Goal: Task Accomplishment & Management: Complete application form

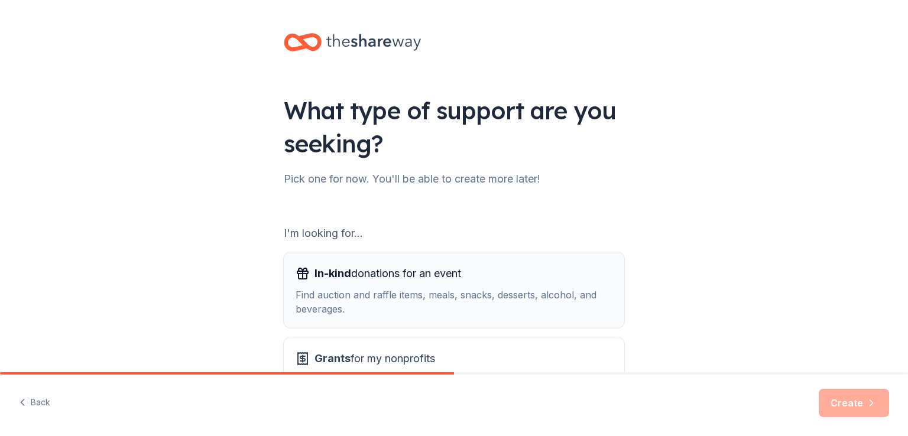
click at [329, 281] on span "In-kind donations for an event" at bounding box center [387, 273] width 147 height 19
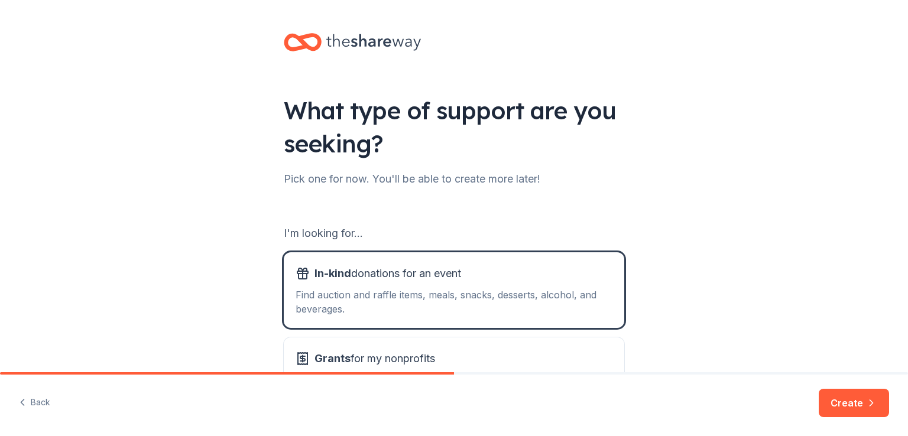
scroll to position [78, 0]
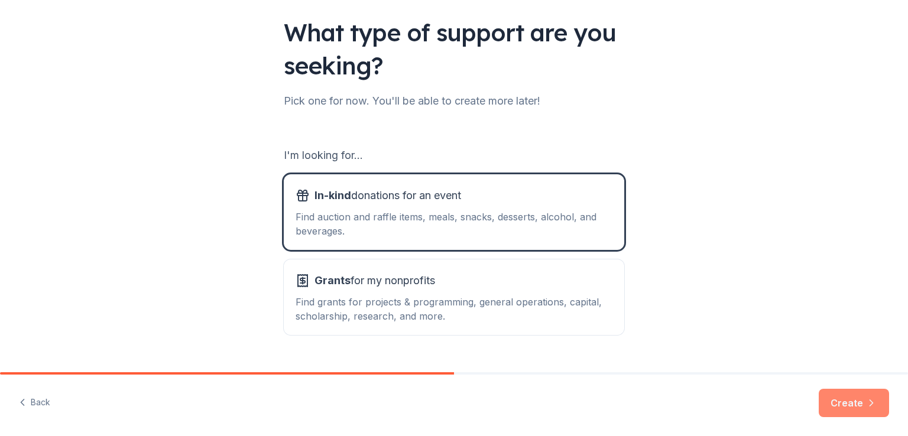
click at [857, 404] on button "Create" at bounding box center [853, 403] width 70 height 28
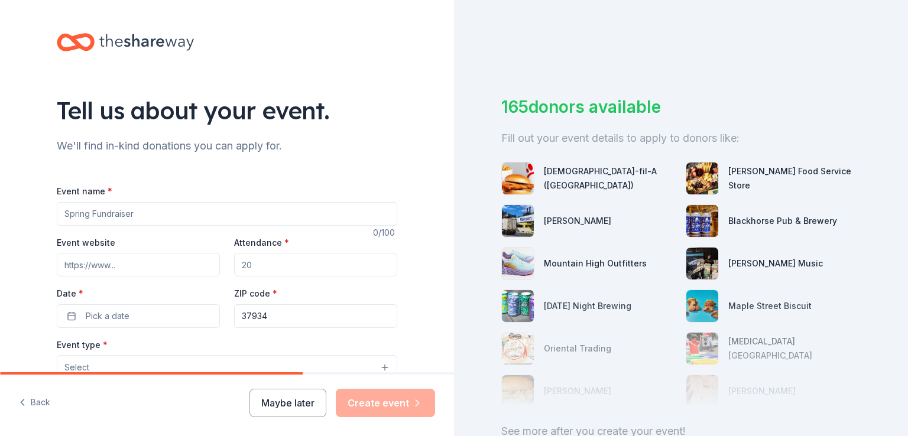
click at [148, 210] on input "Event name *" at bounding box center [227, 214] width 340 height 24
type input "FPS PTO Fall Festival"
click at [273, 266] on input "Attendance *" at bounding box center [315, 265] width 163 height 24
type input "5"
type input "750"
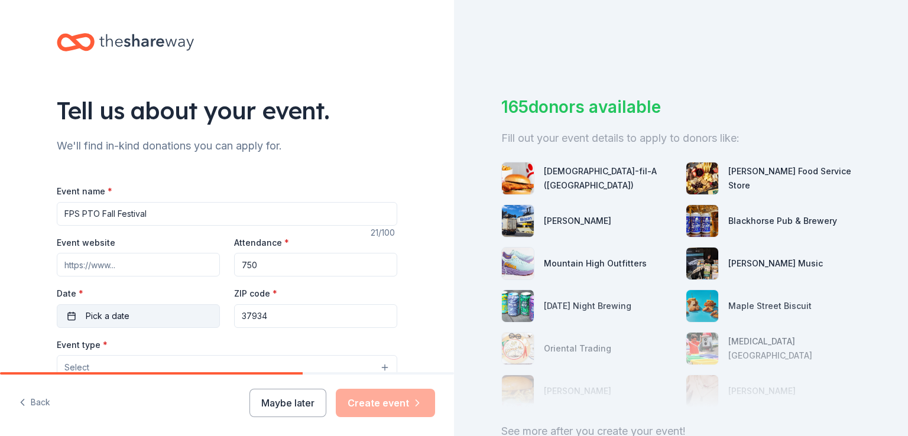
click at [132, 318] on button "Pick a date" at bounding box center [138, 316] width 163 height 24
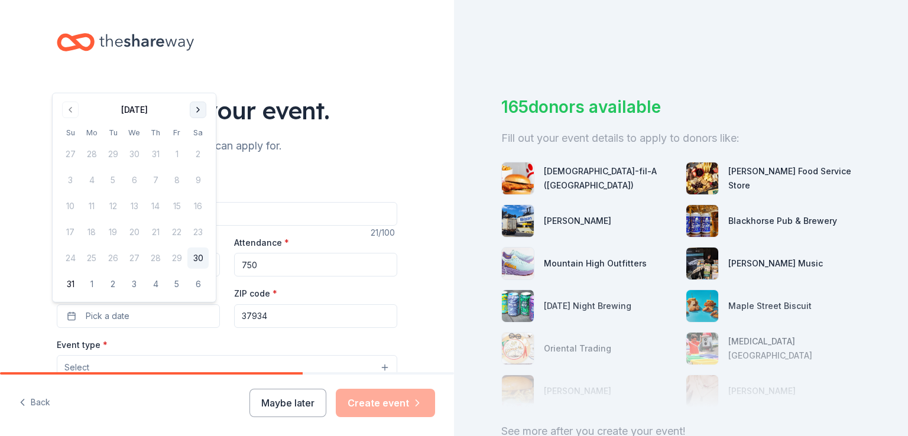
click at [200, 104] on button "Go to next month" at bounding box center [198, 110] width 17 height 17
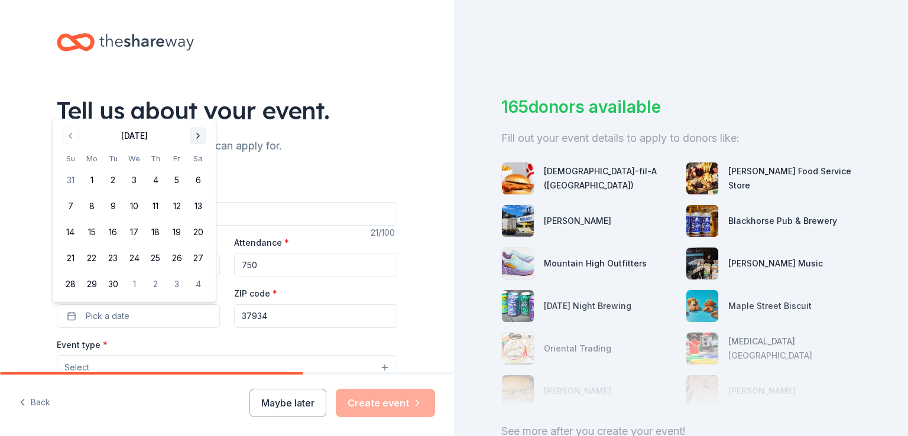
click at [200, 132] on button "Go to next month" at bounding box center [198, 136] width 17 height 17
click at [198, 231] on button "18" at bounding box center [197, 232] width 21 height 21
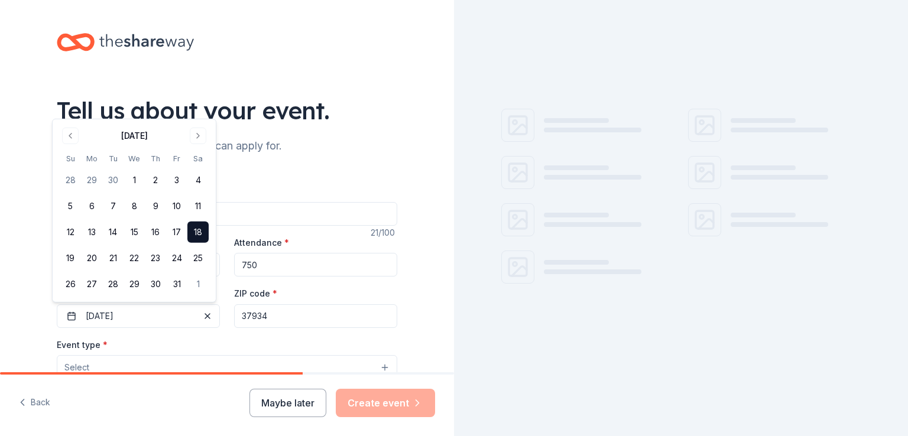
click at [5, 290] on div "Tell us about your event. We'll find in-kind donations you can apply for. Event…" at bounding box center [227, 393] width 454 height 787
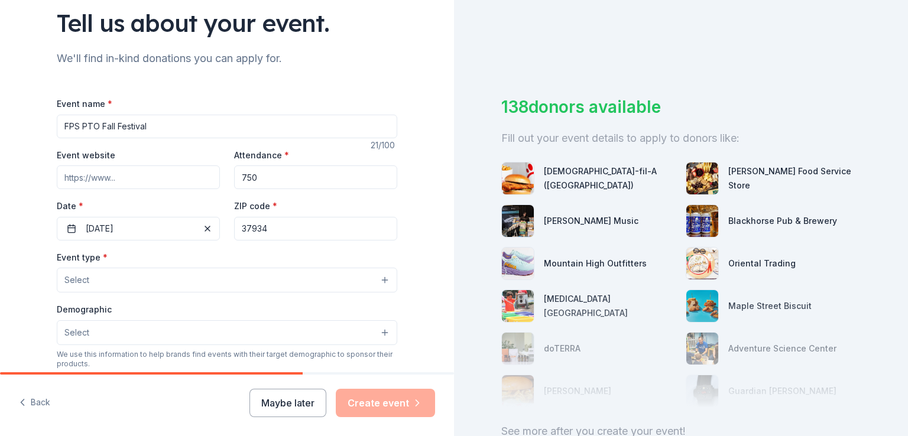
scroll to position [87, 0]
click at [91, 281] on button "Select" at bounding box center [227, 280] width 340 height 25
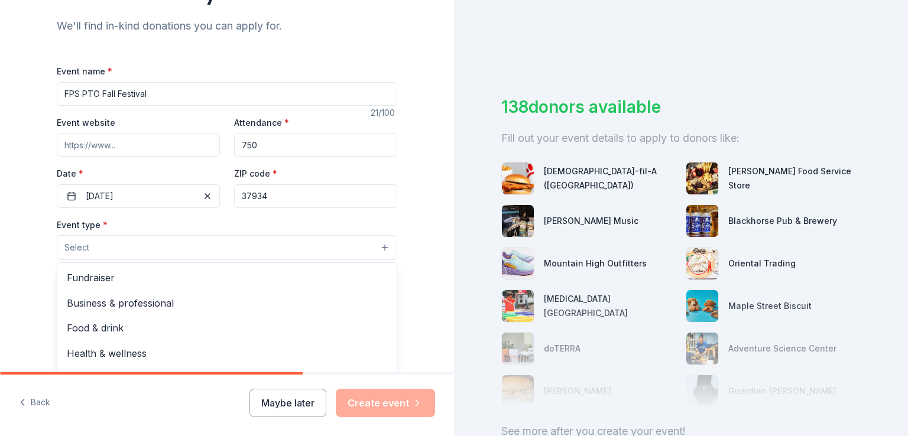
scroll to position [123, 0]
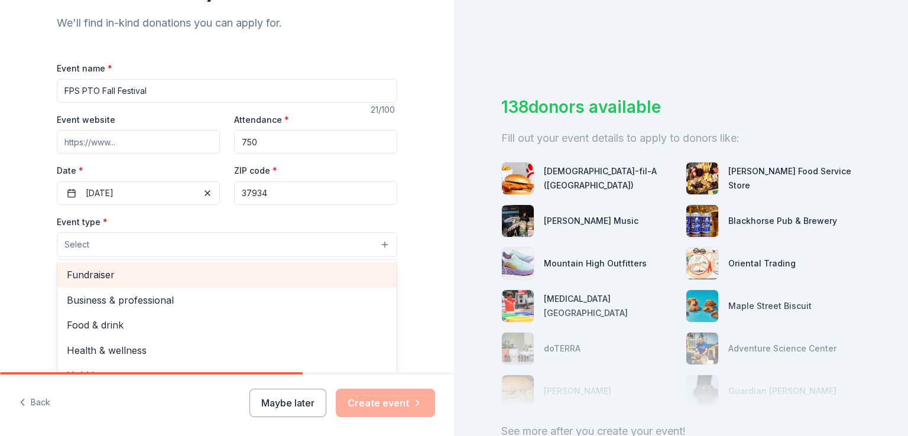
click at [91, 280] on span "Fundraiser" at bounding box center [227, 274] width 320 height 15
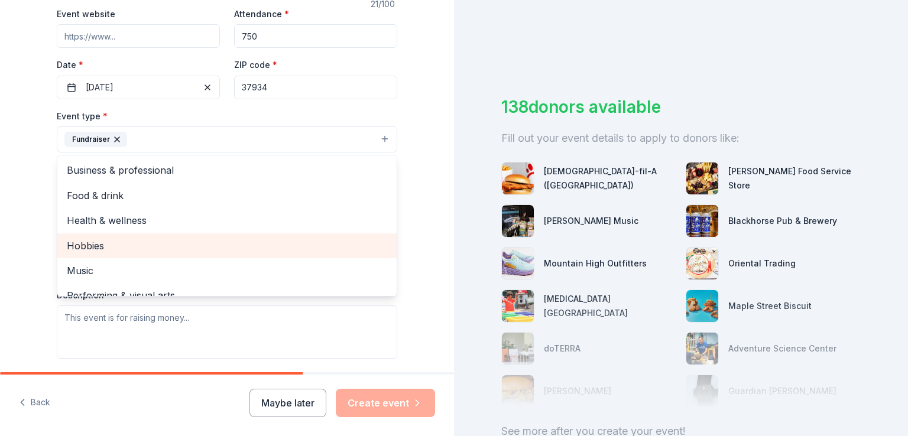
scroll to position [14, 0]
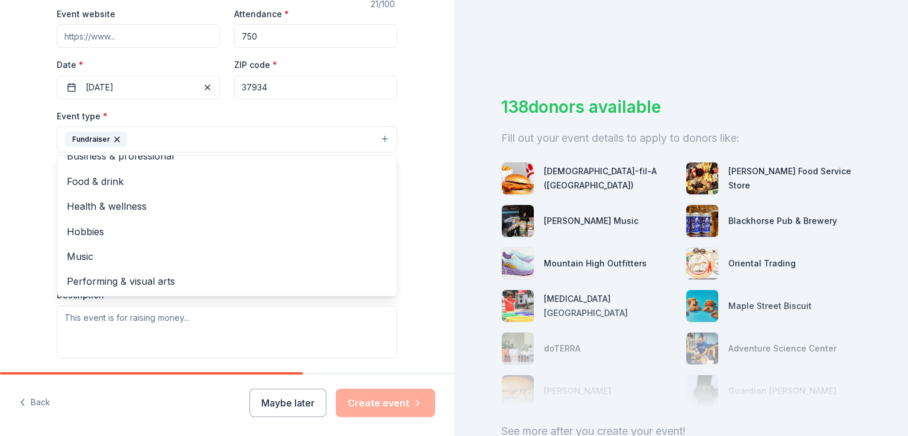
click at [0, 294] on div "Tell us about your event. We'll find in-kind donations you can apply for. Event…" at bounding box center [227, 165] width 454 height 788
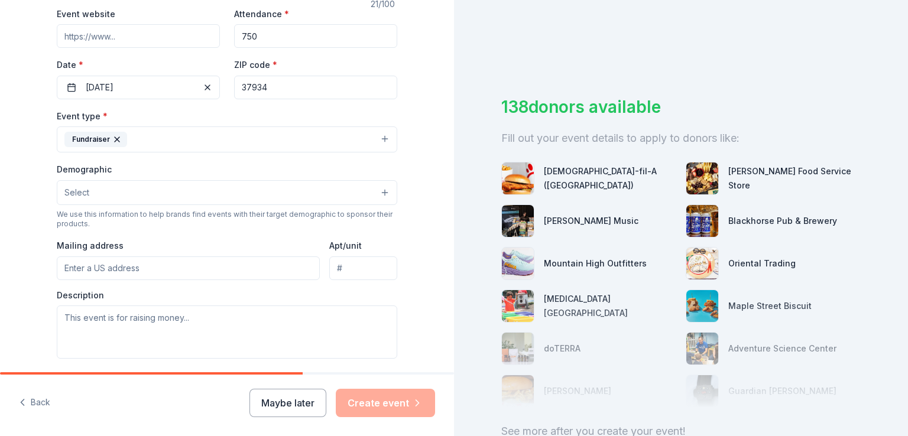
click at [84, 273] on input "Mailing address" at bounding box center [188, 268] width 263 height 24
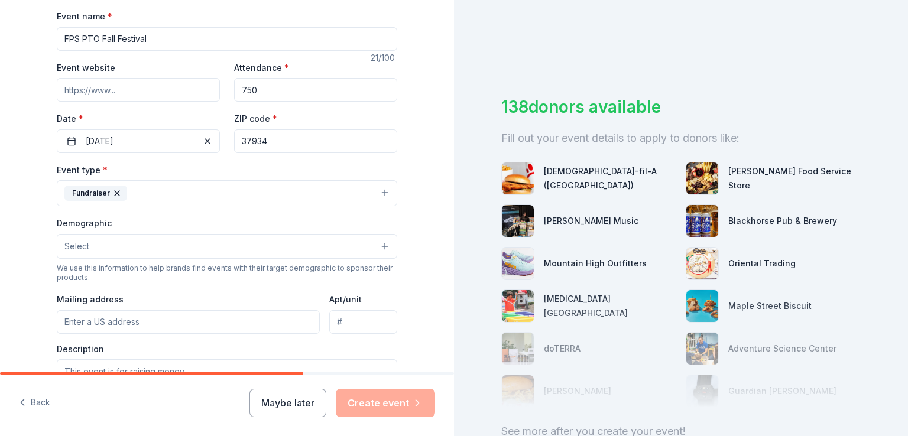
click at [89, 92] on input "Event website" at bounding box center [138, 90] width 163 height 24
paste input "https://www.facebook.com/events/748028641437635/?acontext=%7B%22event_action_hi…"
type input "https://www.facebook.com/events/748028641437635/?acontext=%7B%22event_action_hi…"
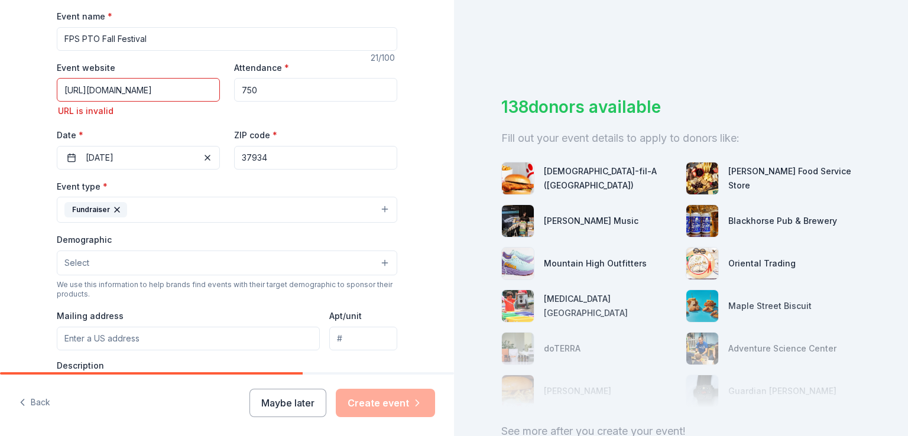
click at [136, 324] on div "Mailing address" at bounding box center [188, 329] width 263 height 42
type input "509 North Campbell Station Road, Farragut, TN, 37934"
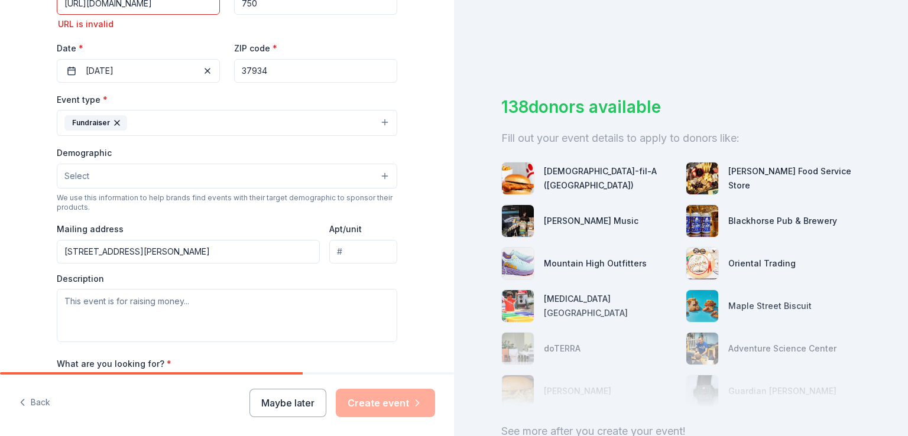
scroll to position [262, 0]
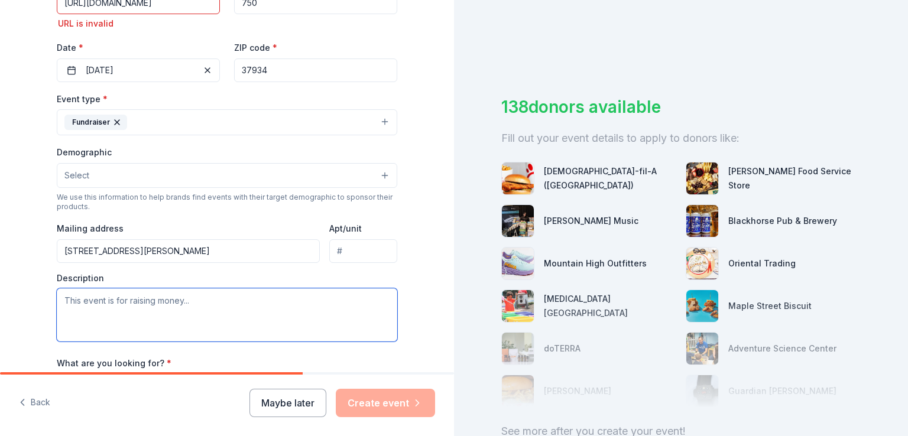
click at [110, 320] on textarea at bounding box center [227, 314] width 340 height 53
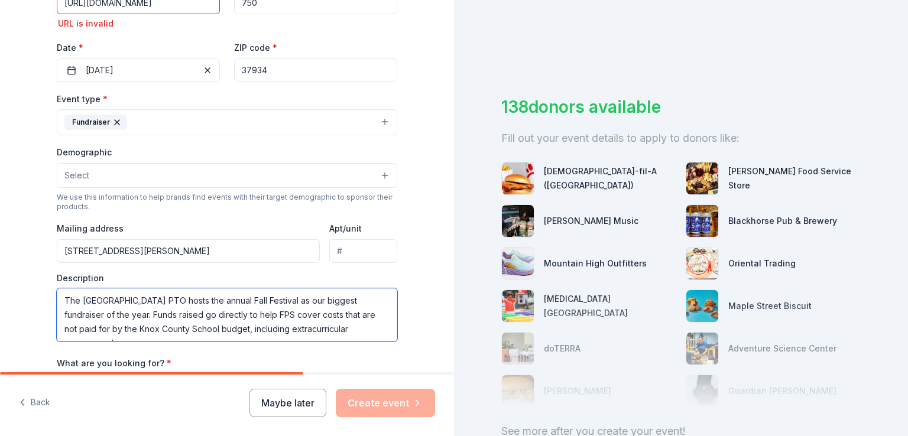
scroll to position [7, 0]
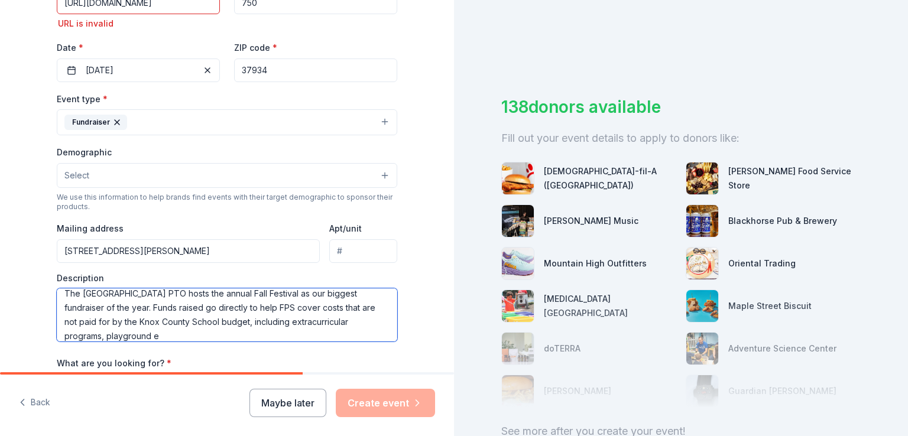
type textarea "The Farragut Primary School PTO hosts the annual Fall Festival as our biggest f…"
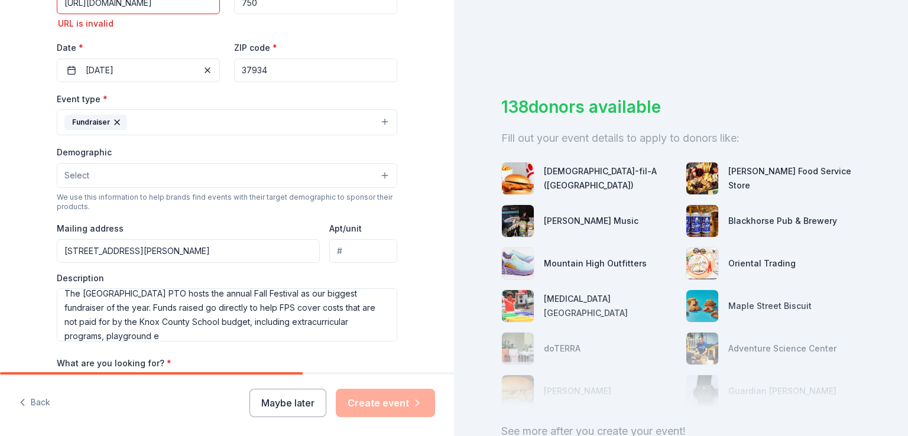
scroll to position [432, 0]
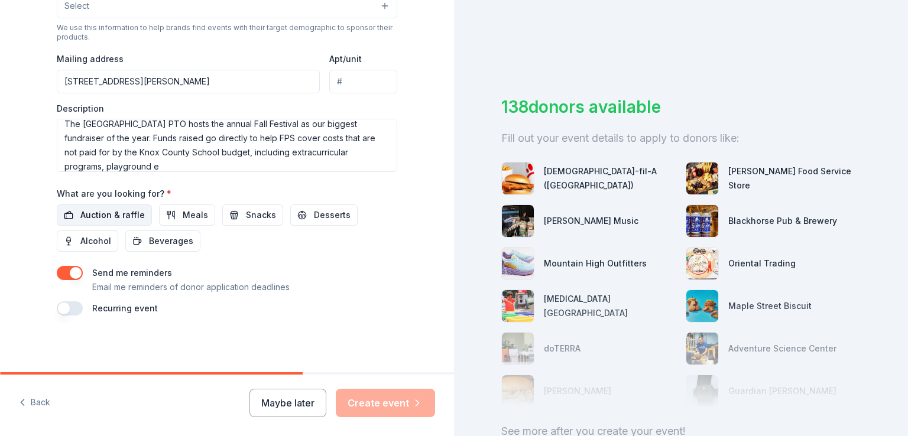
click at [95, 219] on span "Auction & raffle" at bounding box center [112, 215] width 64 height 14
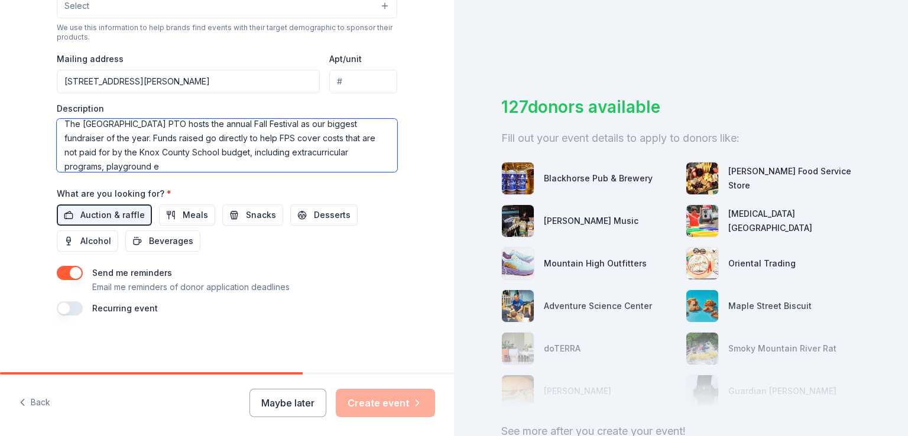
click at [173, 165] on textarea "The Farragut Primary School PTO hosts the annual Fall Festival as our biggest f…" at bounding box center [227, 145] width 340 height 53
click at [163, 165] on textarea "The Farragut Primary School PTO hosts the annual Fall Festival as our biggest f…" at bounding box center [227, 145] width 340 height 53
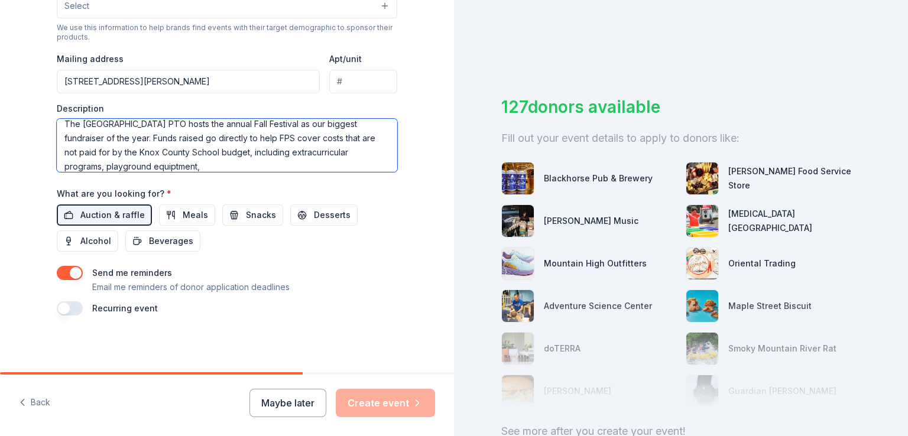
click at [163, 165] on textarea "The Farragut Primary School PTO hosts the annual Fall Festival as our biggest f…" at bounding box center [227, 145] width 340 height 53
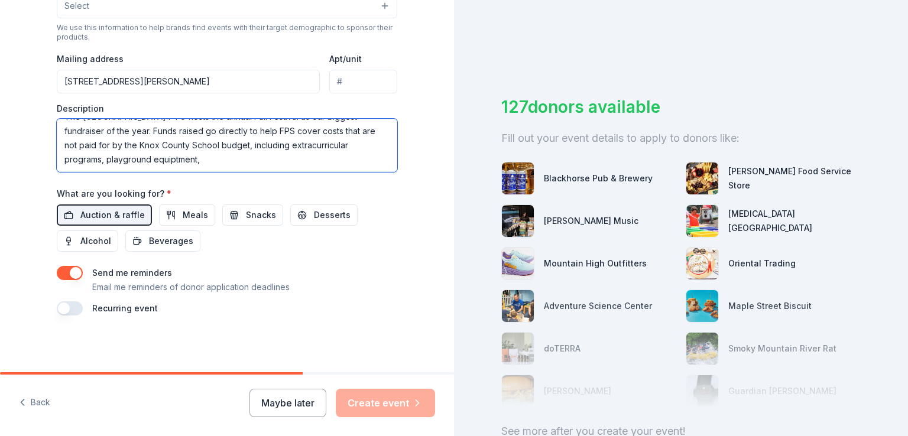
click at [163, 165] on textarea "The Farragut Primary School PTO hosts the annual Fall Festival as our biggest f…" at bounding box center [227, 145] width 340 height 53
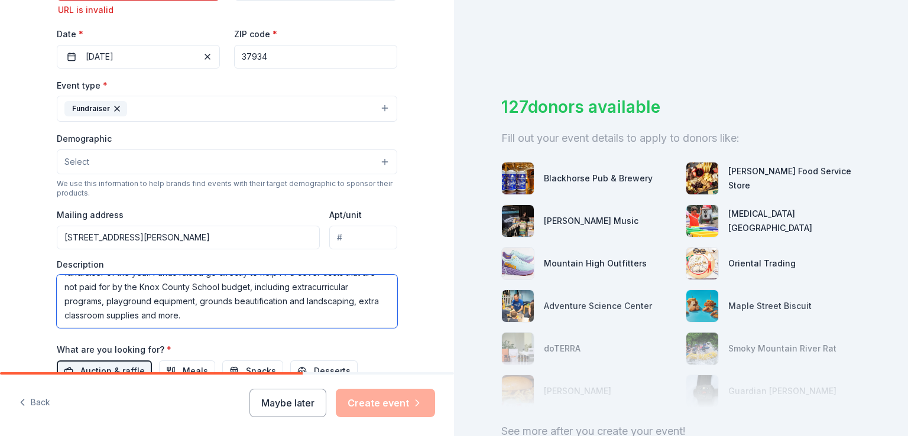
scroll to position [275, 0]
type textarea "The Farragut Primary School PTO hosts the annual Fall Festival as our biggest f…"
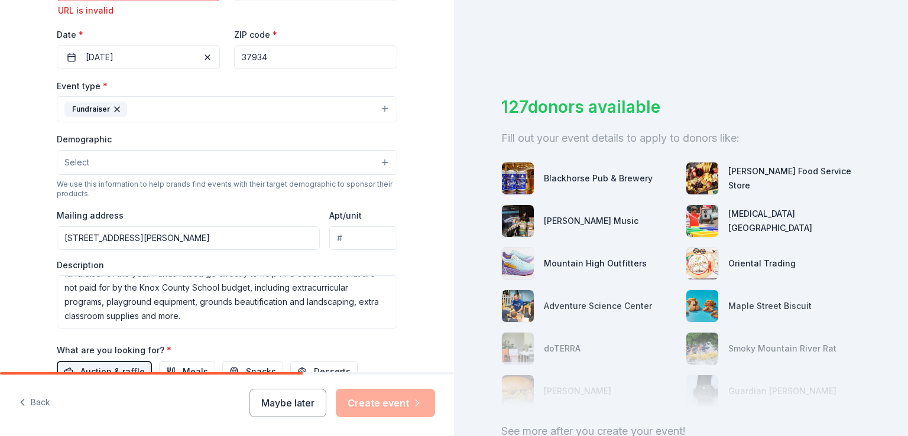
click at [402, 248] on div "Tell us about your event. We'll find in-kind donations you can apply for. Event…" at bounding box center [227, 127] width 378 height 804
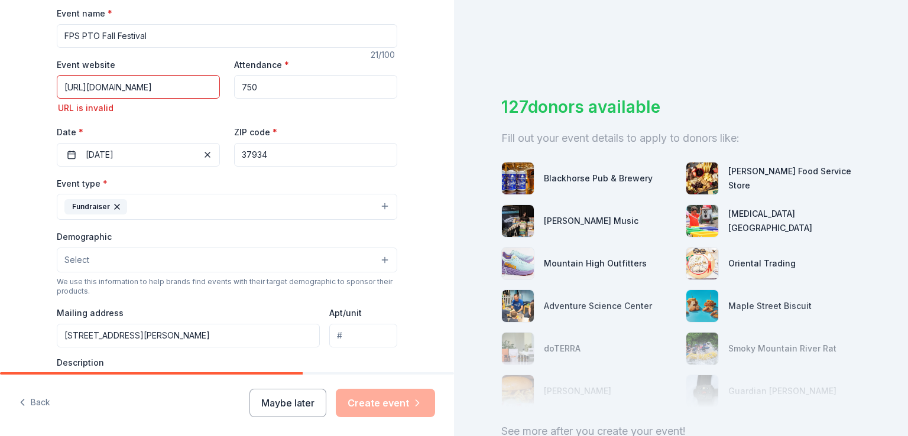
scroll to position [174, 0]
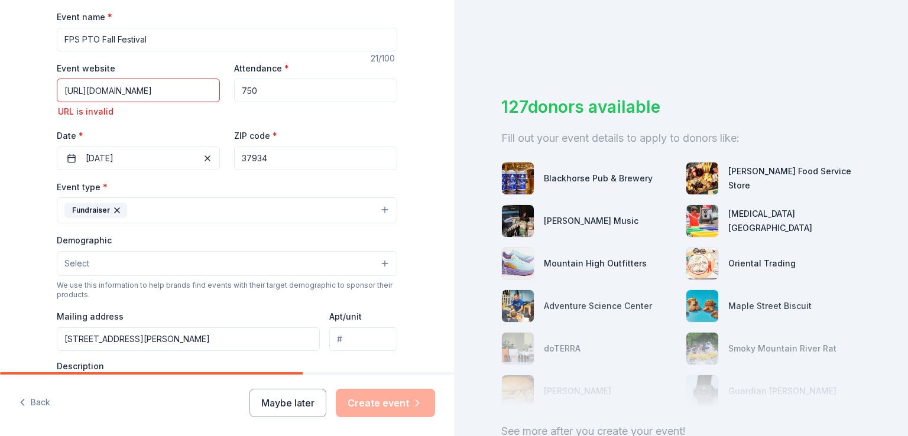
click at [161, 83] on input "https://www.facebook.com/events/748028641437635/?acontext=%7B%22event_action_hi…" at bounding box center [138, 91] width 163 height 24
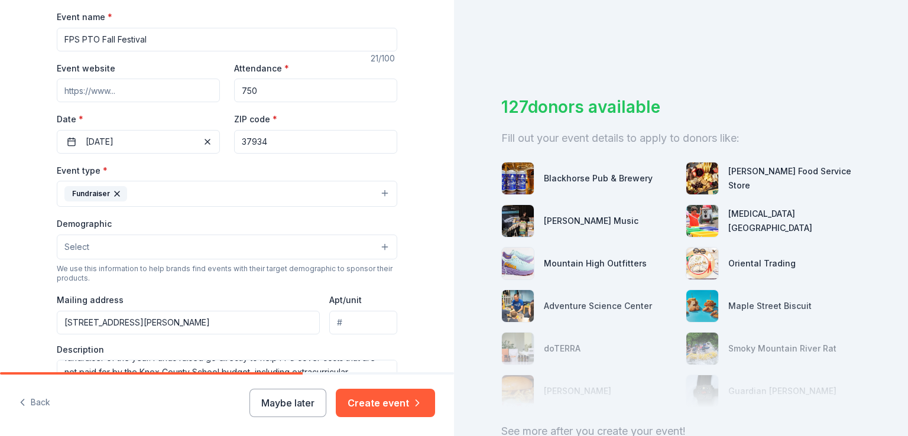
click at [87, 90] on input "Event website" at bounding box center [138, 91] width 163 height 24
paste input "https://facebook.com/events/s/farragut-primary-school-fall-f/748028641437635/"
type input "https://facebook.com/events/s/farragut-primary-school-fall-f/748028641437635/"
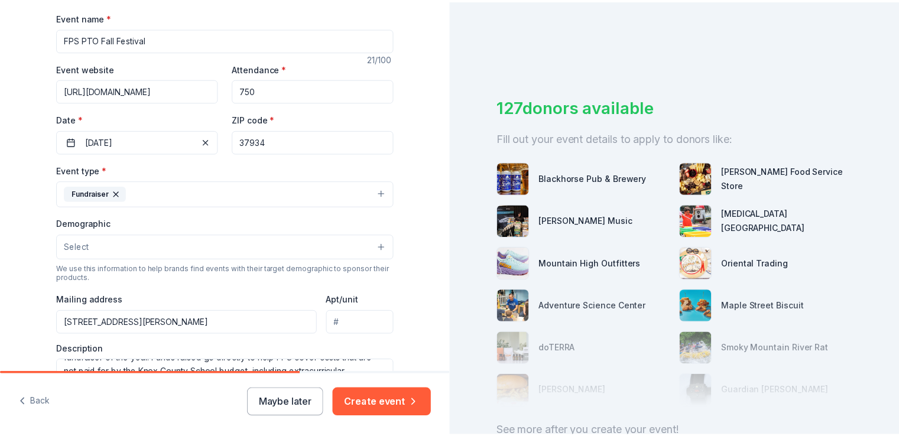
scroll to position [0, 0]
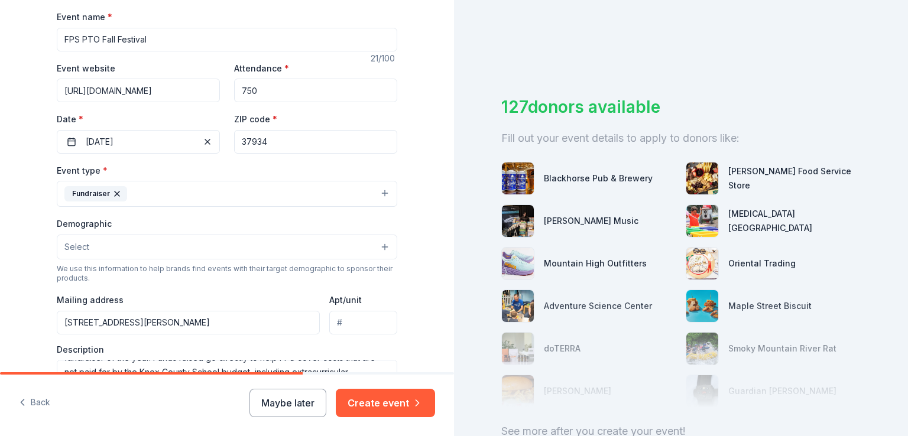
click at [18, 242] on div "Tell us about your event. We'll find in-kind donations you can apply for. Event…" at bounding box center [227, 220] width 454 height 788
click at [368, 403] on button "Create event" at bounding box center [385, 403] width 99 height 28
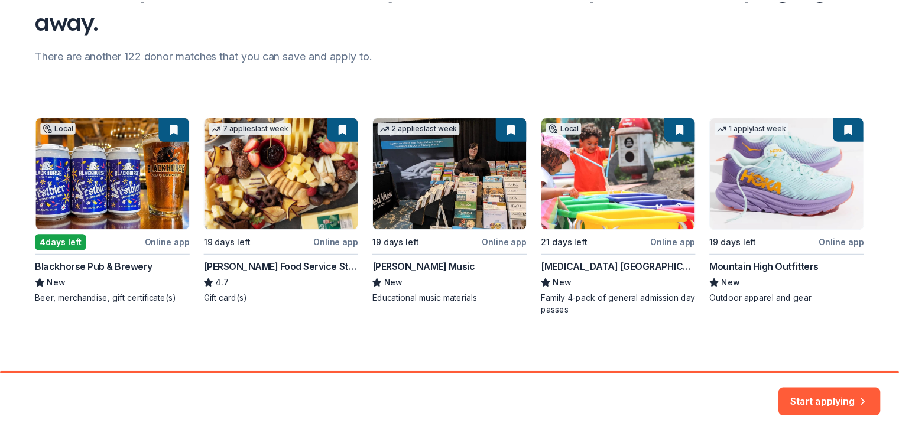
scroll to position [125, 0]
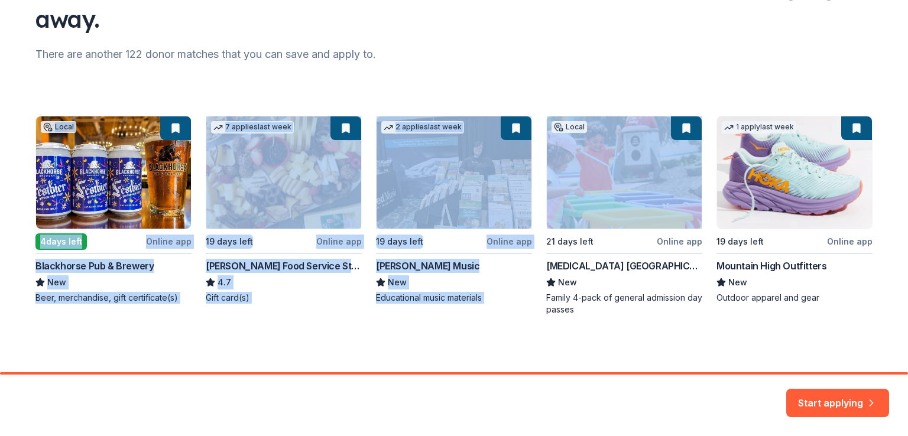
drag, startPoint x: 113, startPoint y: 173, endPoint x: 622, endPoint y: 213, distance: 509.8
click at [622, 213] on div "Local 4 days left Online app Blackhorse Pub & Brewery New Beer, merchandise, gi…" at bounding box center [453, 216] width 837 height 200
click at [853, 392] on button "Start applying" at bounding box center [837, 396] width 103 height 28
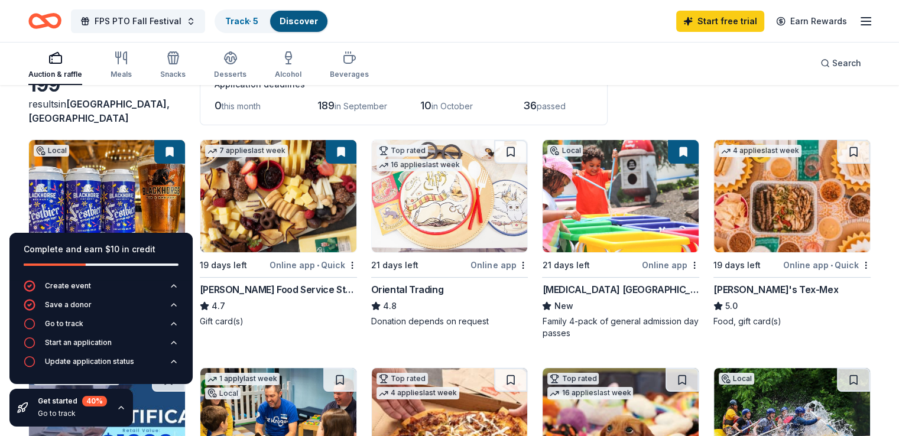
scroll to position [80, 0]
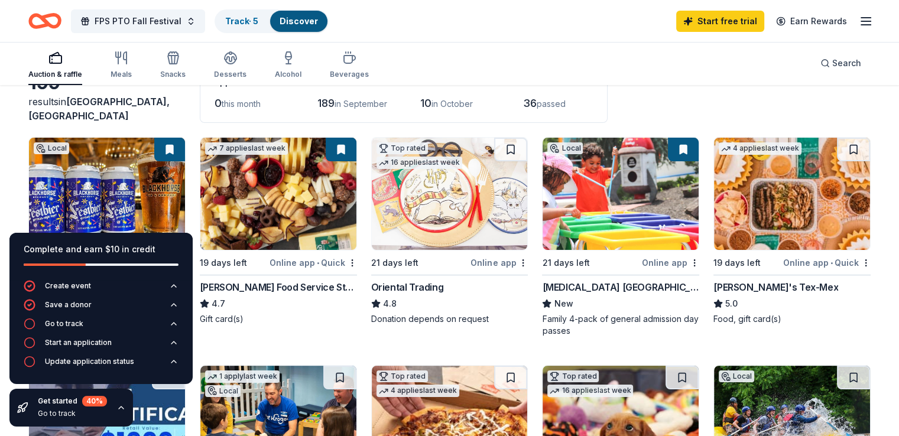
click at [570, 284] on div "Muse Knoxville" at bounding box center [620, 287] width 157 height 14
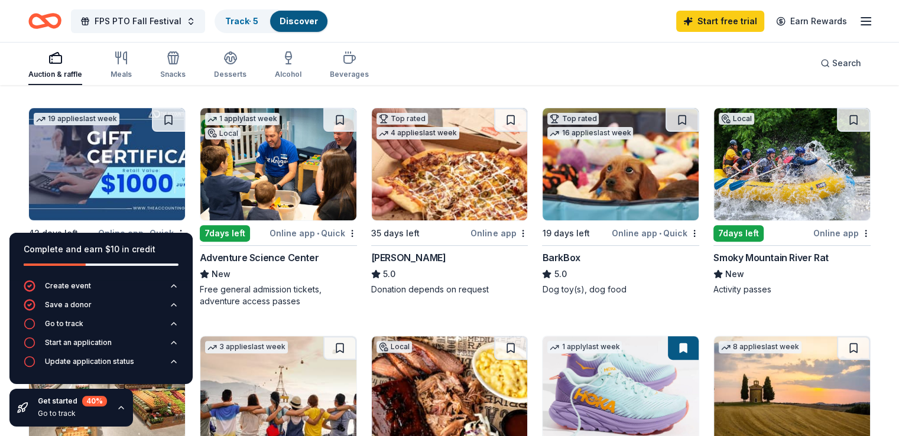
scroll to position [339, 0]
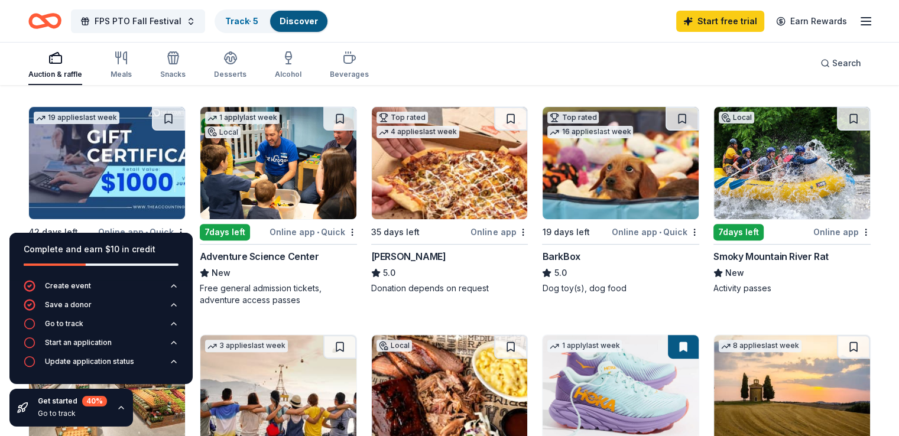
click at [775, 150] on img at bounding box center [792, 163] width 156 height 112
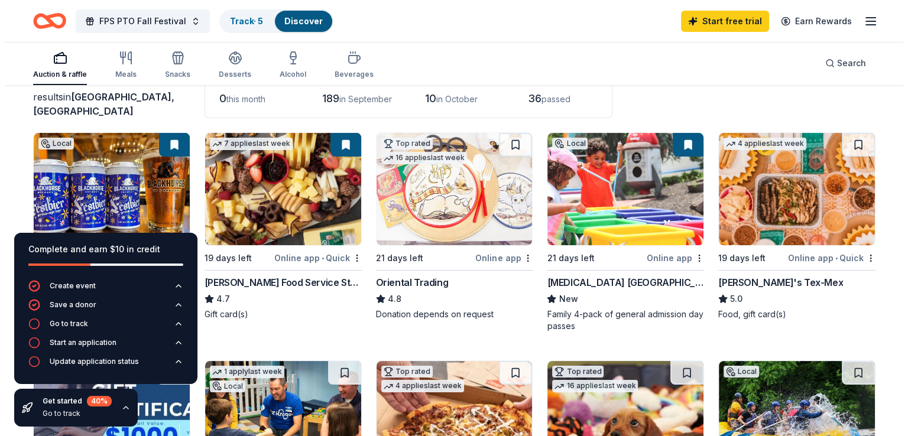
scroll to position [0, 0]
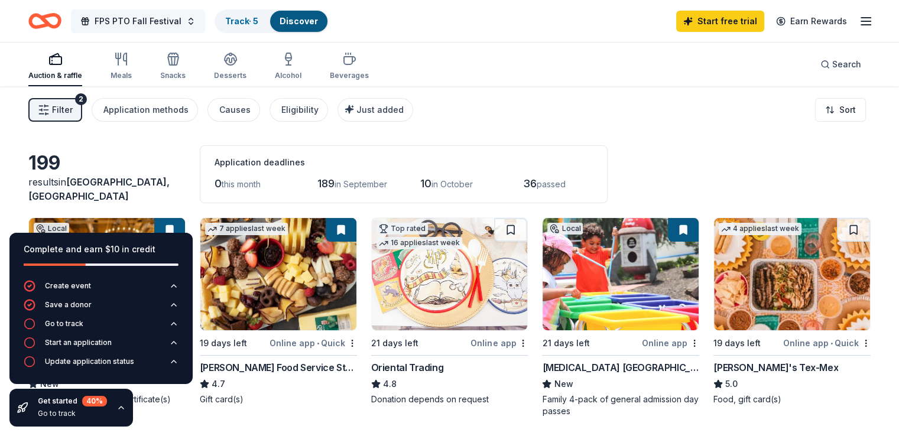
click at [164, 21] on span "FPS PTO Fall Festival" at bounding box center [138, 21] width 87 height 14
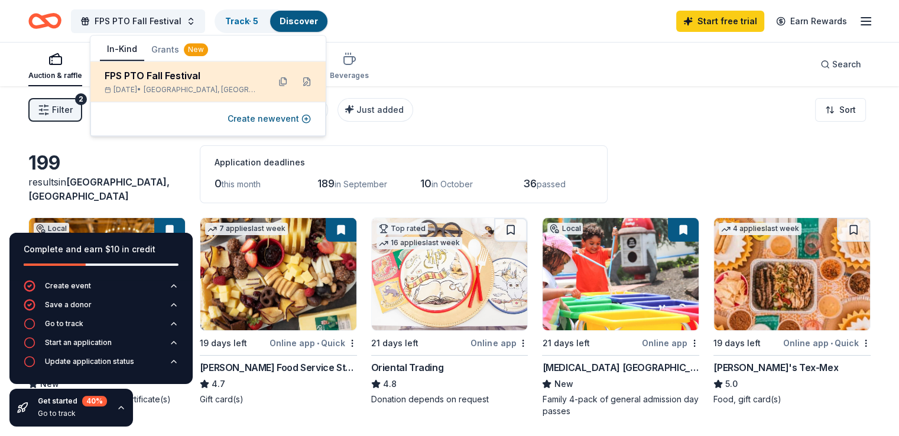
click at [159, 79] on div "FPS PTO Fall Festival" at bounding box center [182, 76] width 155 height 14
click at [303, 82] on button at bounding box center [306, 81] width 19 height 19
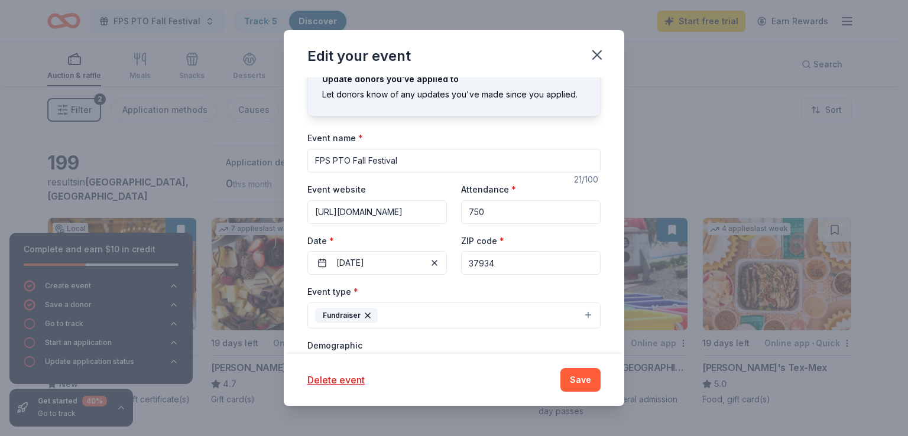
scroll to position [21, 0]
click at [366, 209] on input "https://facebook.com/events/s/farragut-primary-school-fall-f/748028641437635/" at bounding box center [376, 212] width 139 height 24
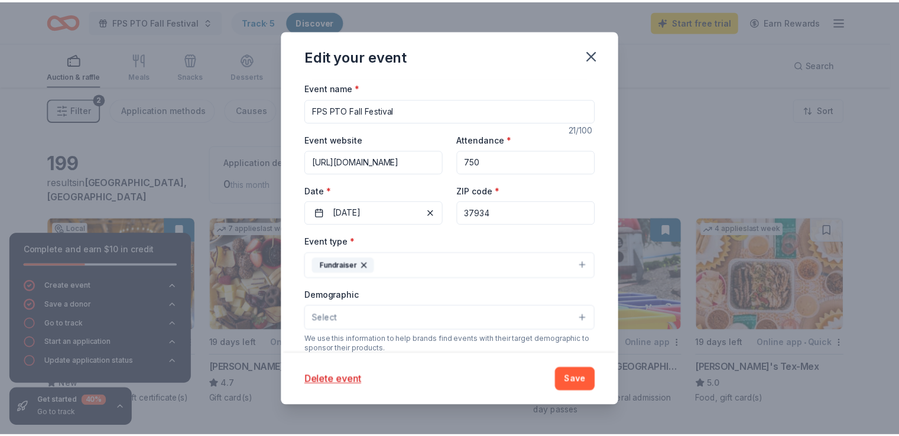
scroll to position [0, 0]
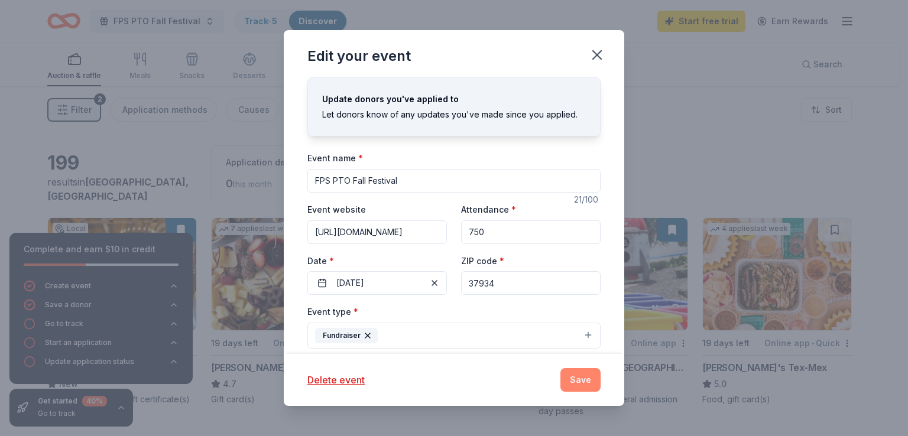
click at [577, 379] on button "Save" at bounding box center [580, 380] width 40 height 24
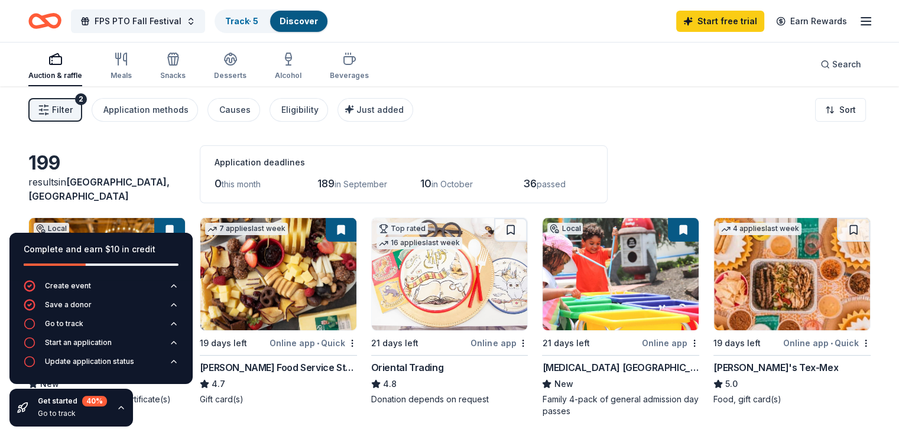
click at [121, 408] on icon "button" at bounding box center [121, 408] width 5 height 2
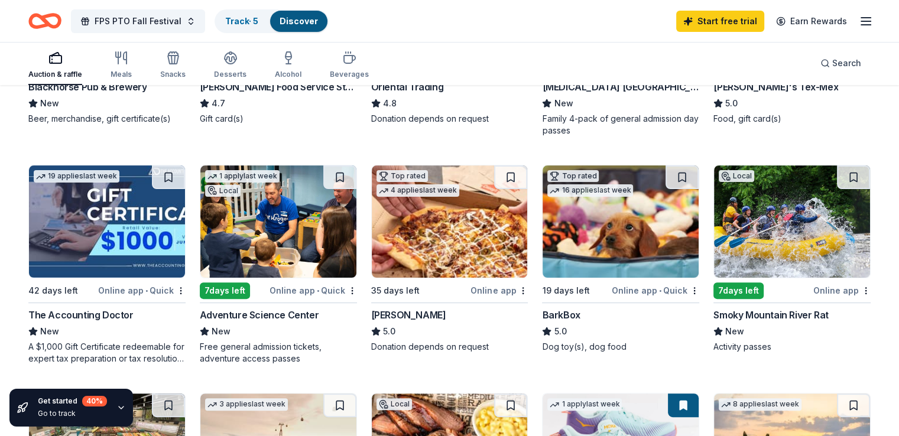
scroll to position [288, 0]
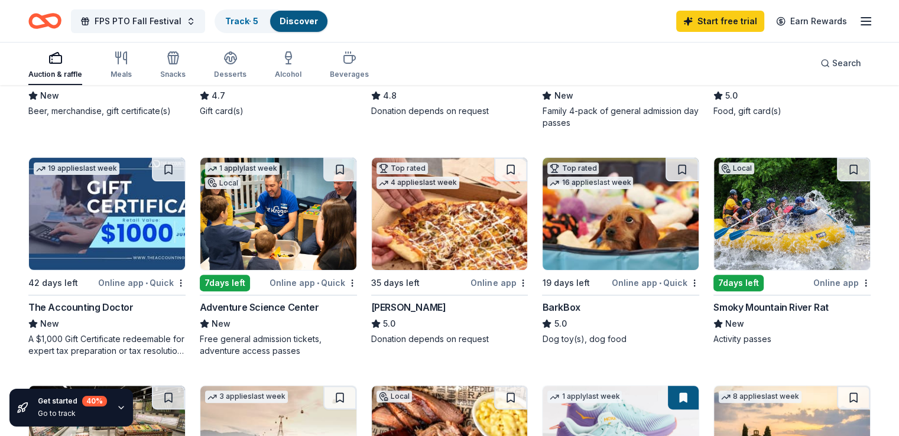
click at [236, 284] on div "7 days left" at bounding box center [225, 283] width 50 height 17
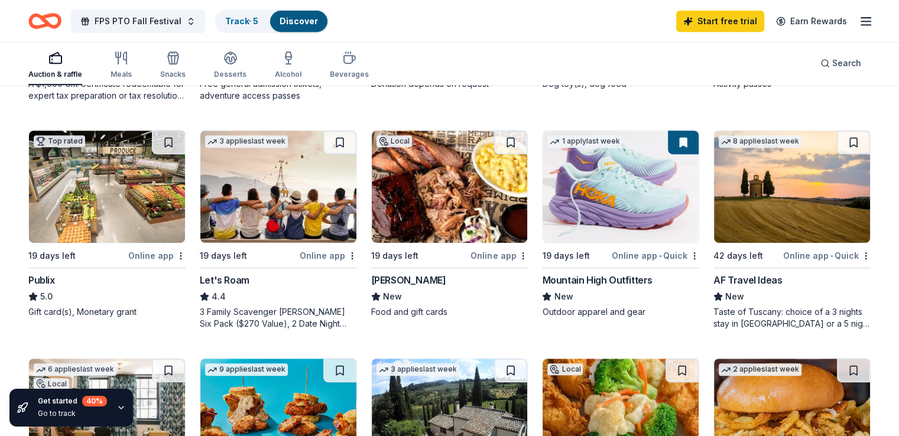
scroll to position [544, 0]
click at [624, 275] on div "Mountain High Outfitters" at bounding box center [597, 280] width 110 height 14
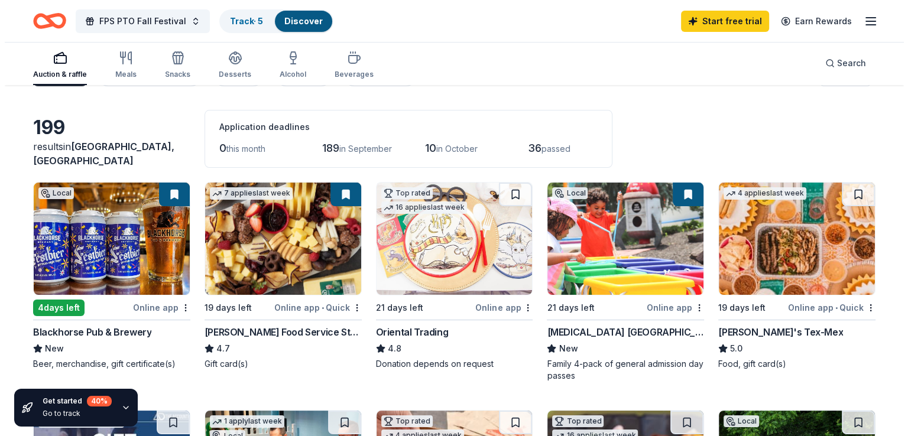
scroll to position [0, 0]
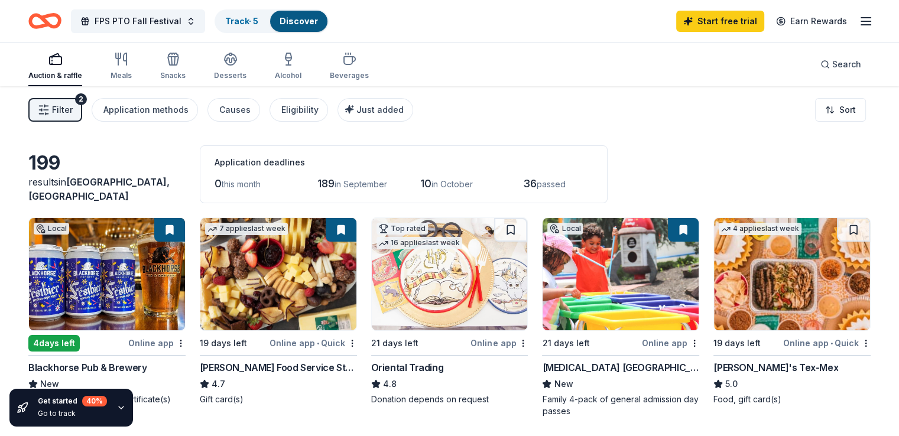
click at [73, 107] on span "Filter" at bounding box center [62, 110] width 21 height 14
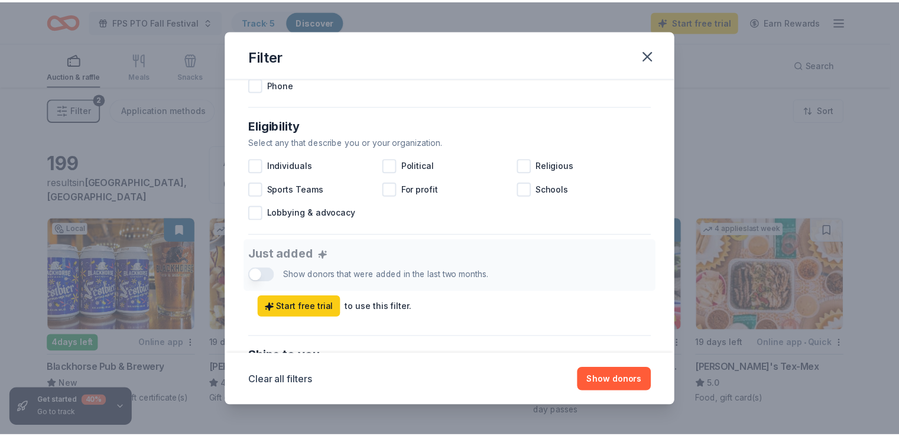
scroll to position [342, 0]
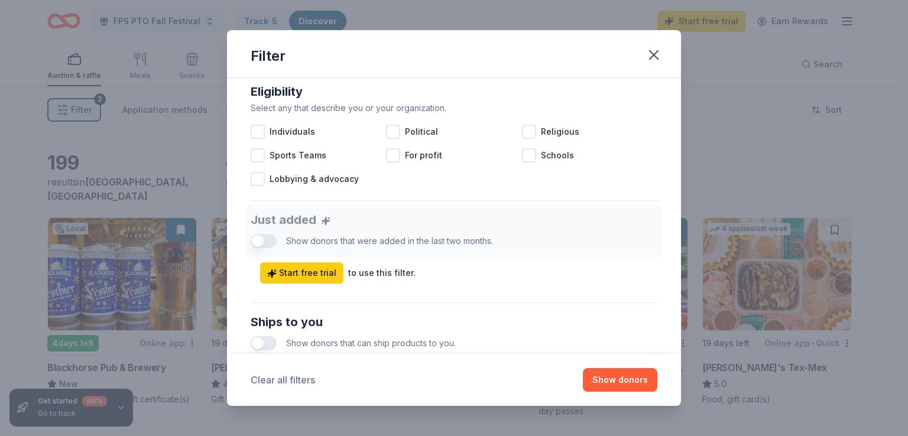
click at [262, 381] on button "Clear all filters" at bounding box center [283, 380] width 64 height 14
click at [597, 377] on button "Show 274 donors" at bounding box center [612, 380] width 90 height 24
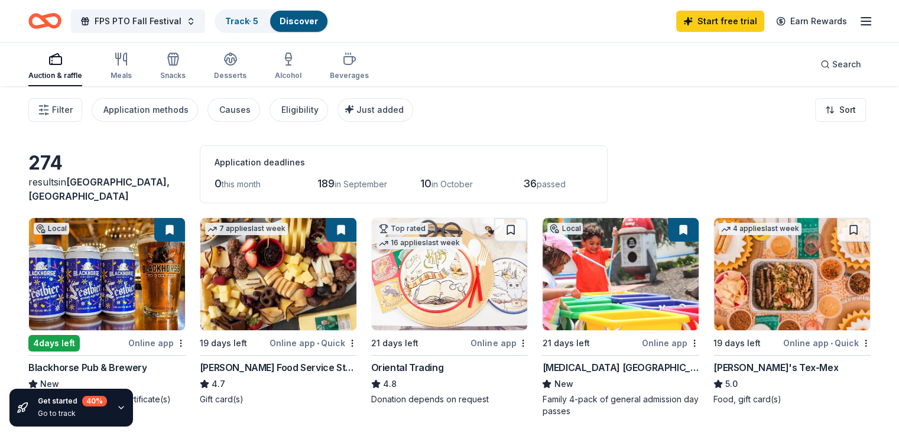
click at [98, 371] on div "Blackhorse Pub & Brewery" at bounding box center [87, 367] width 118 height 14
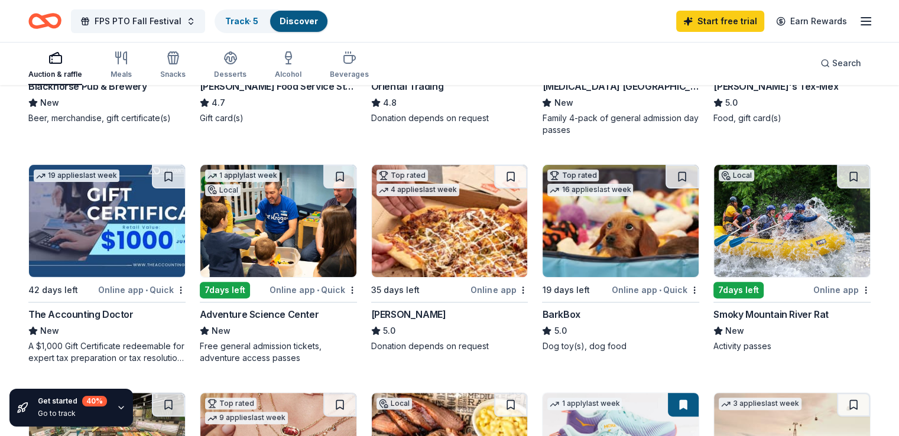
scroll to position [283, 0]
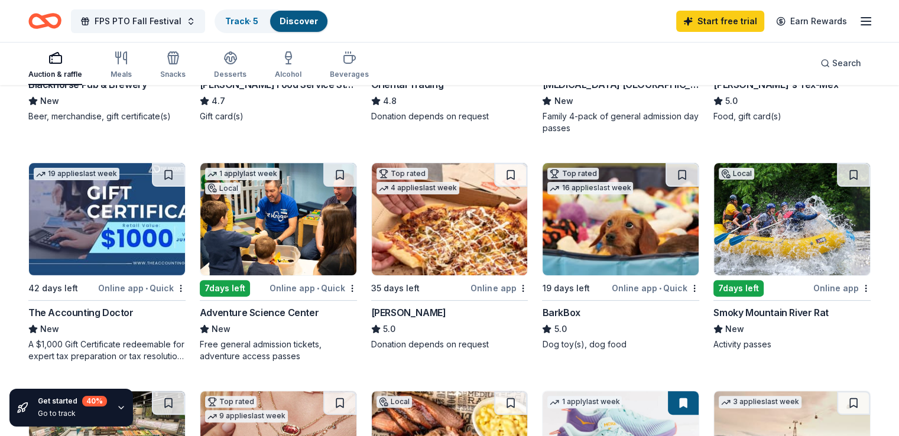
click at [67, 310] on div "The Accounting Doctor" at bounding box center [80, 313] width 105 height 14
click at [557, 309] on div "BarkBox" at bounding box center [561, 313] width 38 height 14
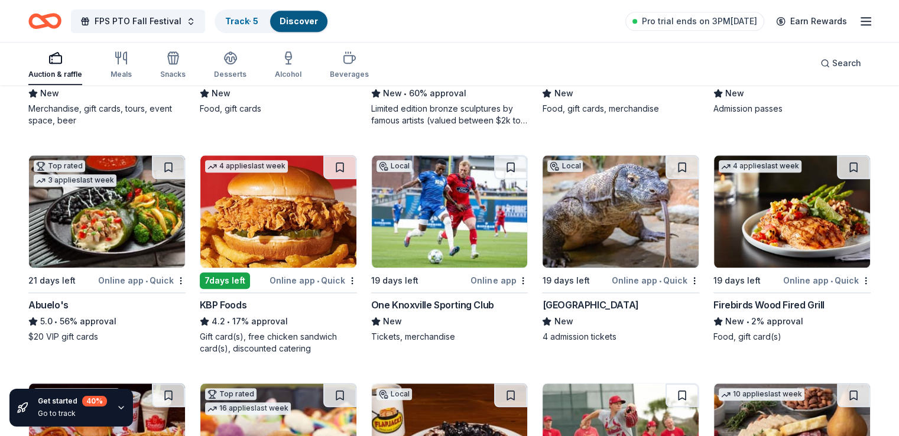
scroll to position [1205, 0]
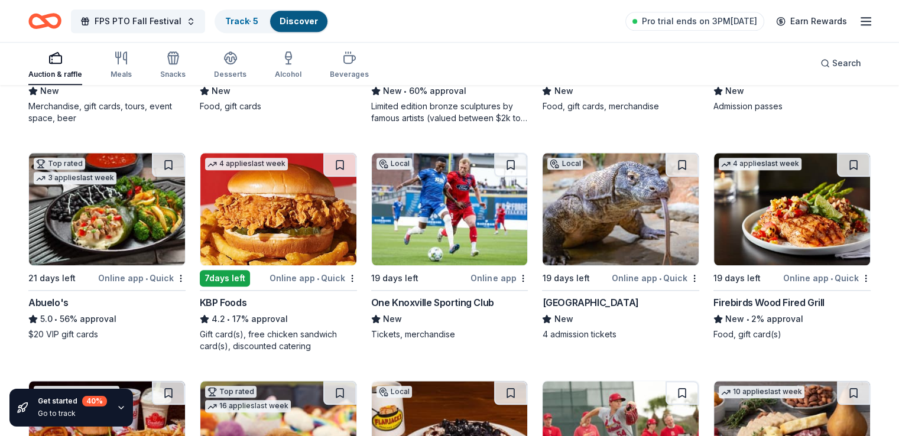
click at [381, 303] on div "One Knoxville Sporting Club" at bounding box center [432, 302] width 123 height 14
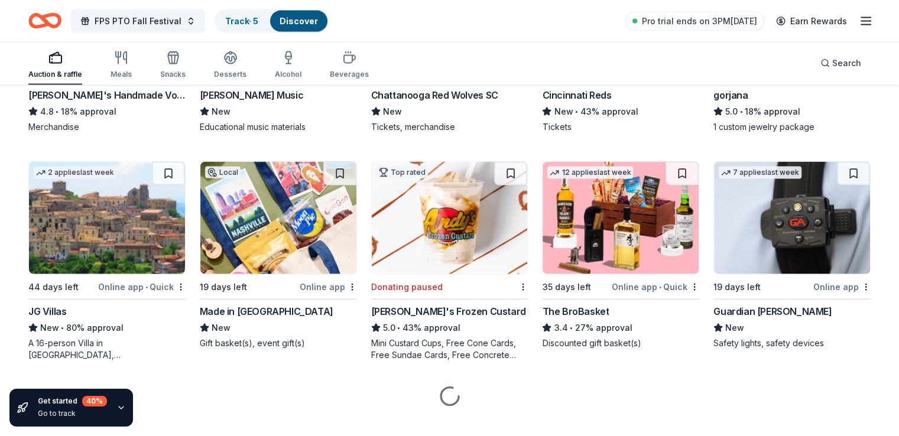
scroll to position [2571, 0]
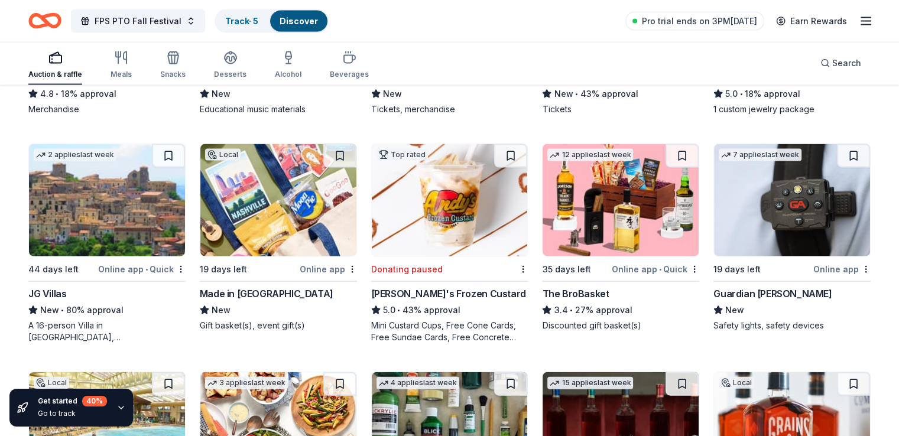
click at [241, 289] on div "Made in TN" at bounding box center [267, 294] width 134 height 14
click at [250, 221] on img at bounding box center [278, 200] width 156 height 112
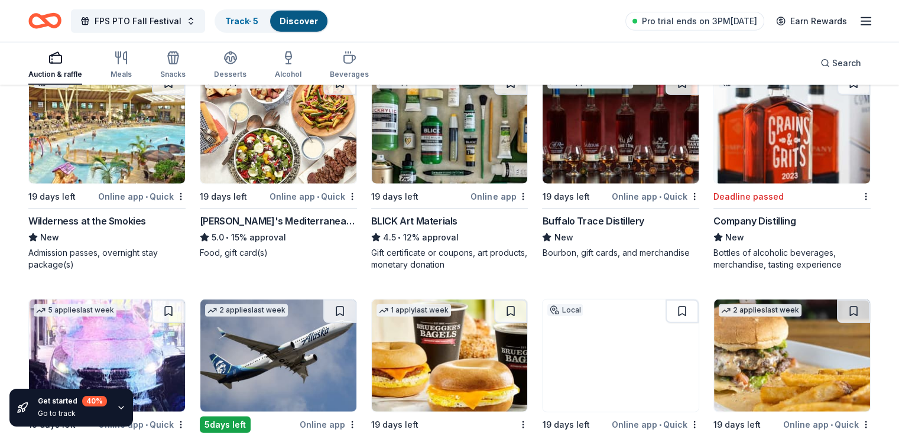
scroll to position [2874, 0]
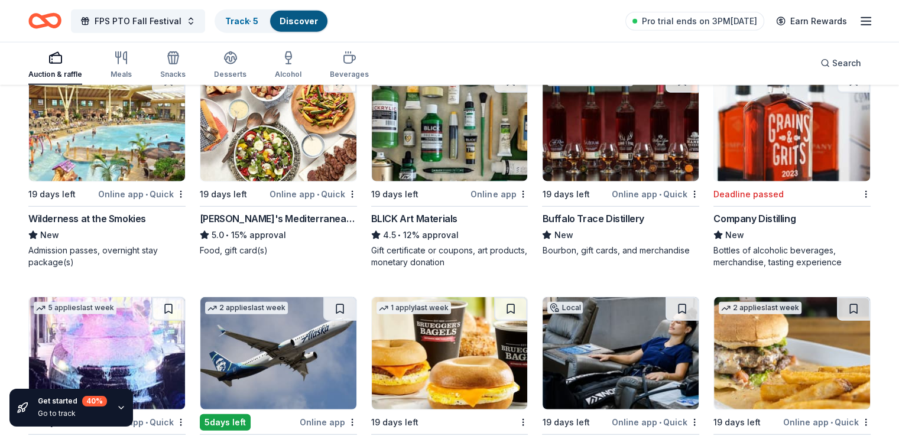
click at [107, 212] on div "Wilderness at the Smokies" at bounding box center [87, 219] width 118 height 14
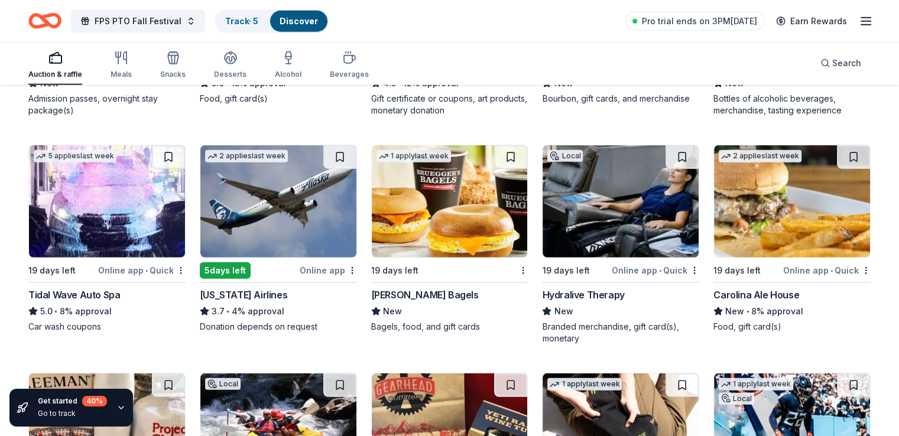
scroll to position [3027, 0]
click at [118, 291] on div "Tidal Wave Auto Spa" at bounding box center [74, 294] width 92 height 14
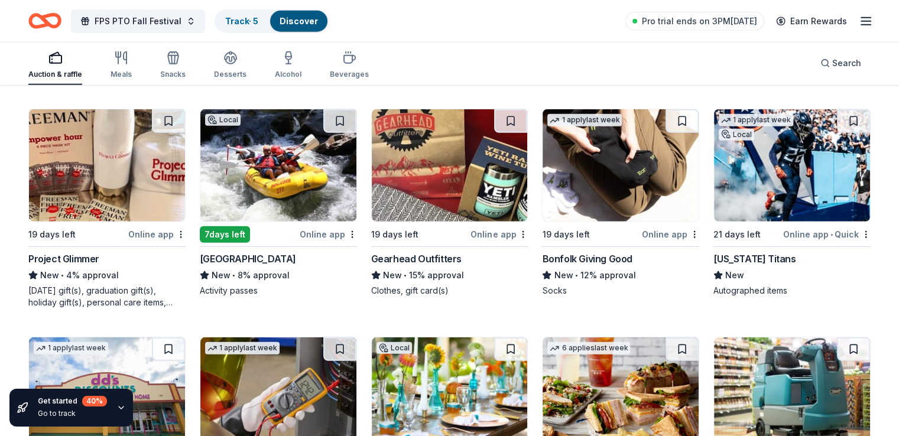
scroll to position [3291, 0]
click at [745, 255] on div "Tennessee Titans" at bounding box center [754, 258] width 82 height 14
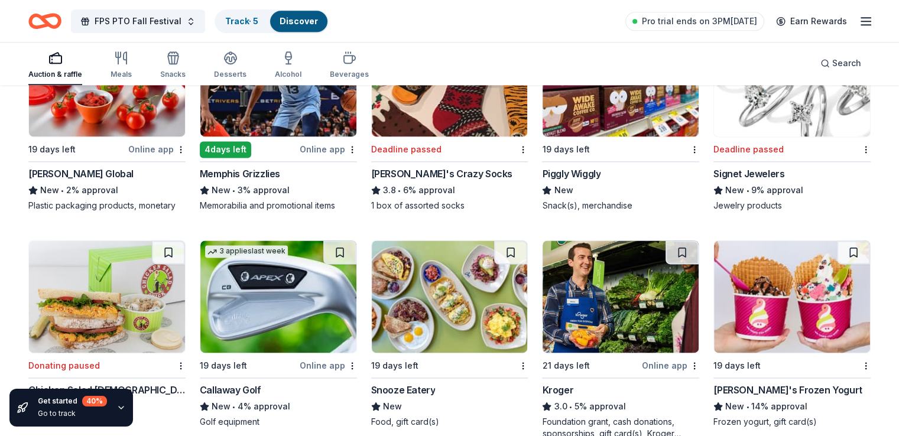
scroll to position [6145, 0]
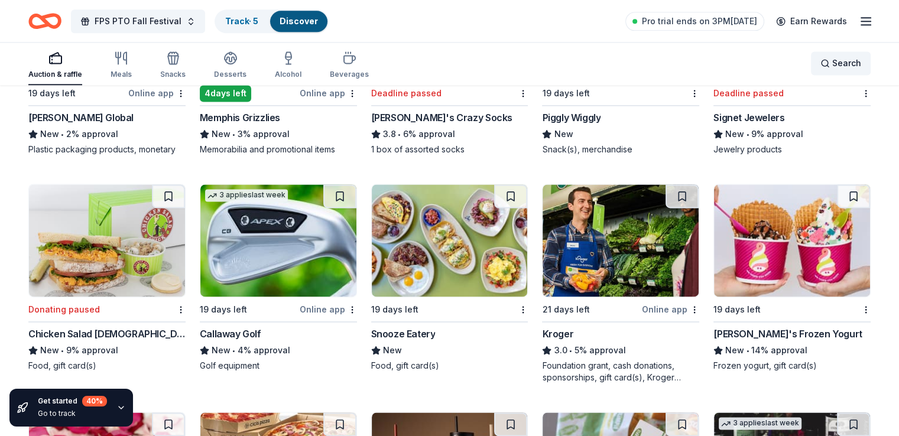
click at [832, 63] on span "Search" at bounding box center [846, 63] width 29 height 14
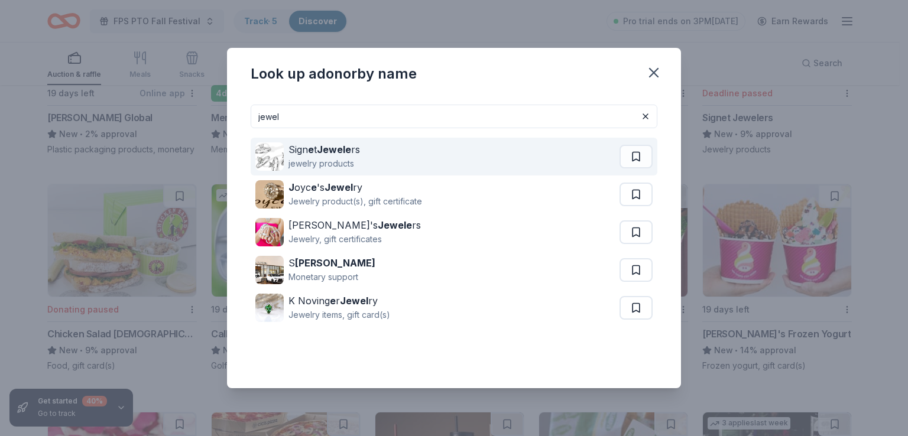
type input "jewel"
click at [320, 162] on div "jewelry products" at bounding box center [324, 164] width 72 height 14
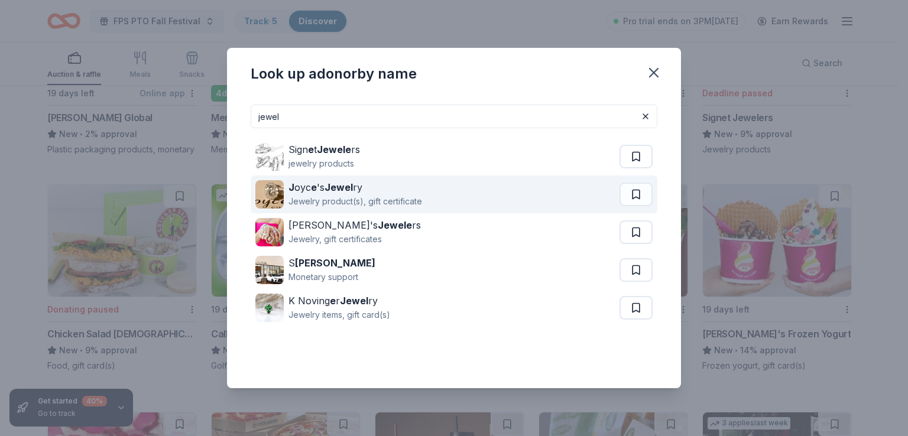
click at [376, 185] on div "J oyc e 's Jewel ry" at bounding box center [355, 187] width 134 height 14
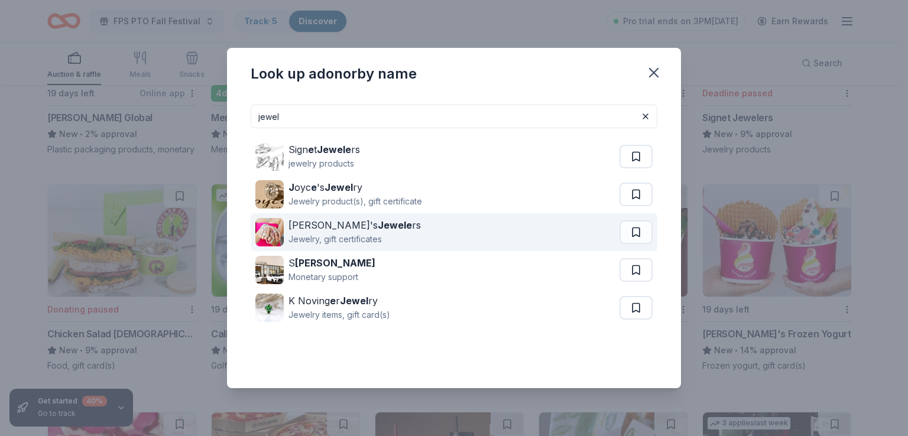
click at [334, 228] on div "Zachary's Jewele rs" at bounding box center [354, 225] width 132 height 14
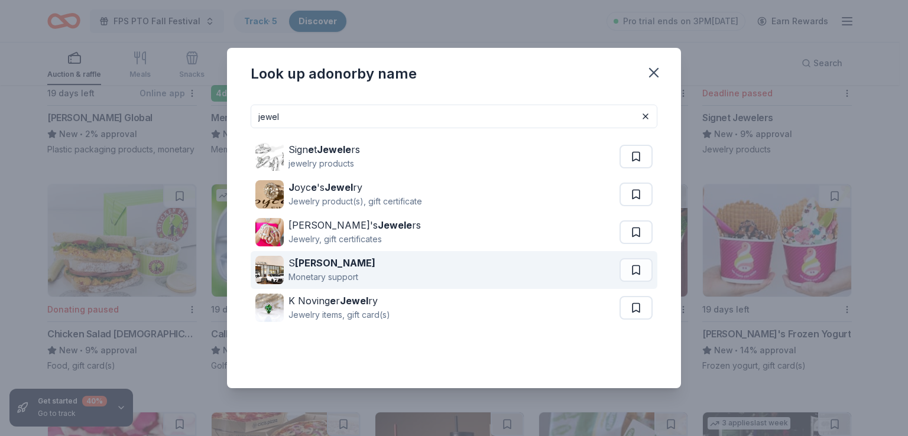
click at [358, 262] on div "S ewell" at bounding box center [331, 263] width 87 height 14
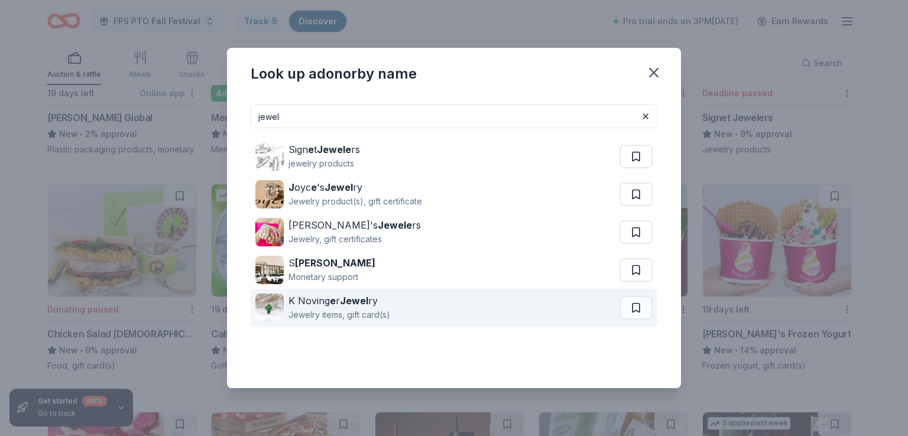
click at [306, 301] on div "K Noving e r Jewel ry" at bounding box center [339, 301] width 102 height 14
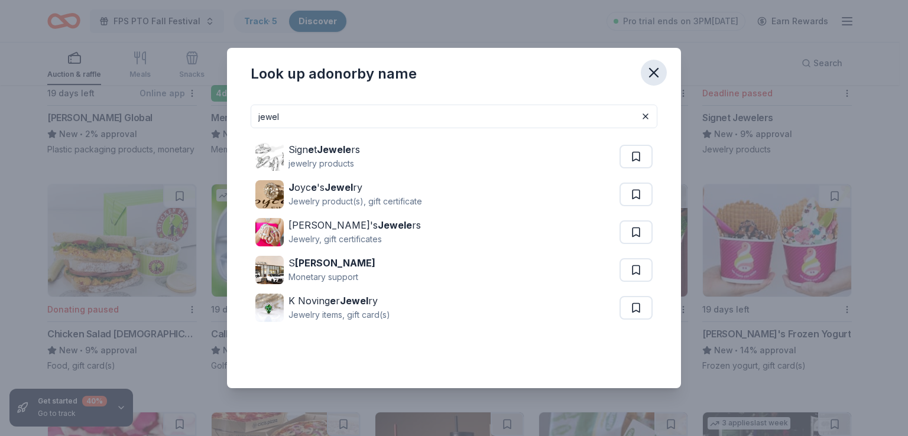
click at [649, 67] on icon "button" at bounding box center [653, 72] width 17 height 17
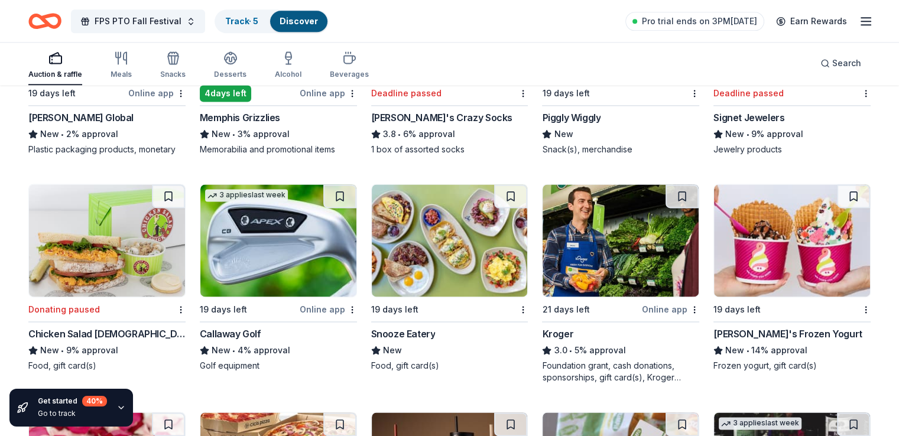
click at [427, 327] on div "Snooze Eatery" at bounding box center [403, 334] width 64 height 14
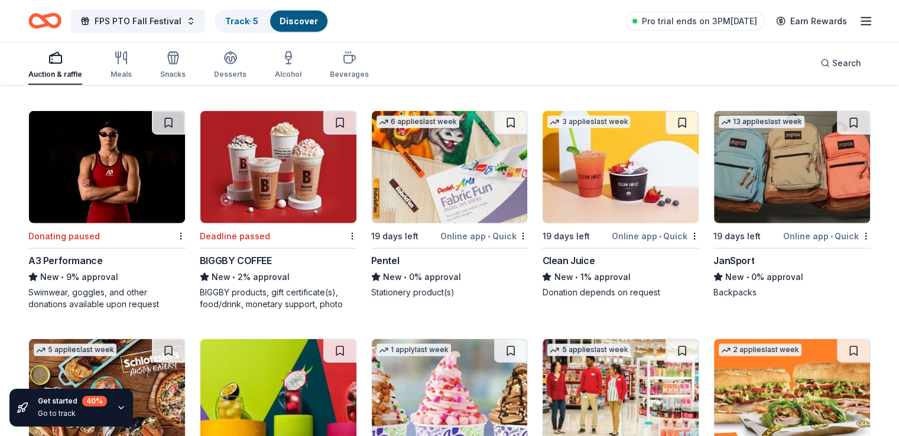
scroll to position [7348, 0]
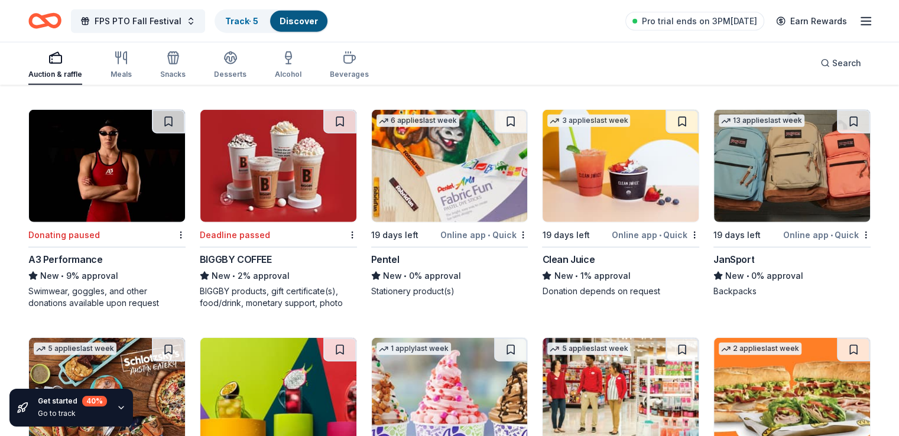
click at [554, 252] on div "Clean Juice" at bounding box center [568, 259] width 53 height 14
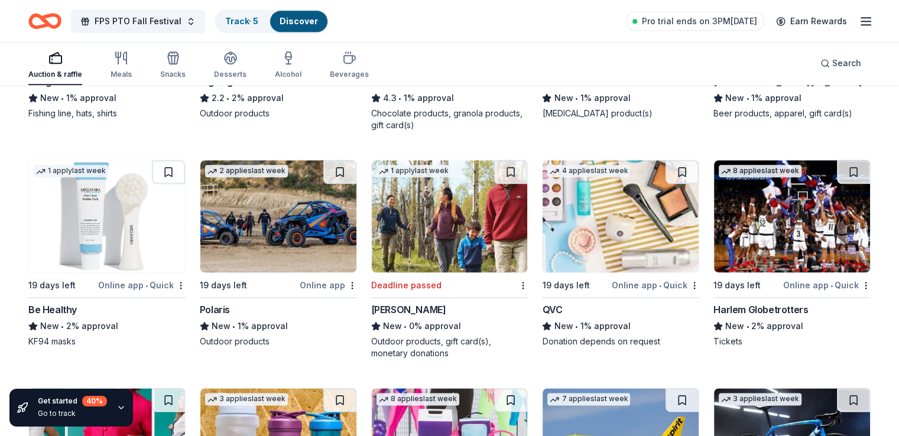
scroll to position [10433, 0]
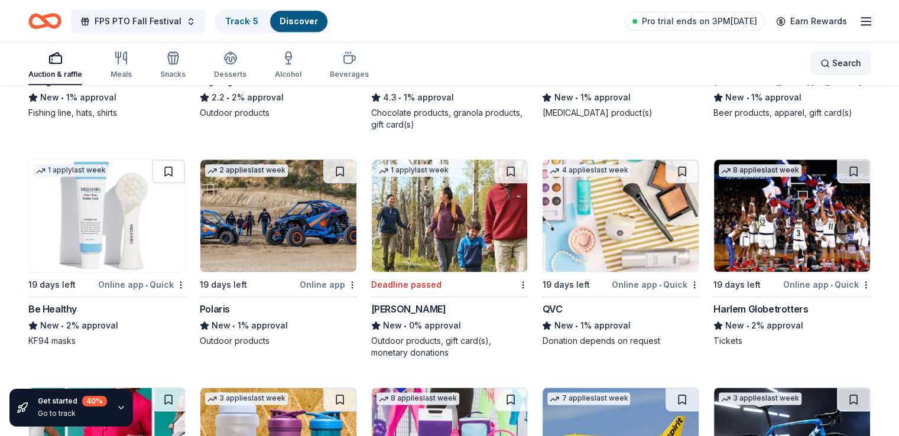
click at [820, 67] on div "Search" at bounding box center [840, 63] width 41 height 14
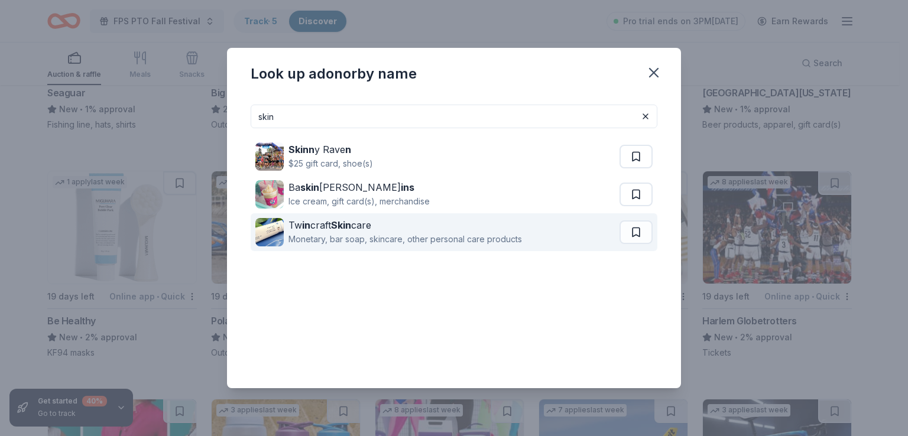
type input "skin"
click at [353, 232] on div "Monetary, bar soap, skincare, other personal care products" at bounding box center [404, 239] width 233 height 14
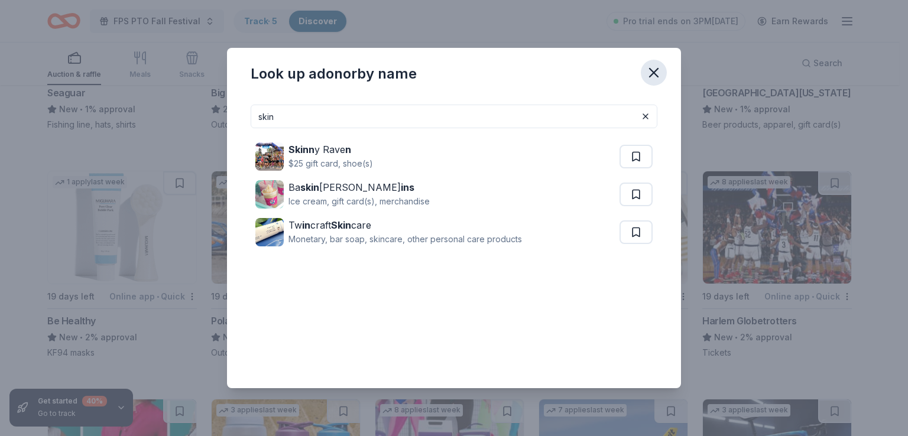
click at [658, 75] on icon "button" at bounding box center [653, 72] width 17 height 17
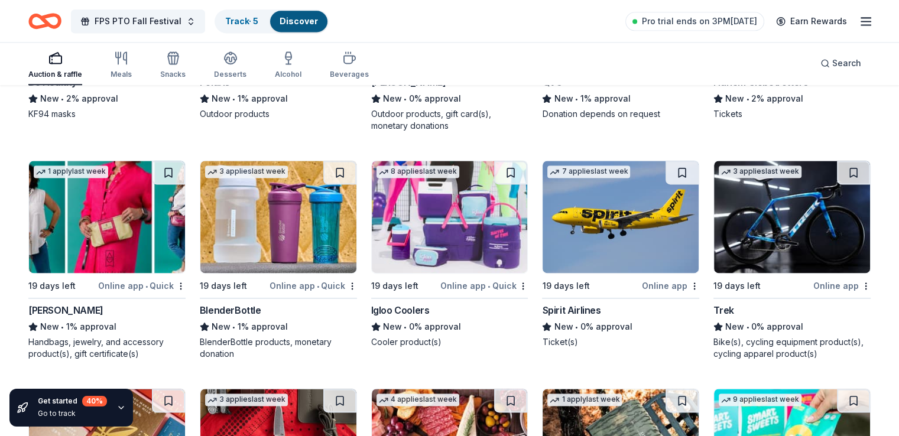
scroll to position [10660, 0]
click at [408, 308] on div "Igloo Coolers" at bounding box center [400, 310] width 59 height 14
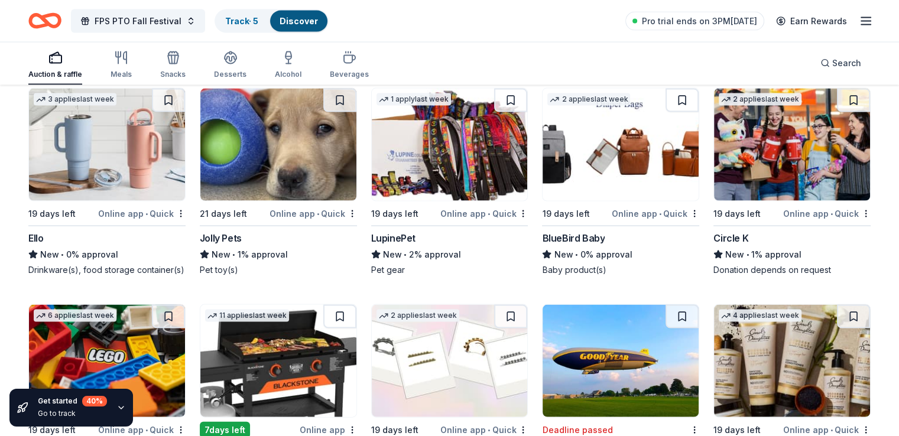
scroll to position [11417, 0]
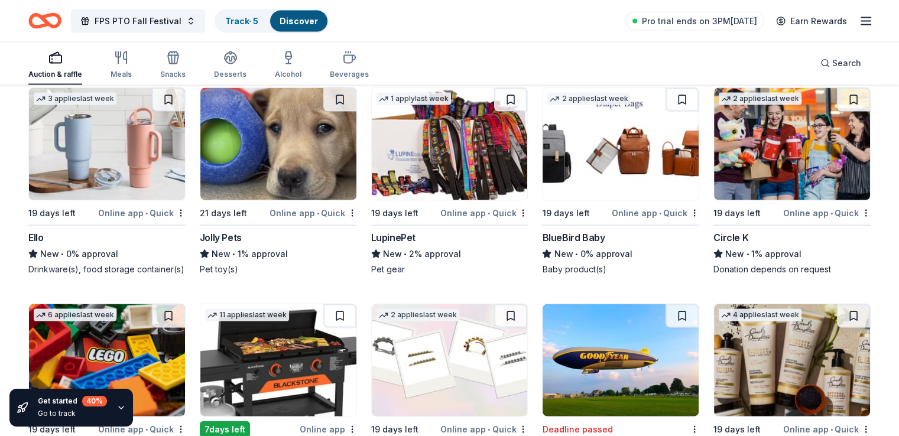
click at [43, 239] on div "Ello" at bounding box center [35, 237] width 15 height 14
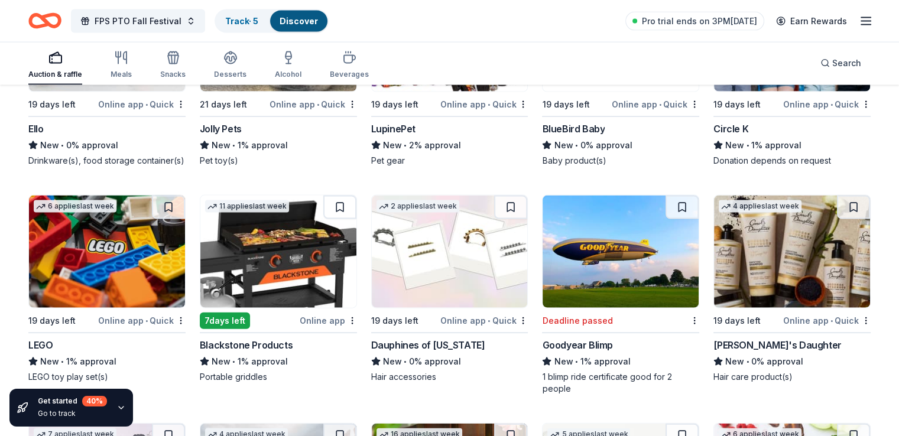
scroll to position [11613, 0]
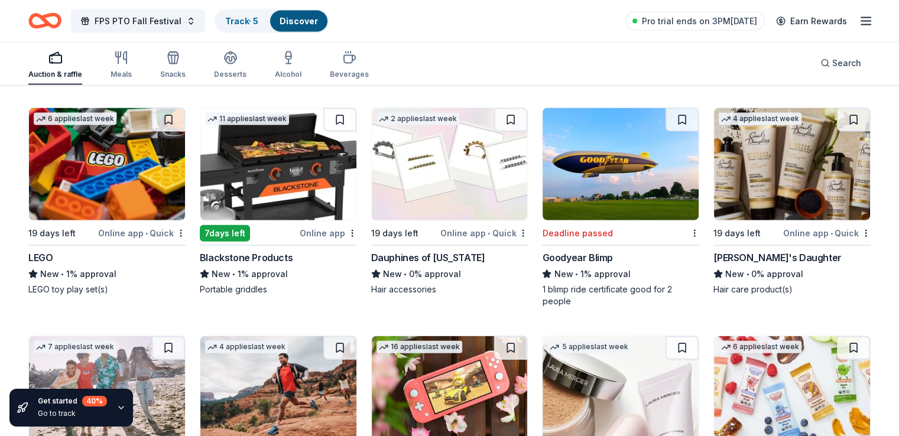
click at [53, 265] on div "LEGO" at bounding box center [40, 258] width 24 height 14
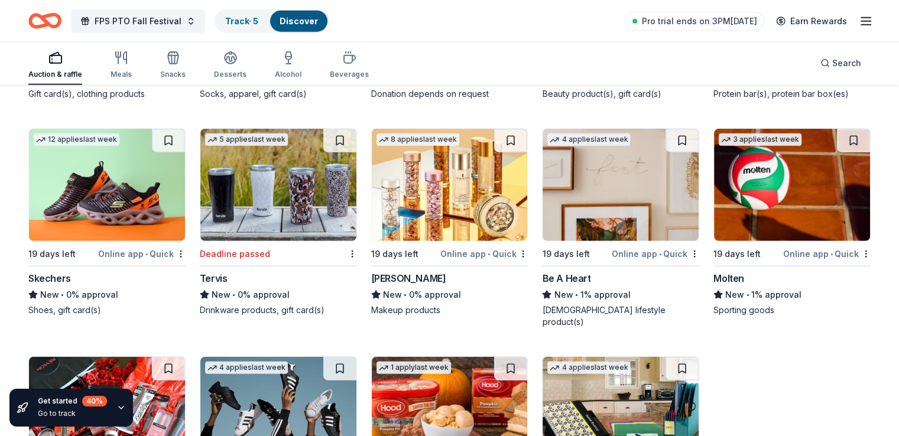
scroll to position [12173, 0]
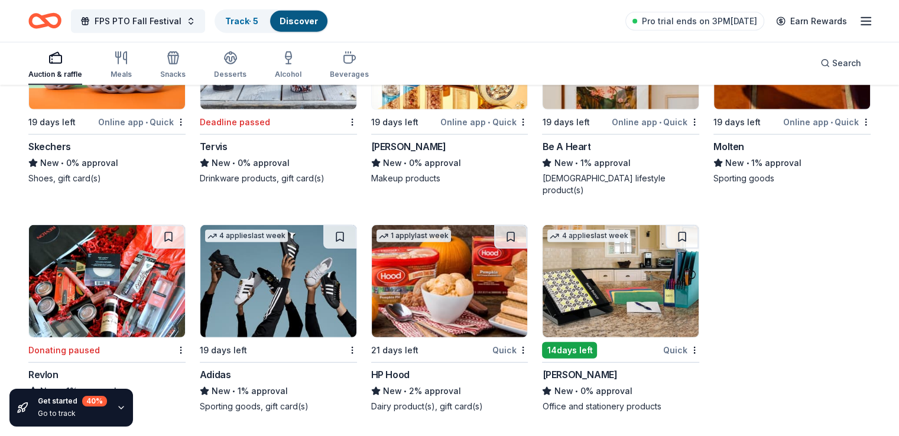
click at [243, 369] on div "Adidas" at bounding box center [278, 375] width 157 height 14
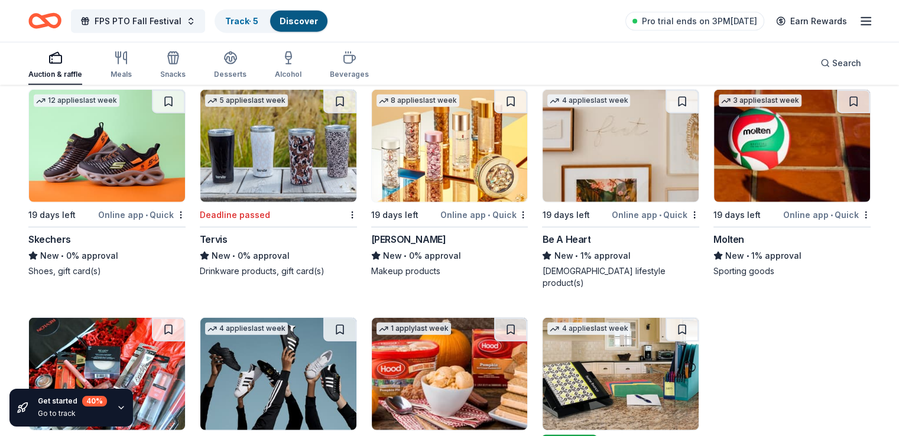
scroll to position [12074, 0]
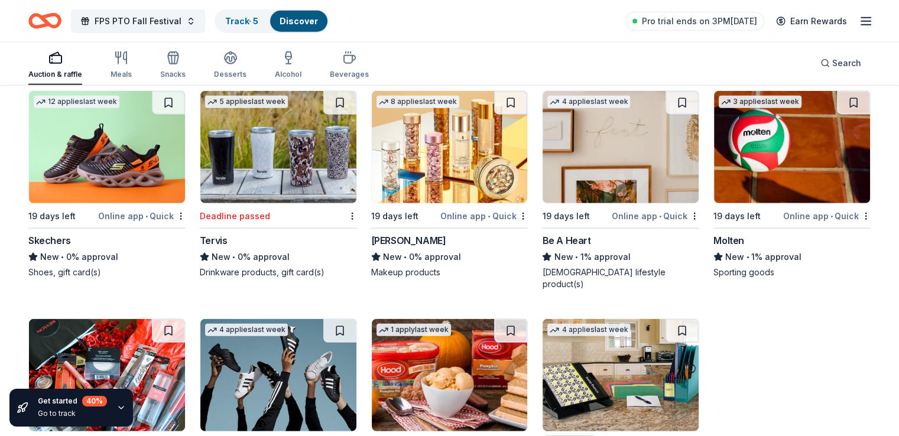
click at [391, 248] on div "Elizabeth Arden" at bounding box center [408, 240] width 75 height 14
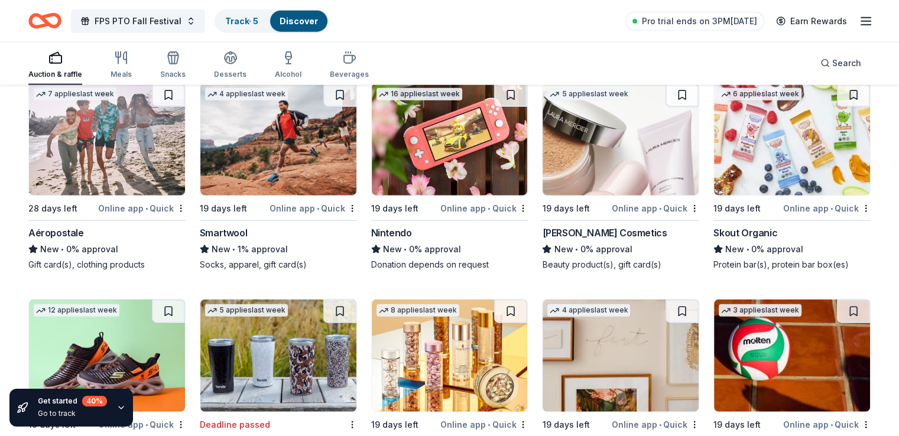
scroll to position [11866, 0]
click at [586, 240] on div "Laura Mercier Cosmetics" at bounding box center [604, 233] width 125 height 14
click at [125, 17] on span "FPS PTO Fall Festival" at bounding box center [138, 21] width 87 height 14
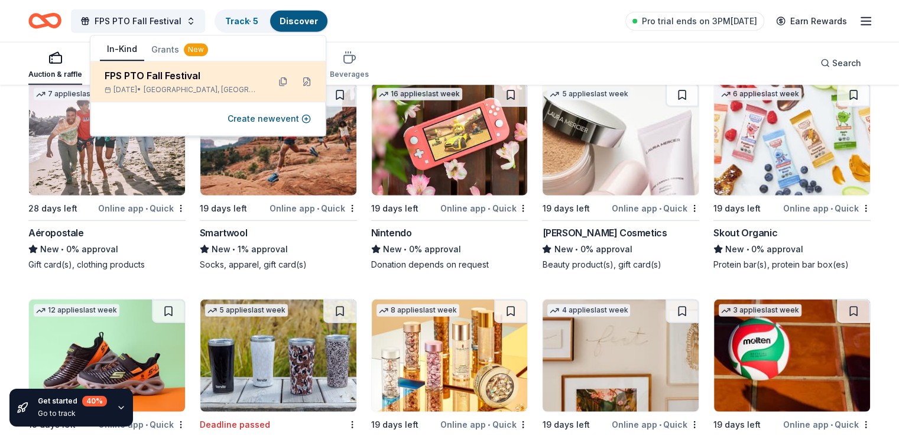
click at [137, 76] on div "FPS PTO Fall Festival" at bounding box center [182, 76] width 155 height 14
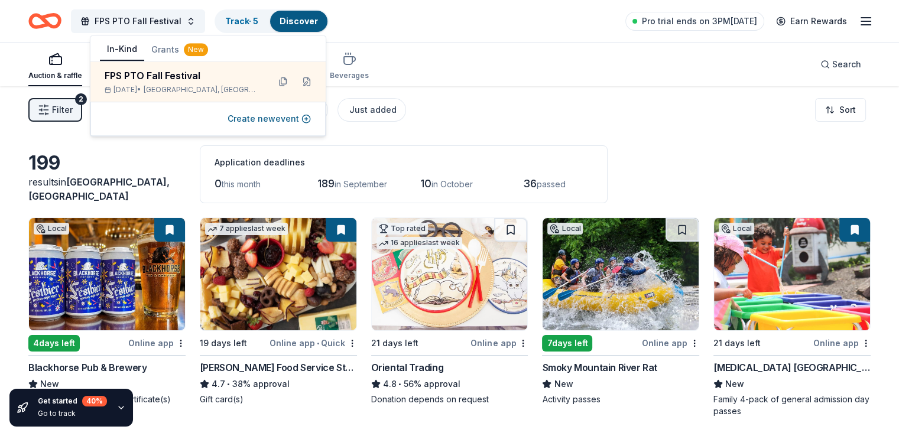
click at [859, 27] on icon "button" at bounding box center [866, 21] width 14 height 14
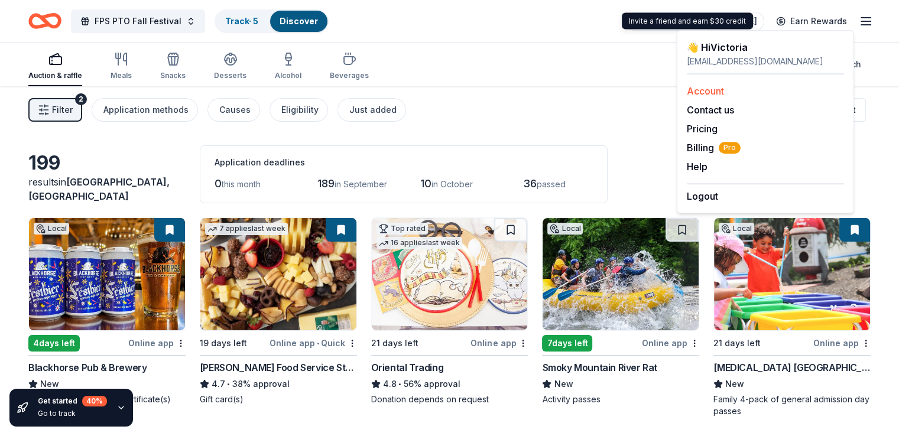
click at [707, 89] on link "Account" at bounding box center [705, 91] width 37 height 12
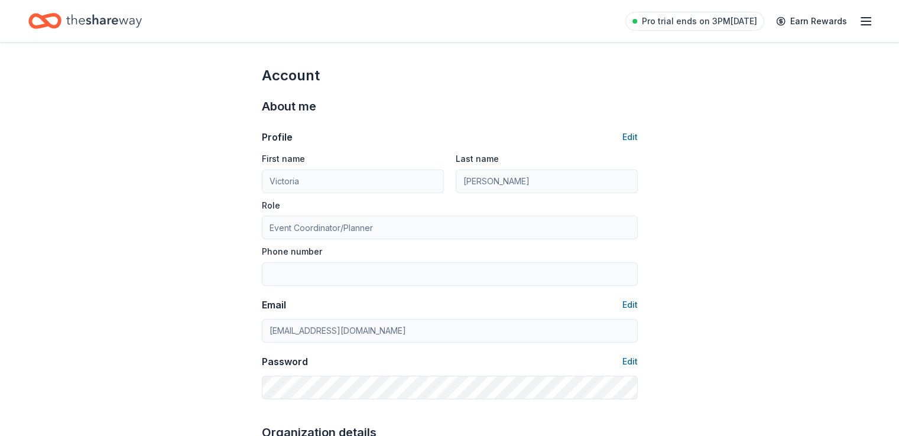
scroll to position [50, 0]
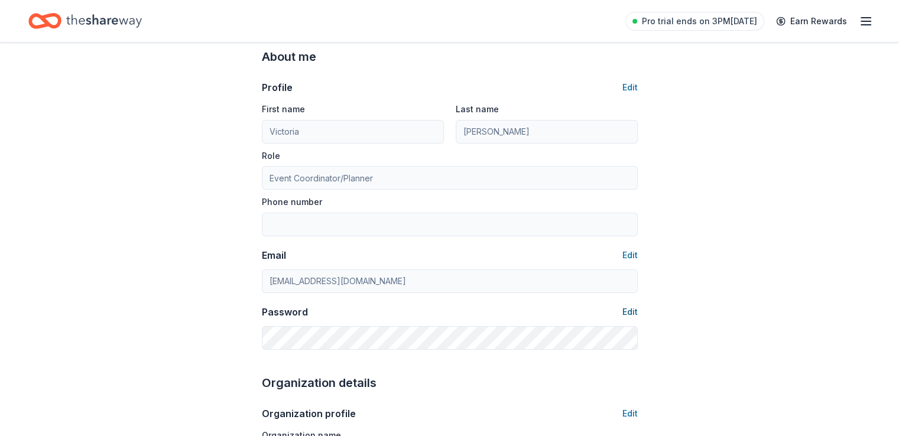
click at [631, 310] on button "Edit" at bounding box center [629, 312] width 15 height 14
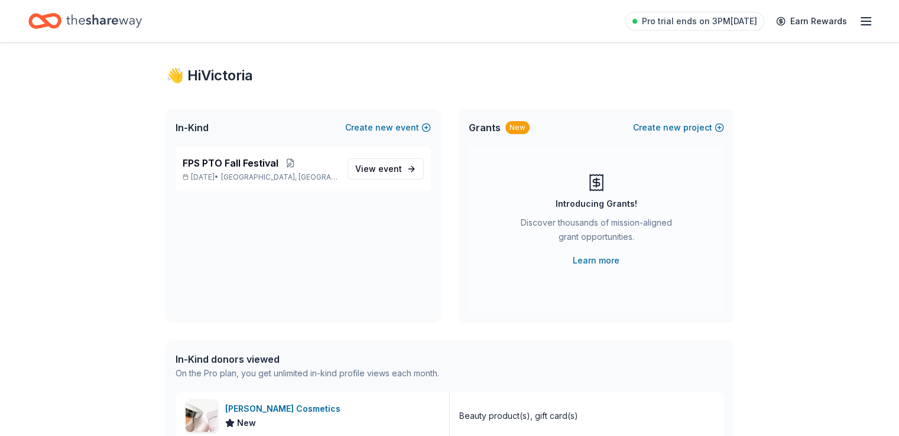
scroll to position [14, 0]
click at [859, 22] on icon "button" at bounding box center [866, 21] width 14 height 14
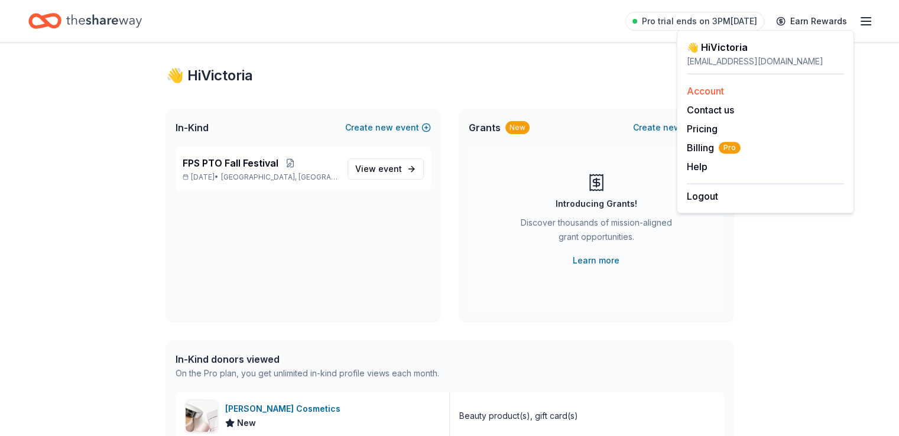
click at [713, 96] on link "Account" at bounding box center [705, 91] width 37 height 12
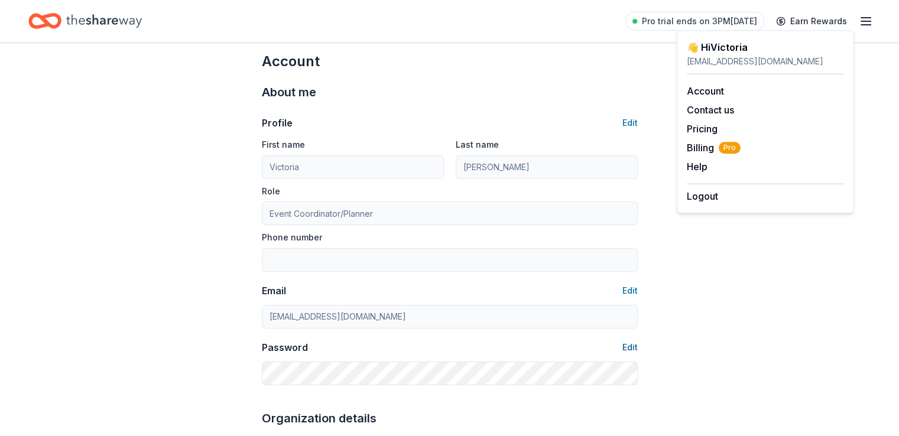
click at [631, 346] on button "Edit" at bounding box center [629, 347] width 15 height 14
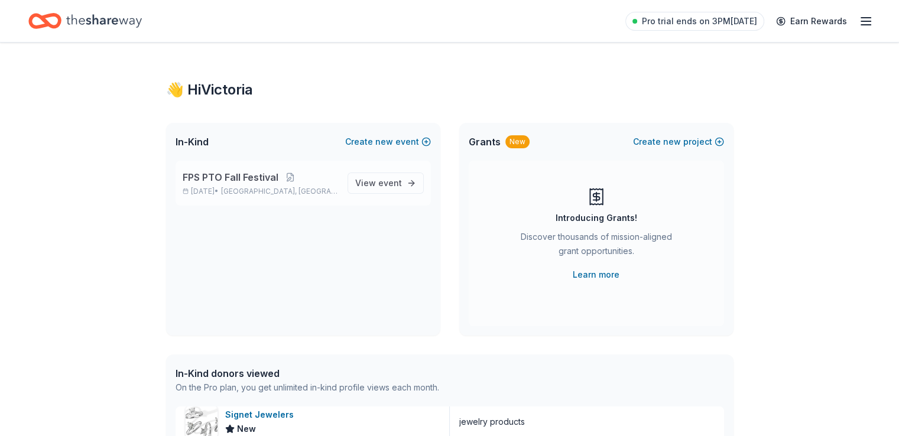
click at [250, 174] on span "FPS PTO Fall Festival" at bounding box center [231, 177] width 96 height 14
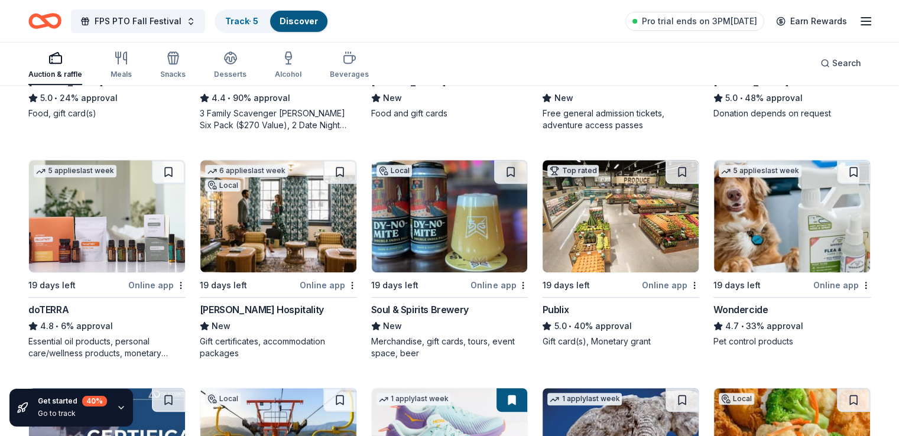
scroll to position [513, 0]
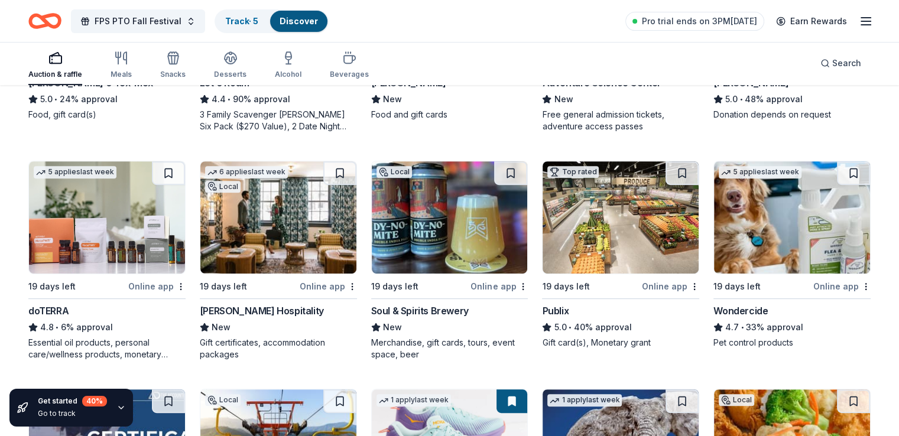
click at [235, 310] on div "Oliver Hospitality" at bounding box center [262, 311] width 124 height 14
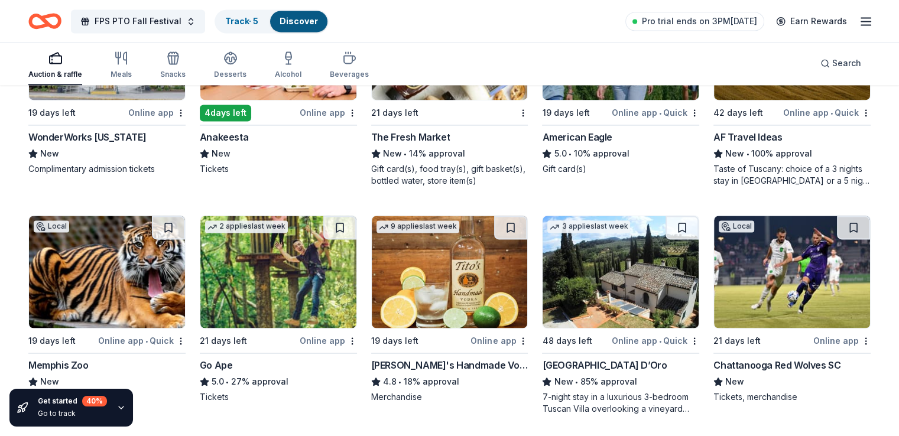
scroll to position [1815, 0]
click at [572, 360] on div "Villa Sogni D’Oro" at bounding box center [604, 365] width 125 height 14
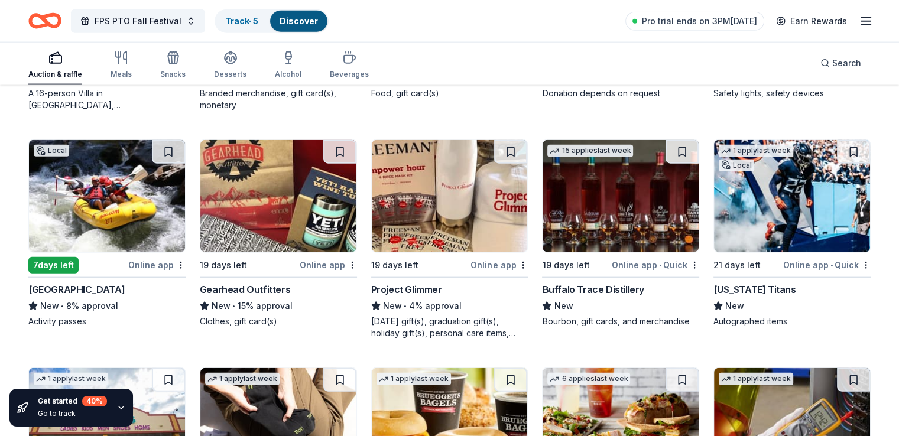
scroll to position [2805, 0]
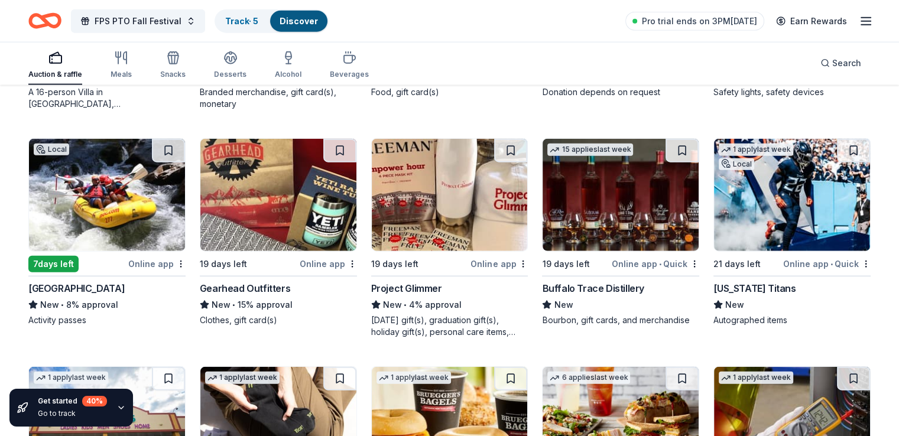
click at [402, 281] on div "Project Glimmer" at bounding box center [406, 288] width 71 height 14
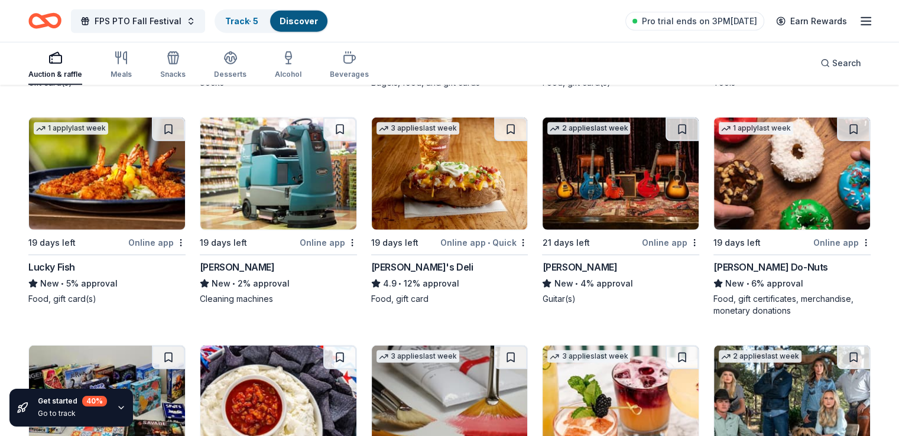
scroll to position [3271, 0]
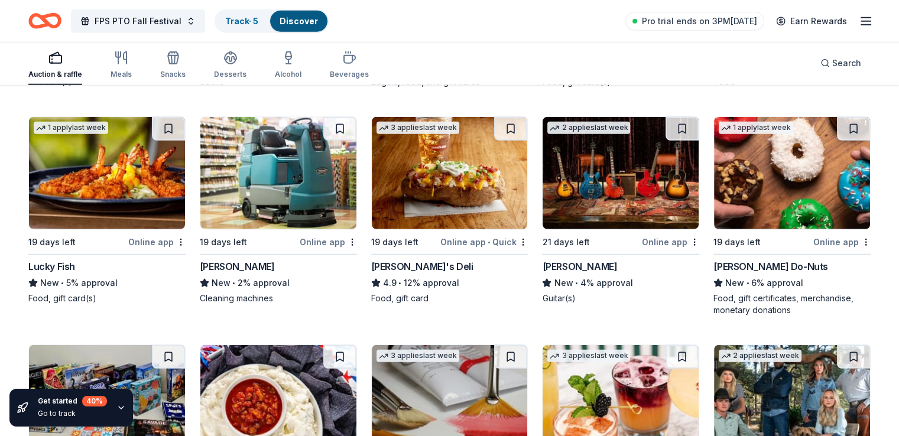
click at [558, 265] on div "[PERSON_NAME]" at bounding box center [579, 266] width 75 height 14
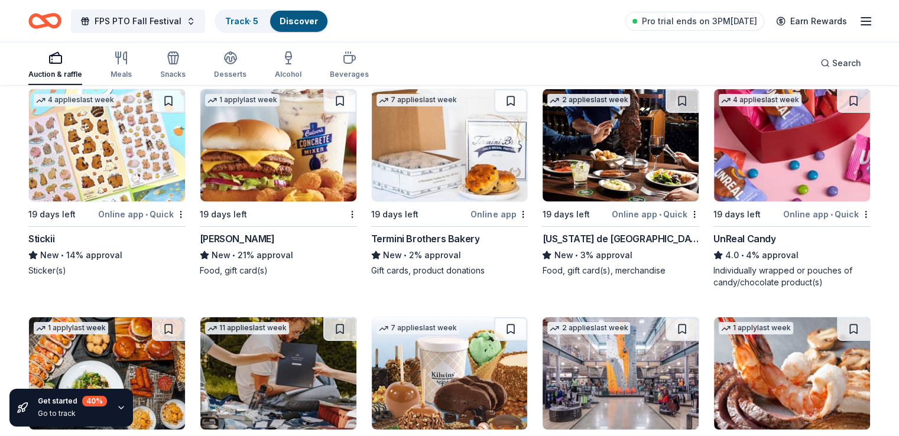
scroll to position [3972, 0]
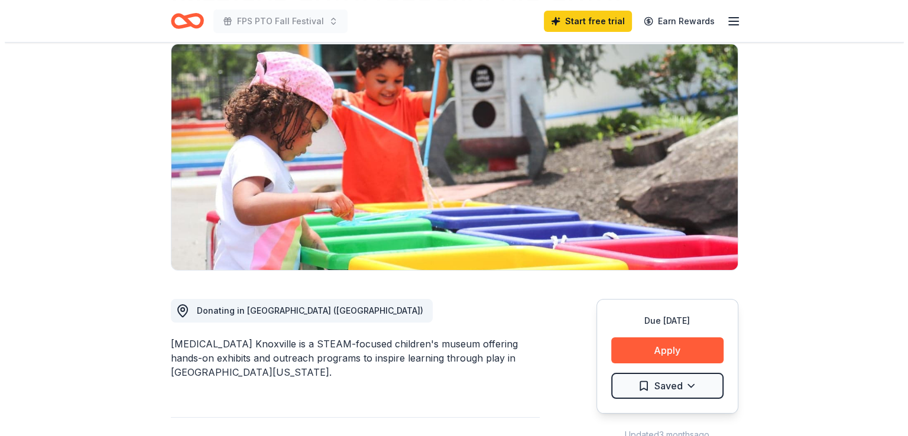
scroll to position [90, 0]
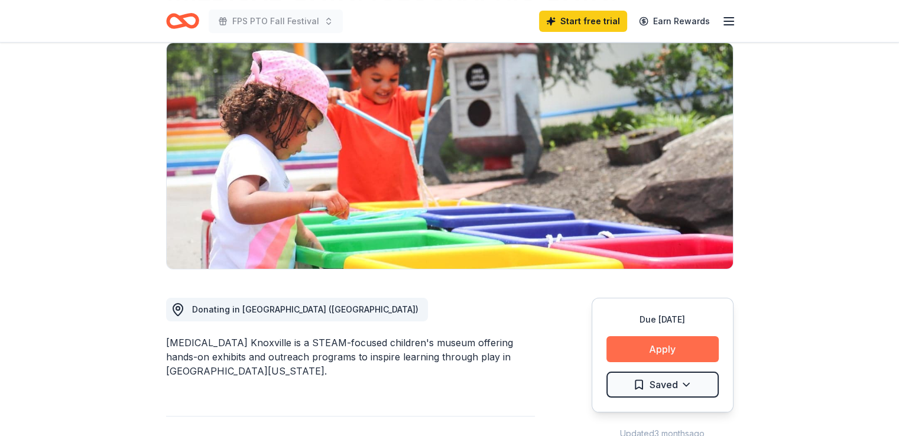
click at [639, 347] on button "Apply" at bounding box center [662, 349] width 112 height 26
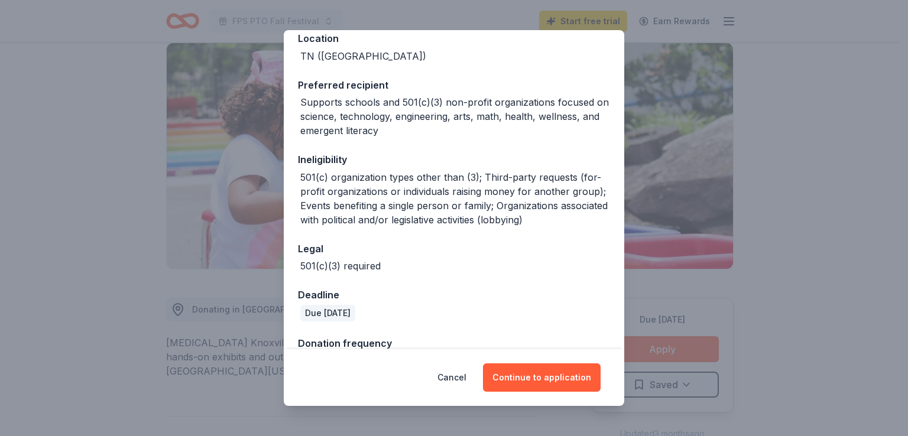
scroll to position [221, 0]
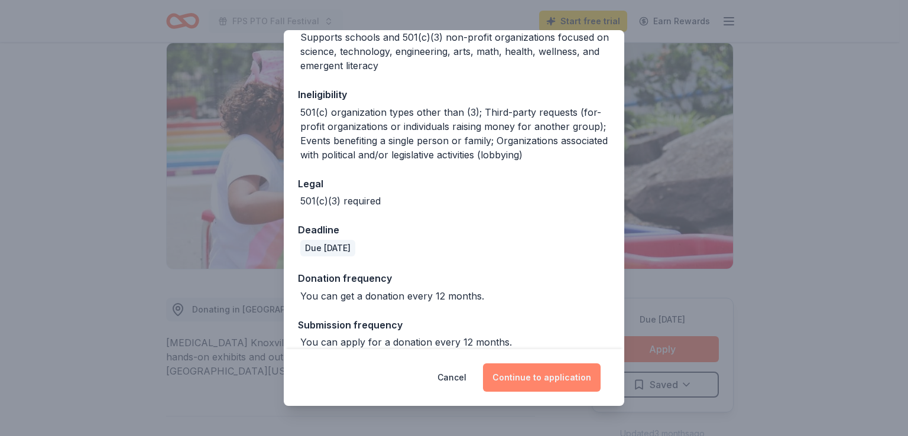
click at [535, 372] on button "Continue to application" at bounding box center [542, 377] width 118 height 28
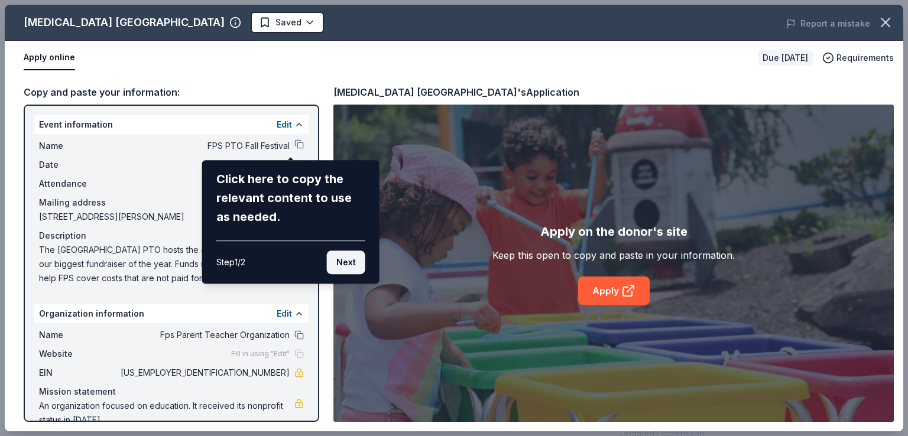
click at [342, 262] on button "Next" at bounding box center [346, 263] width 38 height 24
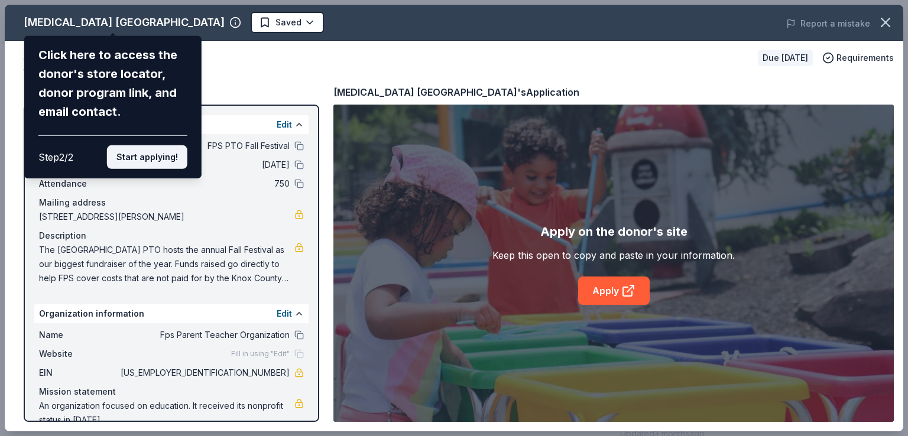
click at [148, 153] on button "Start applying!" at bounding box center [147, 157] width 80 height 24
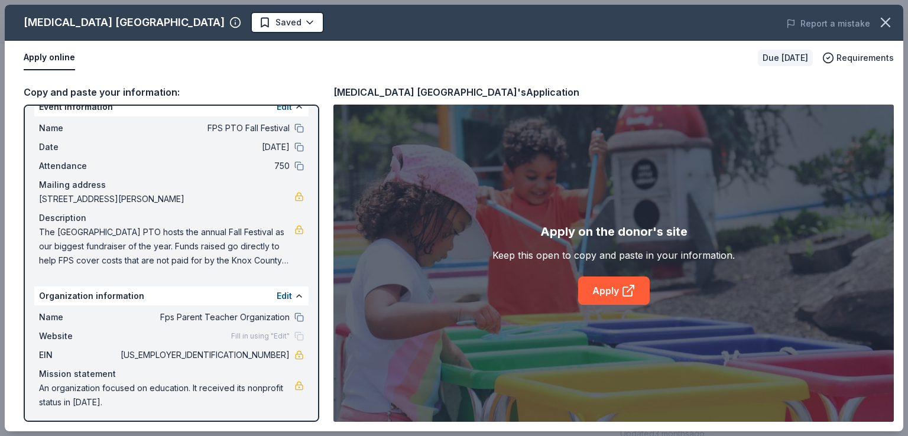
scroll to position [20, 0]
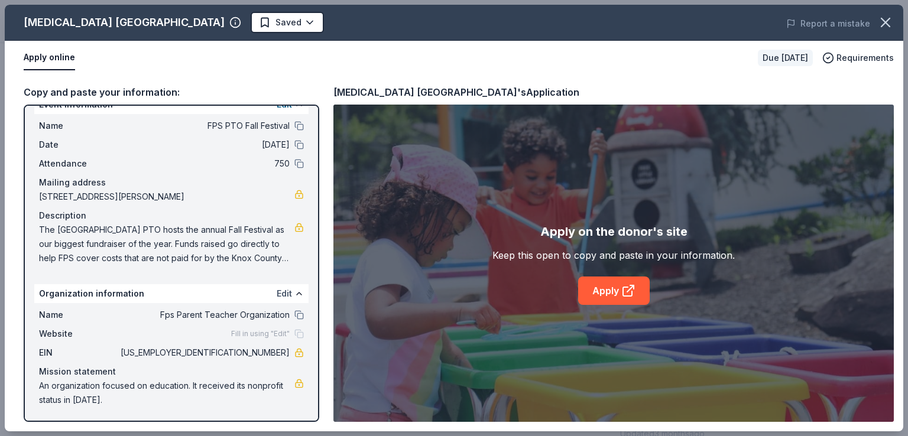
click at [277, 287] on button "Edit" at bounding box center [284, 294] width 15 height 14
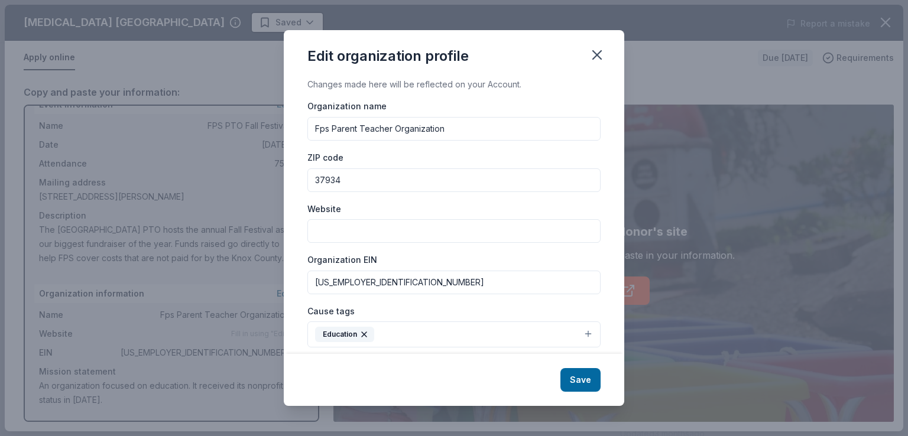
click at [336, 233] on input "Website" at bounding box center [453, 231] width 293 height 24
paste input "https://www.fpspto.org/"
type input "https://www.fpspto.org/"
click at [320, 126] on input "Fps Parent Teacher Organization" at bounding box center [453, 129] width 293 height 24
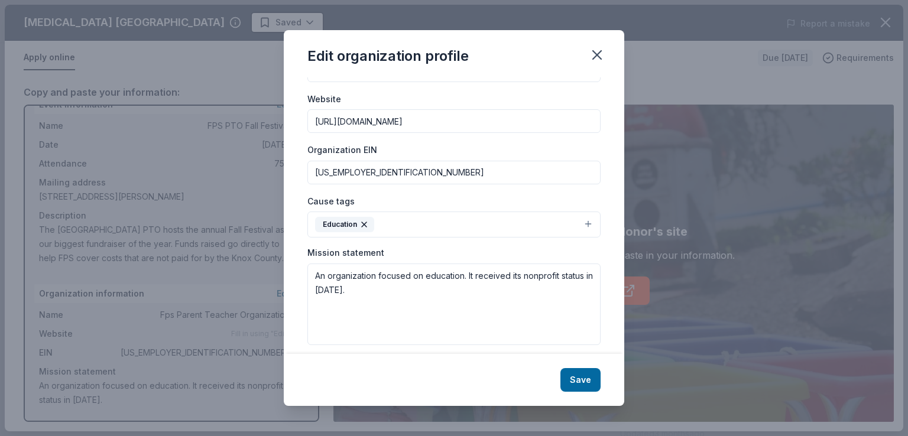
scroll to position [120, 0]
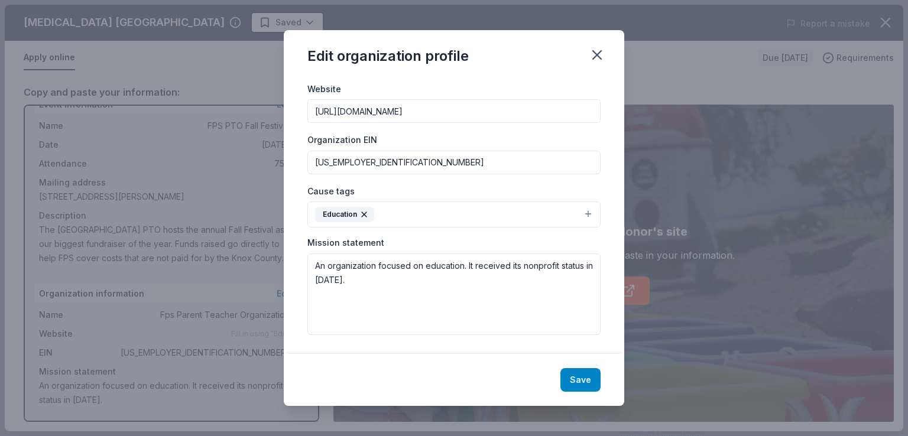
type input "FPS Parent Teacher Organization"
click at [572, 384] on button "Save" at bounding box center [580, 380] width 40 height 24
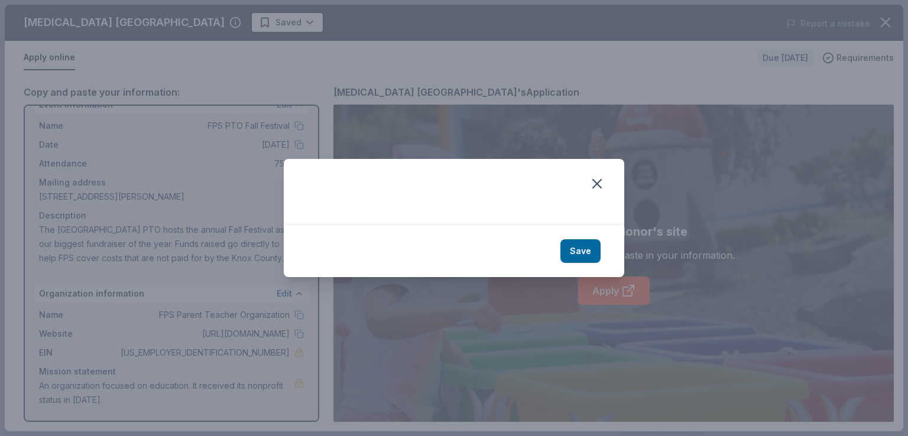
scroll to position [0, 0]
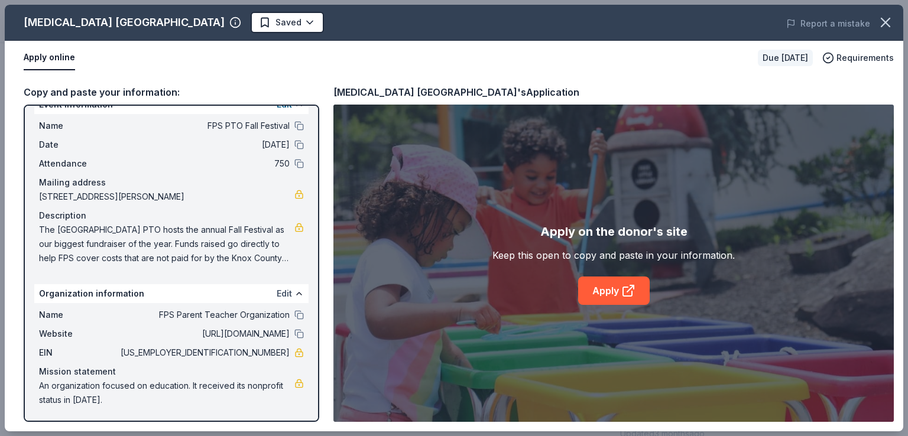
click at [277, 289] on button "Edit" at bounding box center [284, 294] width 15 height 14
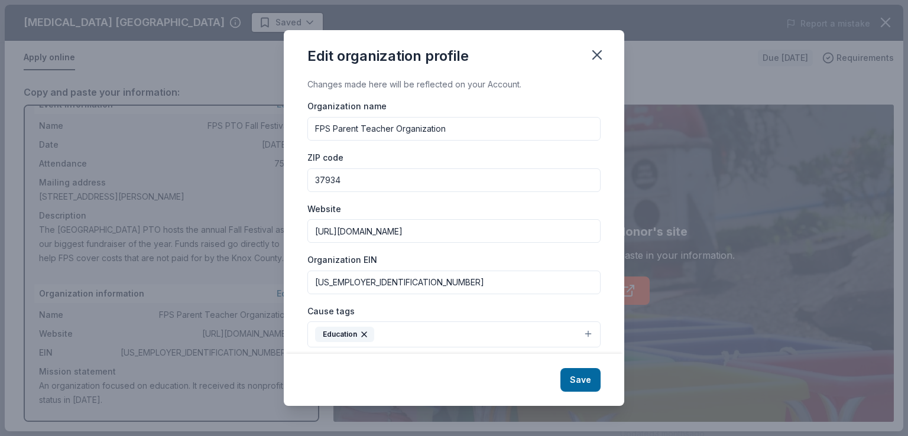
scroll to position [120, 0]
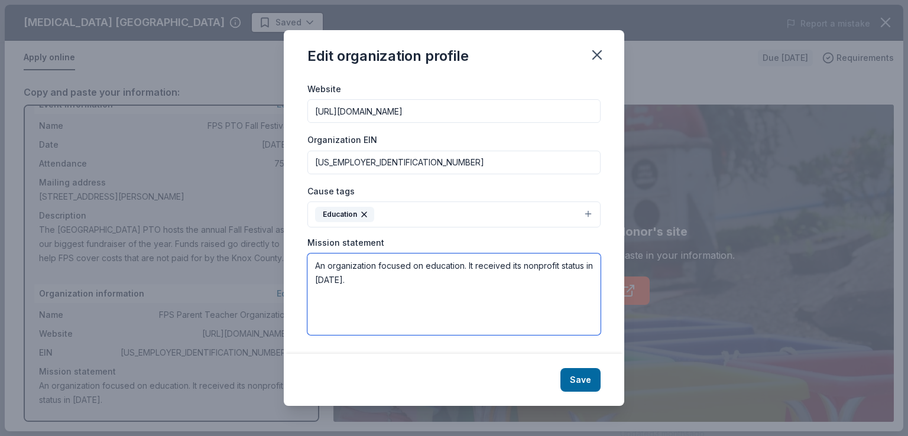
drag, startPoint x: 376, startPoint y: 306, endPoint x: 309, endPoint y: 267, distance: 77.3
click at [309, 267] on textarea "An organization focused on education. It received its nonprofit status in 2021." at bounding box center [453, 295] width 293 height 82
paste textarea "The PTO is a partnership between FPS educators and parents who strive to enhanc…"
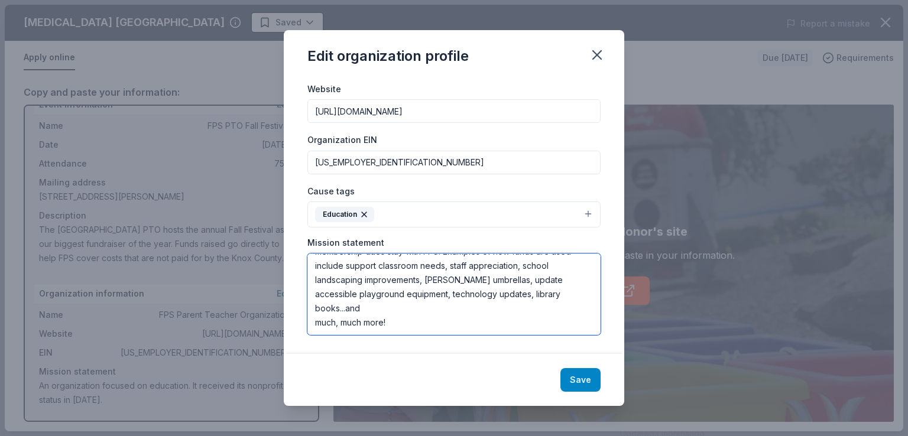
scroll to position [128, 0]
type textarea "The PTO is a partnership between FPS educators and parents who strive to enhanc…"
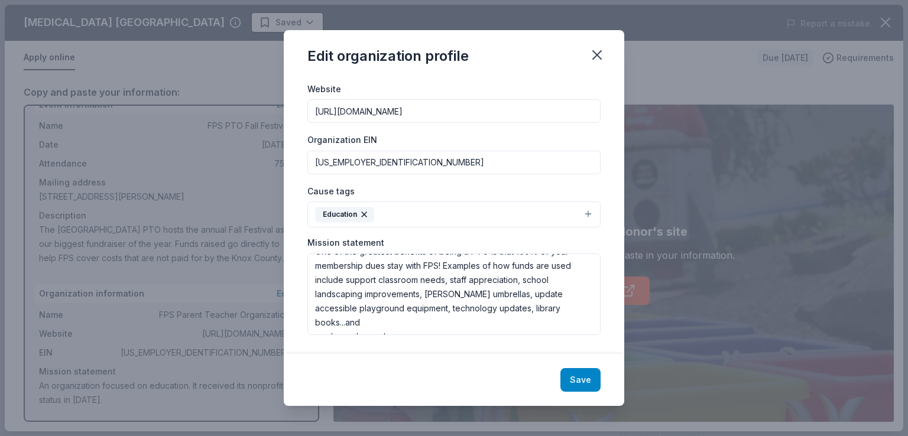
click at [589, 376] on button "Save" at bounding box center [580, 380] width 40 height 24
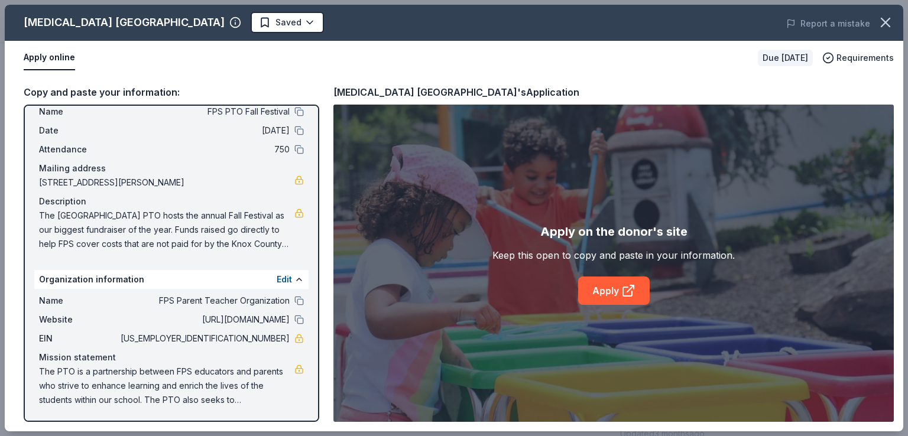
scroll to position [0, 0]
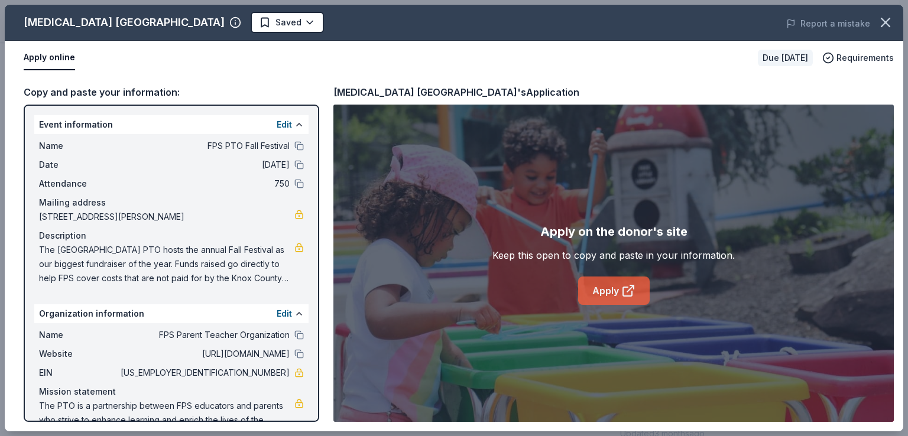
click at [627, 290] on icon at bounding box center [630, 288] width 7 height 7
click at [239, 372] on span "87-2214386" at bounding box center [203, 373] width 171 height 14
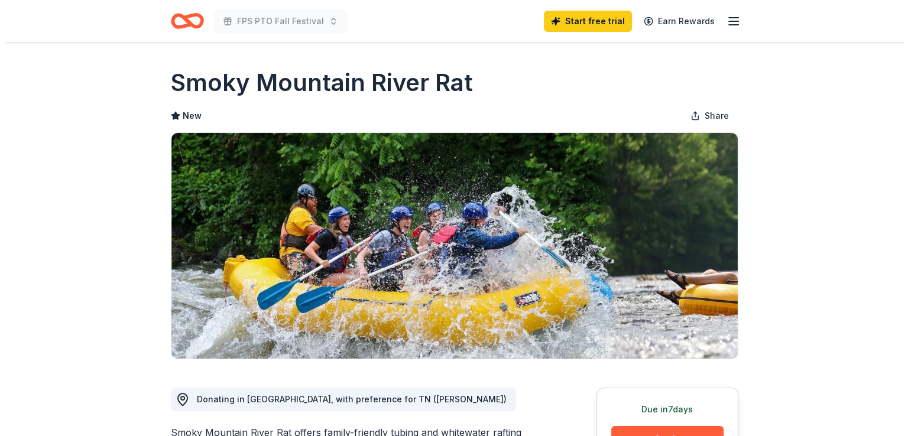
scroll to position [69, 0]
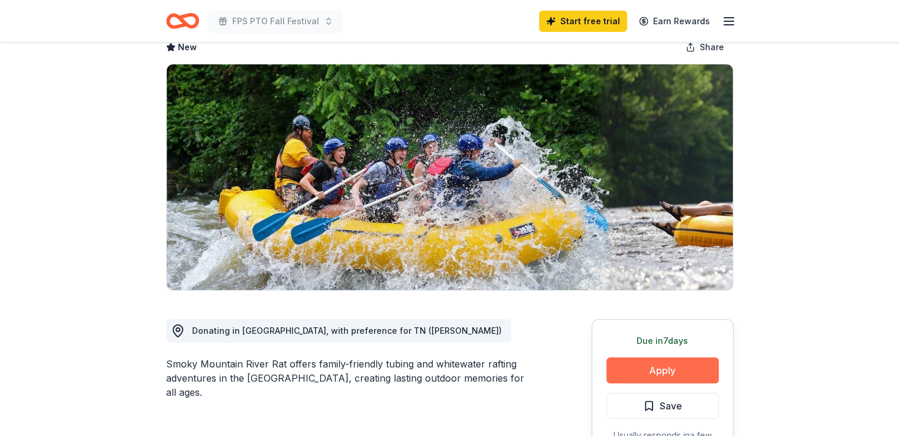
click at [650, 381] on button "Apply" at bounding box center [662, 371] width 112 height 26
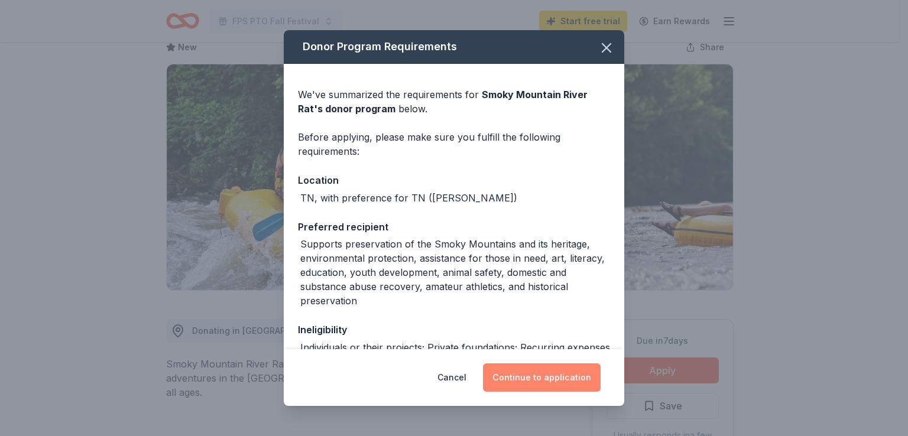
click at [579, 376] on button "Continue to application" at bounding box center [542, 377] width 118 height 28
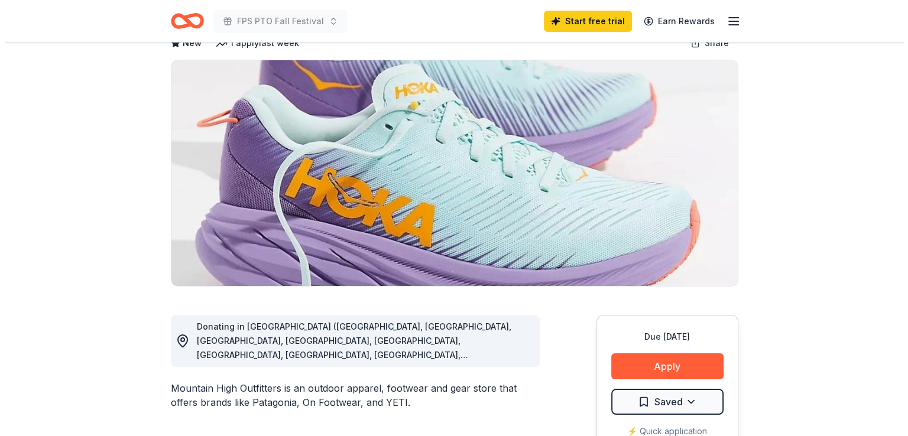
scroll to position [73, 0]
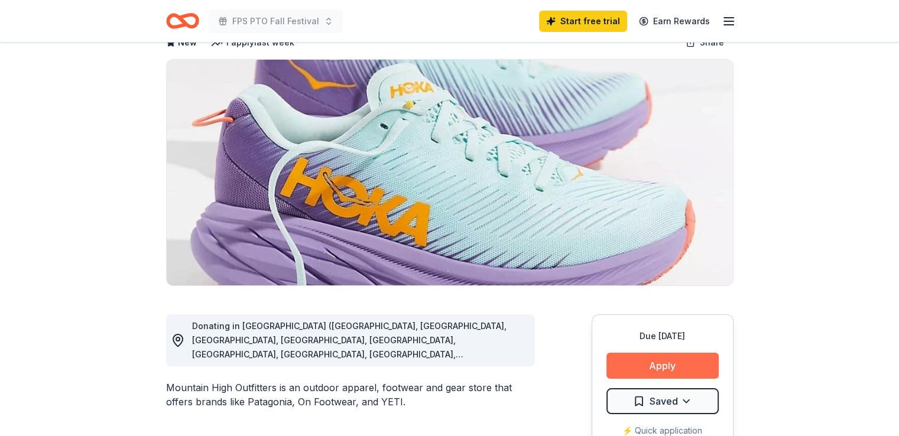
click at [668, 372] on button "Apply" at bounding box center [662, 366] width 112 height 26
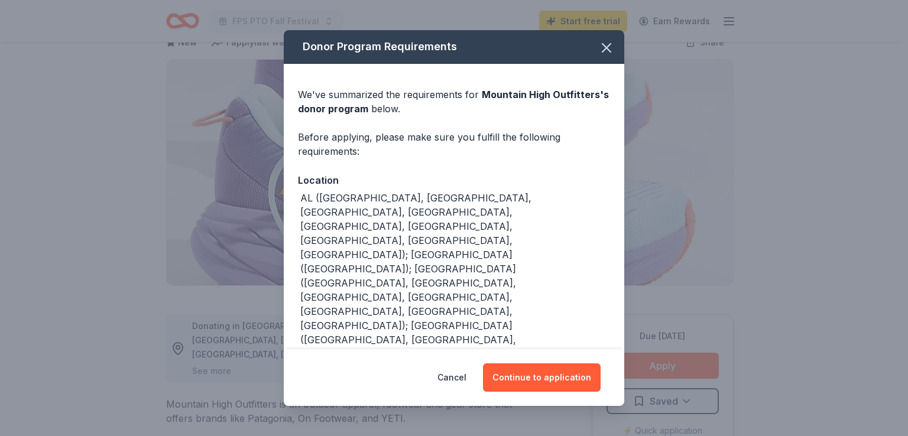
scroll to position [21, 0]
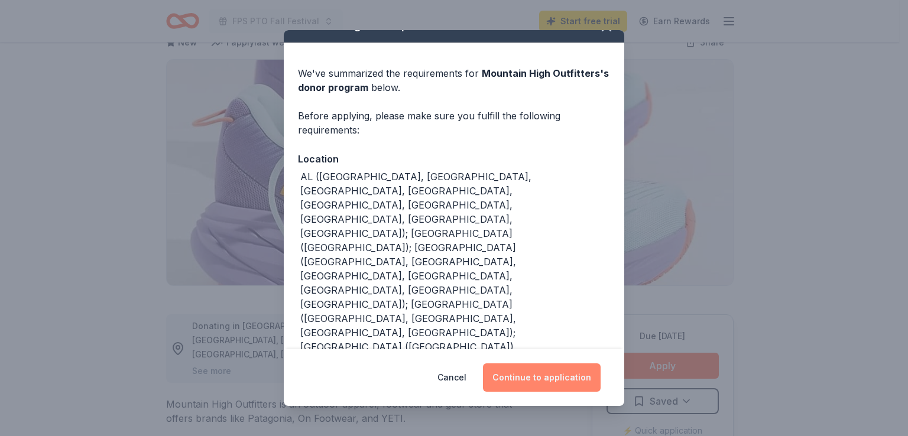
click at [522, 378] on button "Continue to application" at bounding box center [542, 377] width 118 height 28
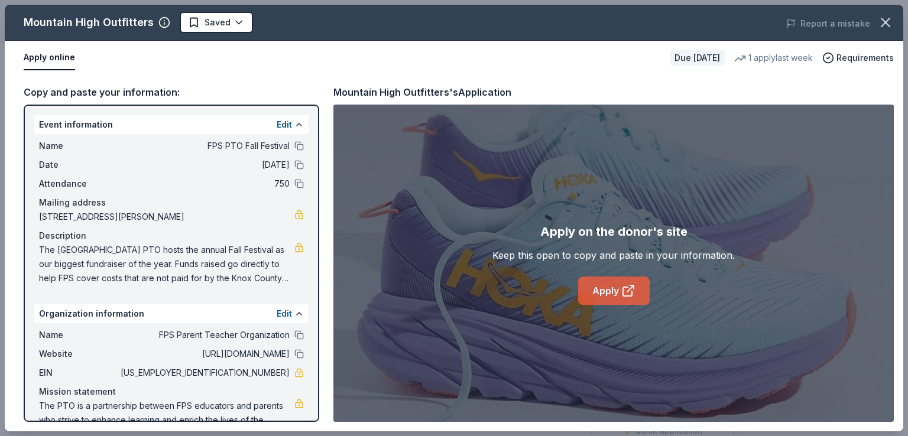
click at [615, 284] on link "Apply" at bounding box center [614, 291] width 72 height 28
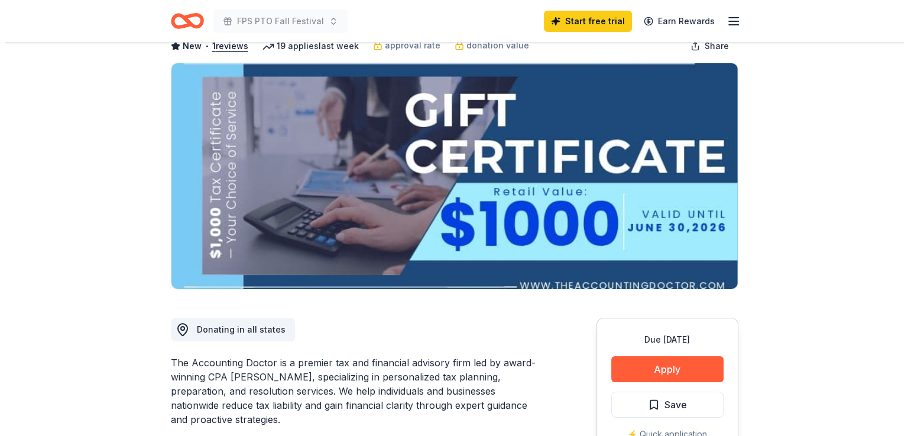
scroll to position [70, 0]
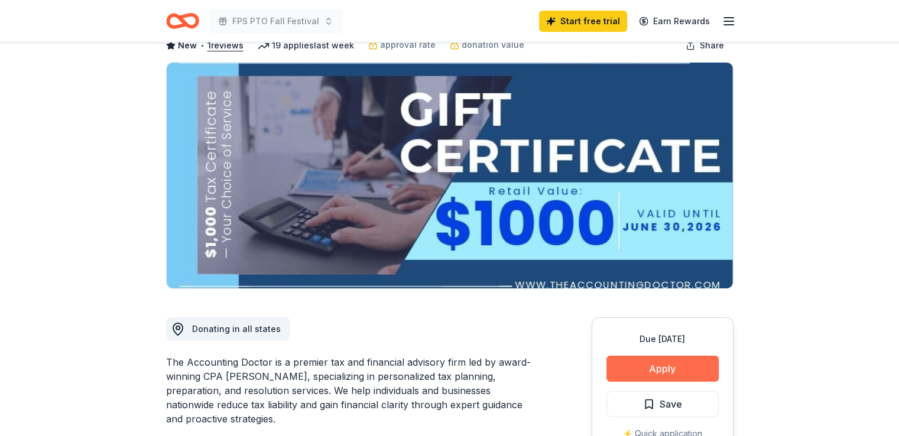
click at [635, 371] on button "Apply" at bounding box center [662, 369] width 112 height 26
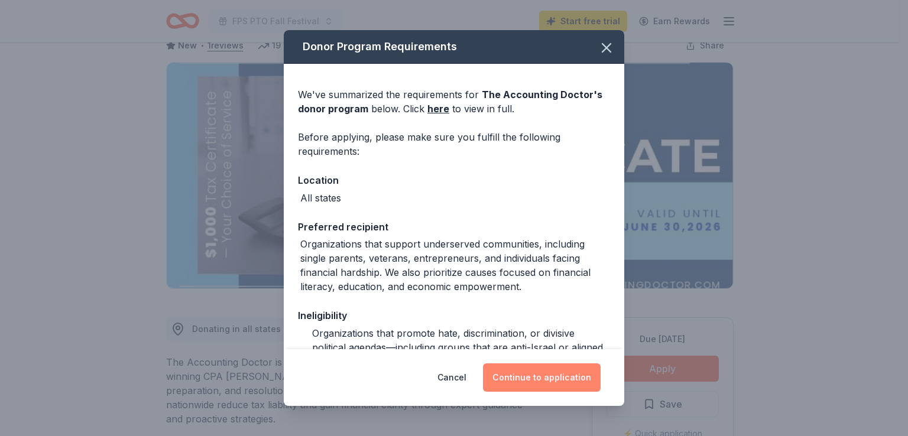
click at [563, 374] on button "Continue to application" at bounding box center [542, 377] width 118 height 28
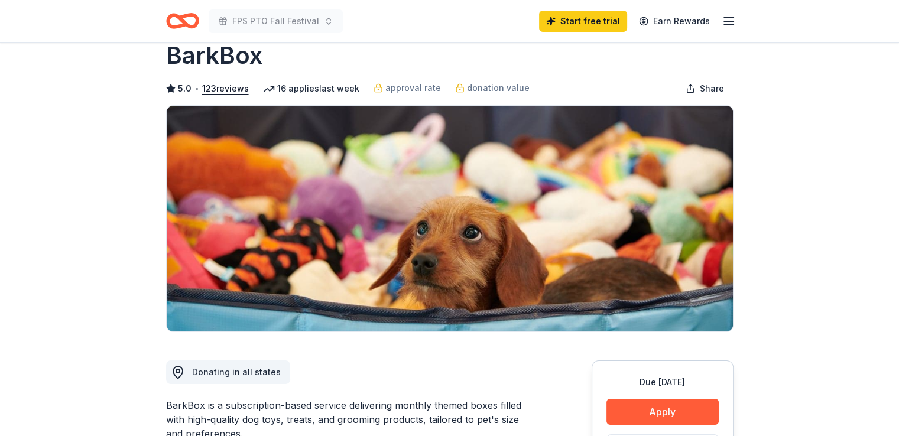
scroll to position [27, 0]
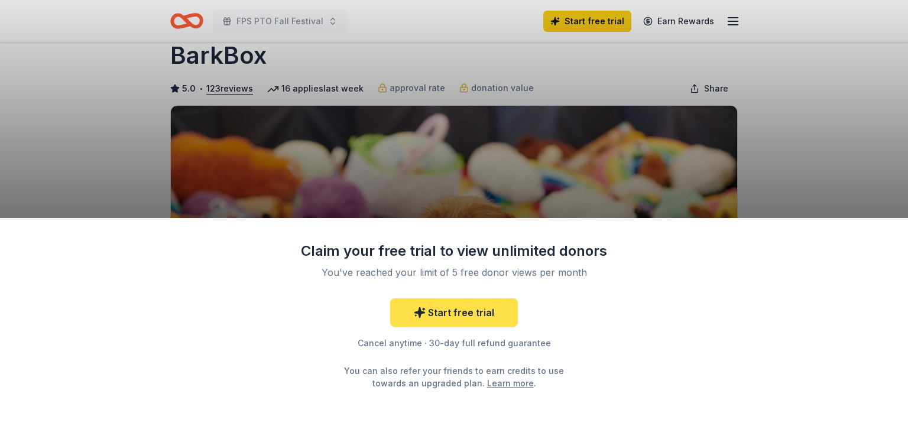
click at [428, 313] on link "Start free trial" at bounding box center [454, 312] width 128 height 28
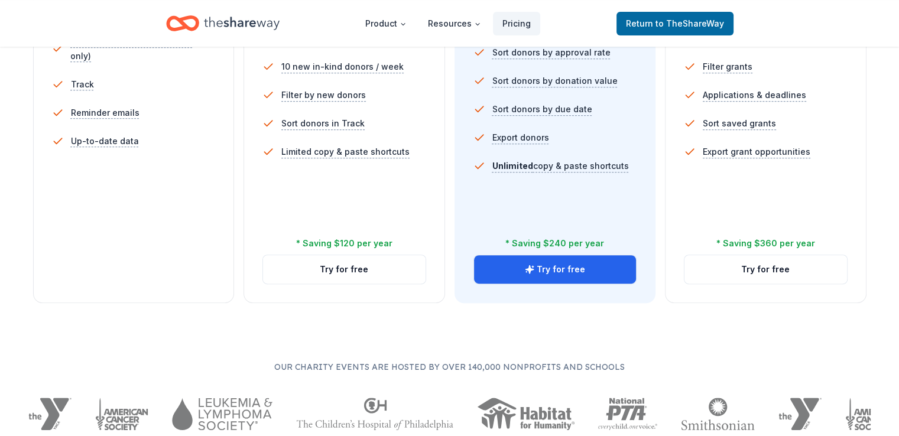
scroll to position [437, 0]
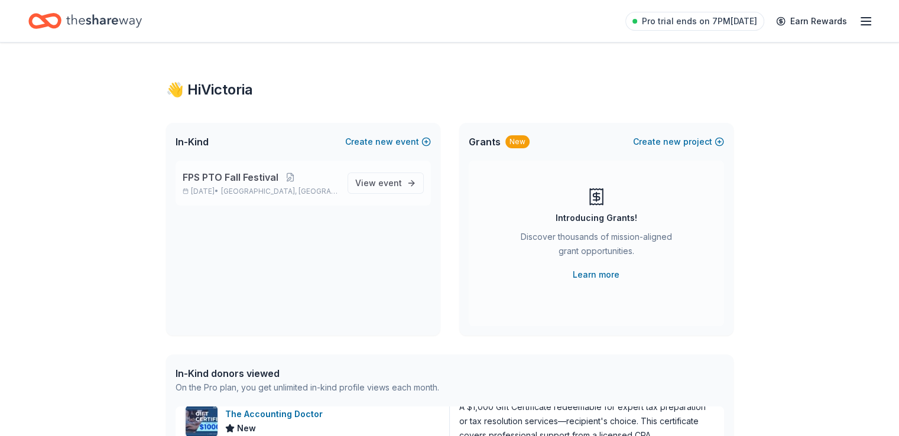
click at [248, 180] on span "FPS PTO Fall Festival" at bounding box center [231, 177] width 96 height 14
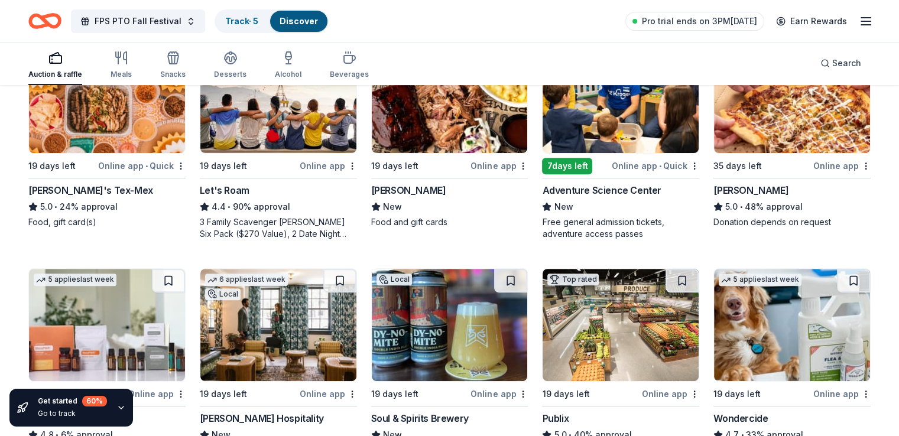
scroll to position [414, 0]
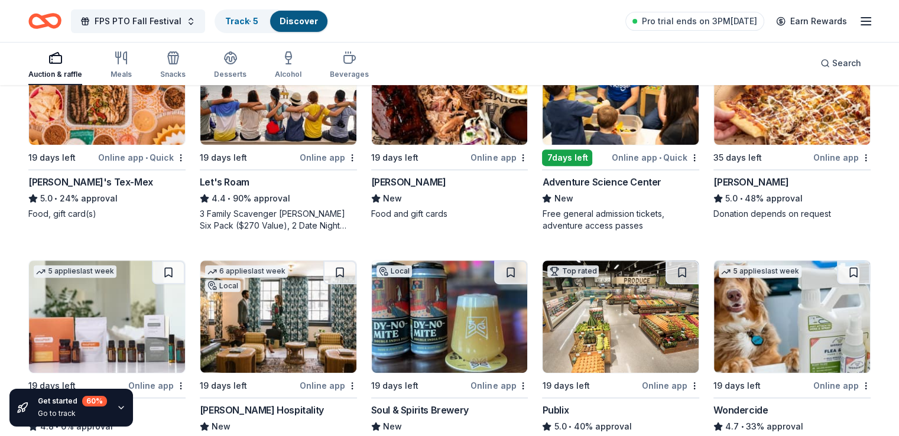
click at [225, 180] on div "Let's Roam" at bounding box center [225, 182] width 50 height 14
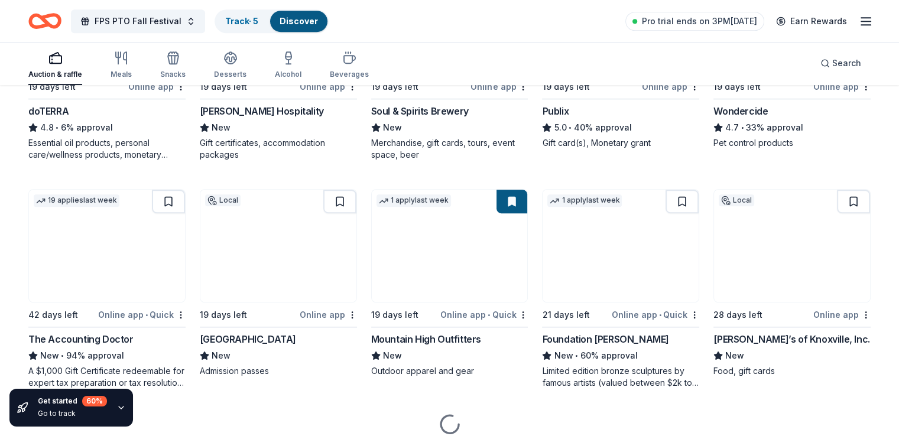
scroll to position [714, 0]
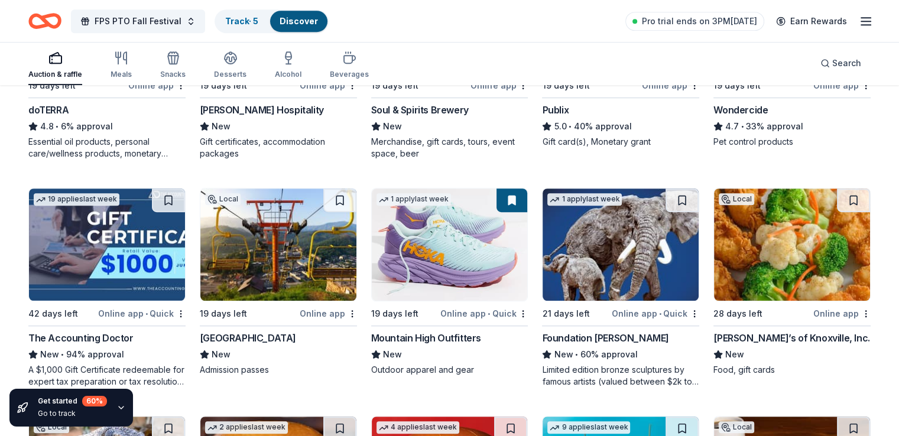
click at [245, 336] on div "[GEOGRAPHIC_DATA]" at bounding box center [248, 338] width 96 height 14
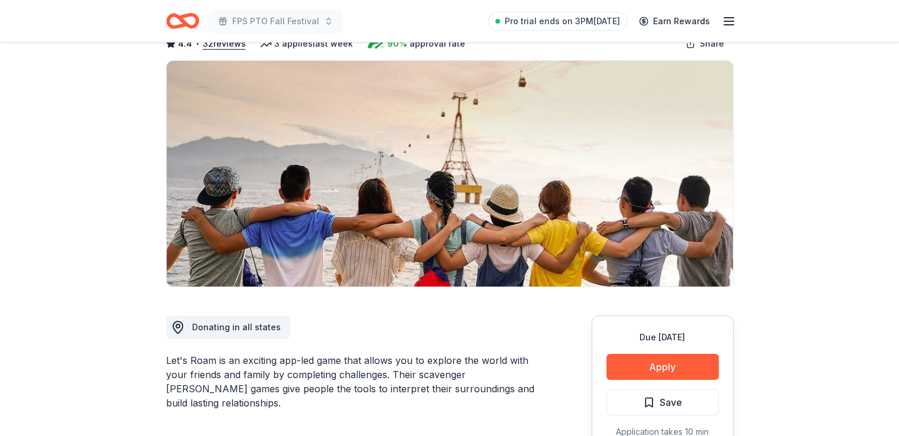
scroll to position [73, 0]
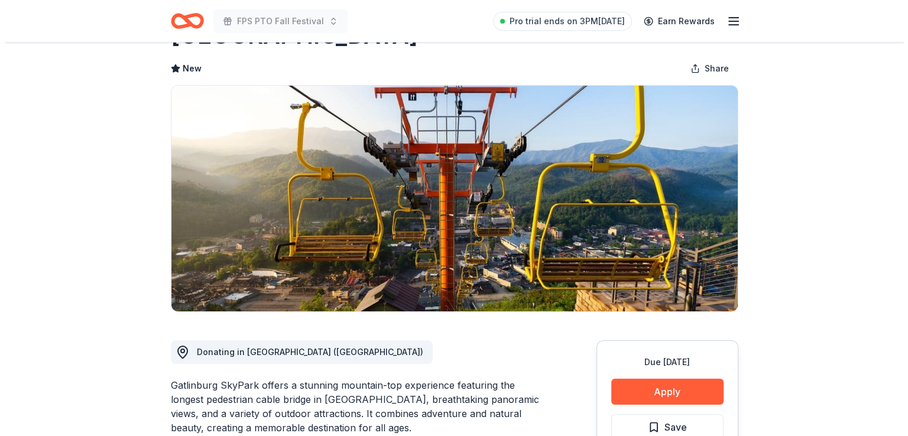
scroll to position [50, 0]
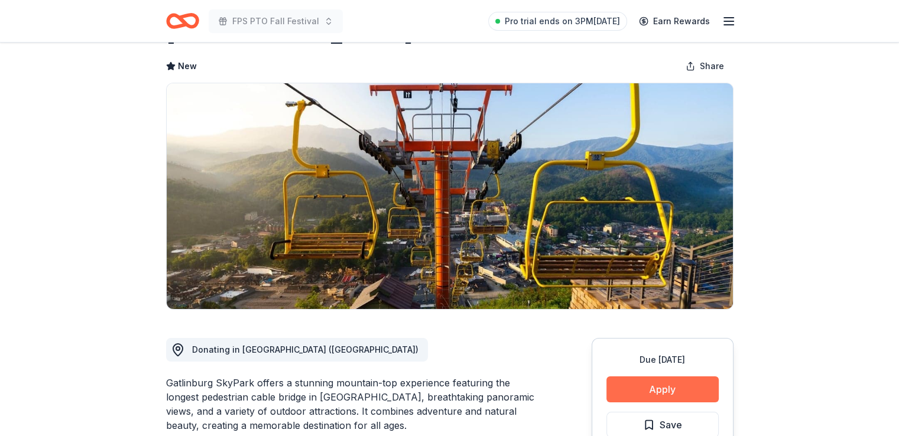
click at [655, 391] on button "Apply" at bounding box center [662, 389] width 112 height 26
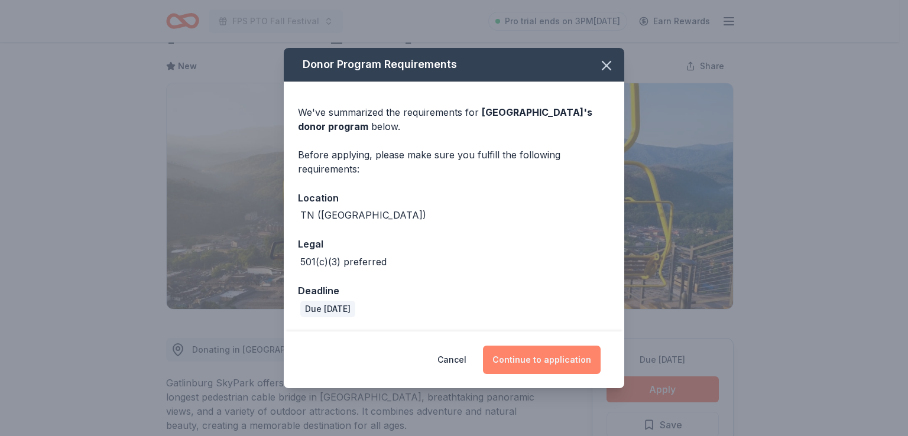
click at [534, 353] on button "Continue to application" at bounding box center [542, 360] width 118 height 28
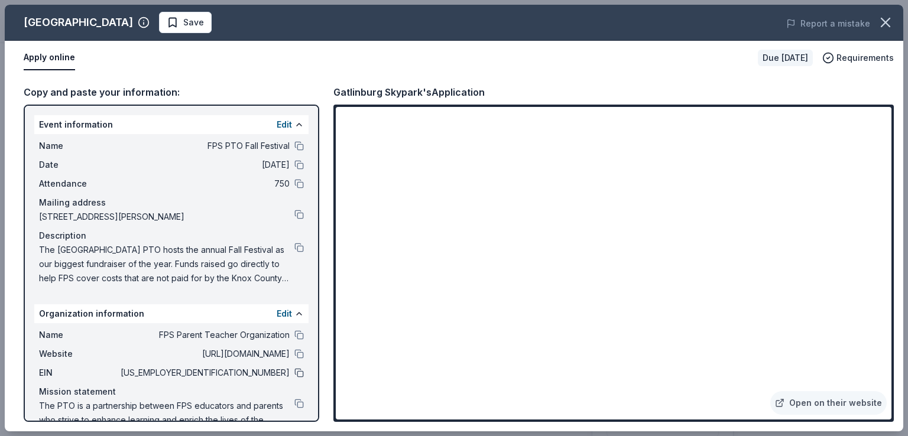
click at [294, 370] on button at bounding box center [298, 372] width 9 height 9
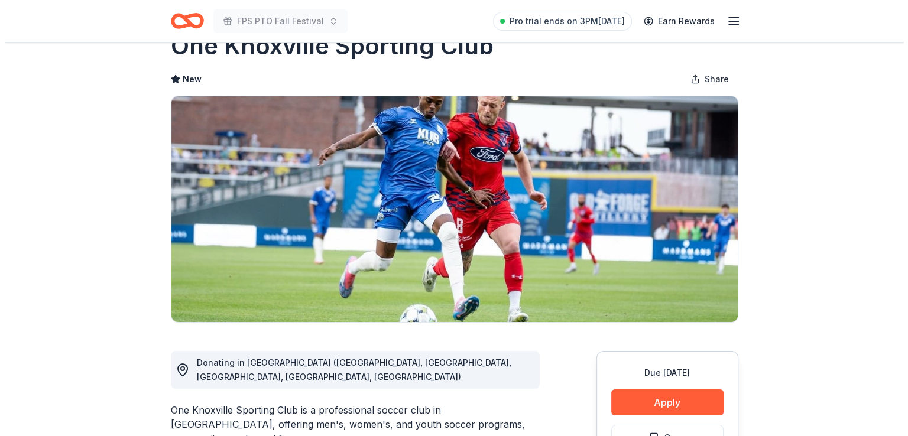
scroll to position [38, 0]
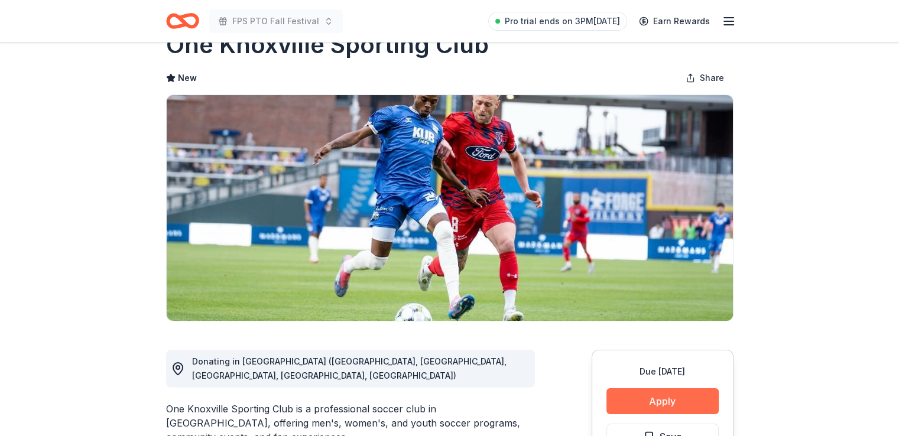
click at [630, 399] on button "Apply" at bounding box center [662, 401] width 112 height 26
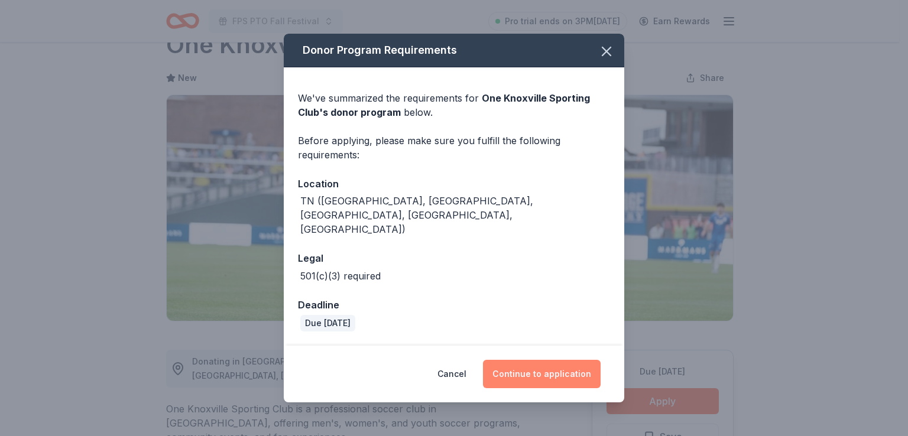
click at [555, 368] on button "Continue to application" at bounding box center [542, 374] width 118 height 28
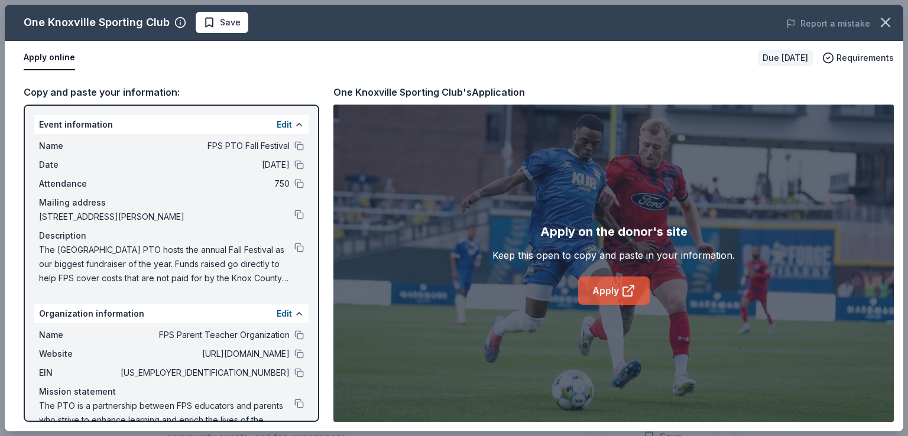
click at [610, 295] on link "Apply" at bounding box center [614, 291] width 72 height 28
click at [294, 372] on button at bounding box center [298, 372] width 9 height 9
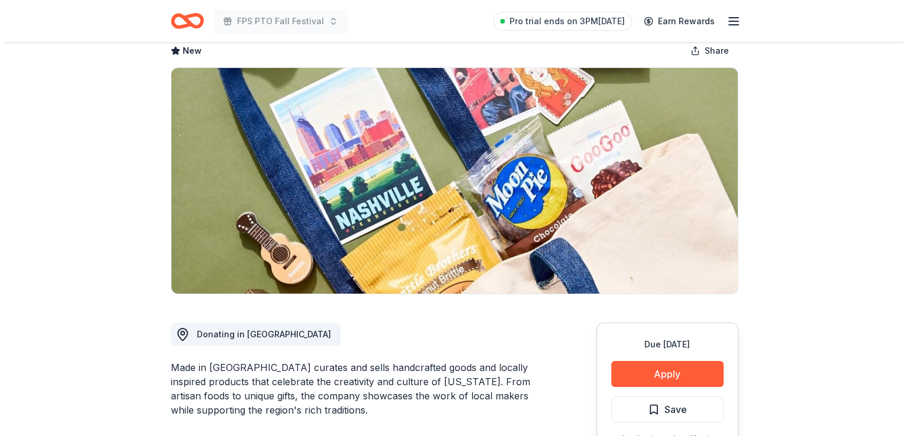
scroll to position [66, 0]
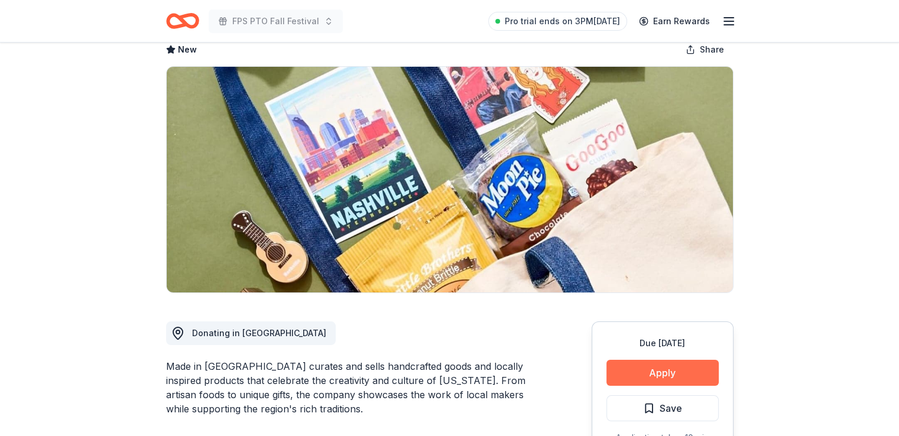
click at [657, 385] on button "Apply" at bounding box center [662, 373] width 112 height 26
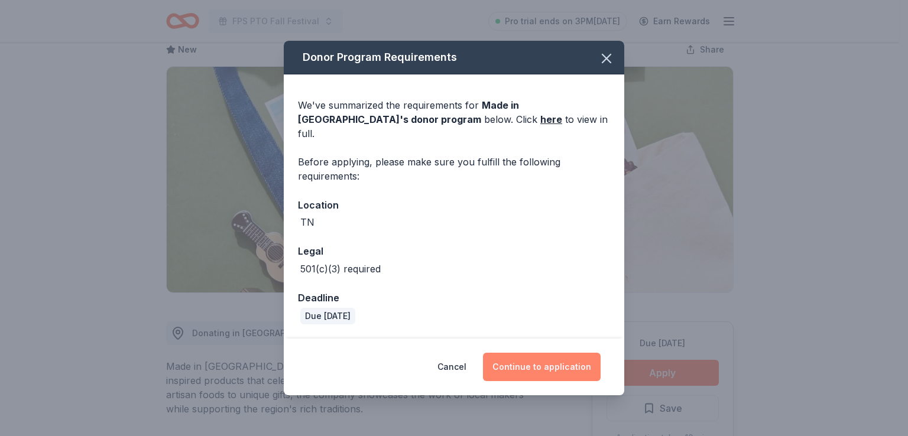
click at [512, 365] on button "Continue to application" at bounding box center [542, 367] width 118 height 28
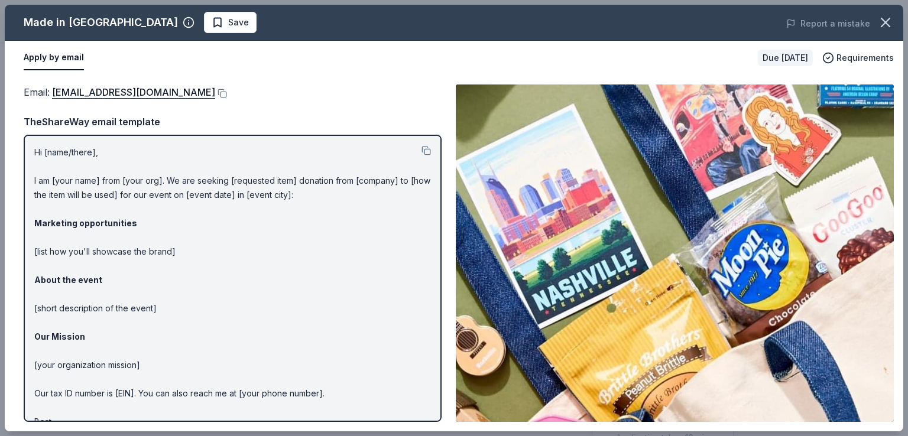
click at [56, 152] on p "Hi [name/there], I am [your name] from [your org]. We are seeking [requested it…" at bounding box center [232, 294] width 397 height 298
click at [61, 152] on p "Hi [name/there], I am [your name] from [your org]. We are seeking [requested it…" at bounding box center [232, 294] width 397 height 298
click at [421, 151] on button at bounding box center [425, 150] width 9 height 9
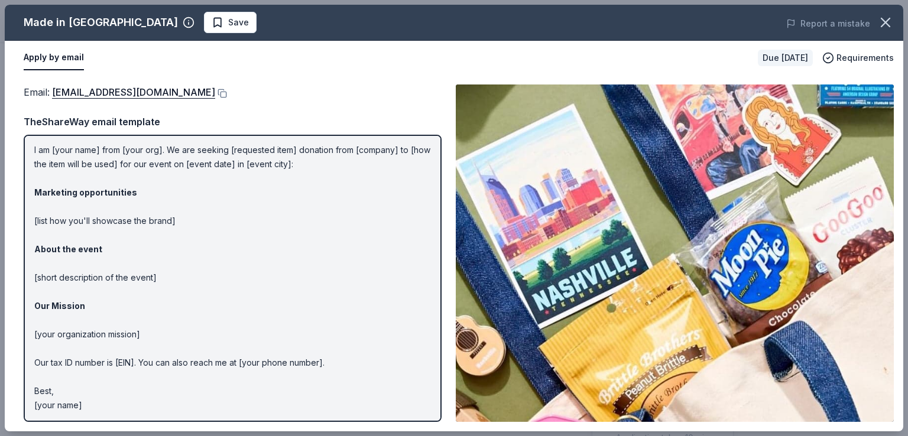
scroll to position [0, 0]
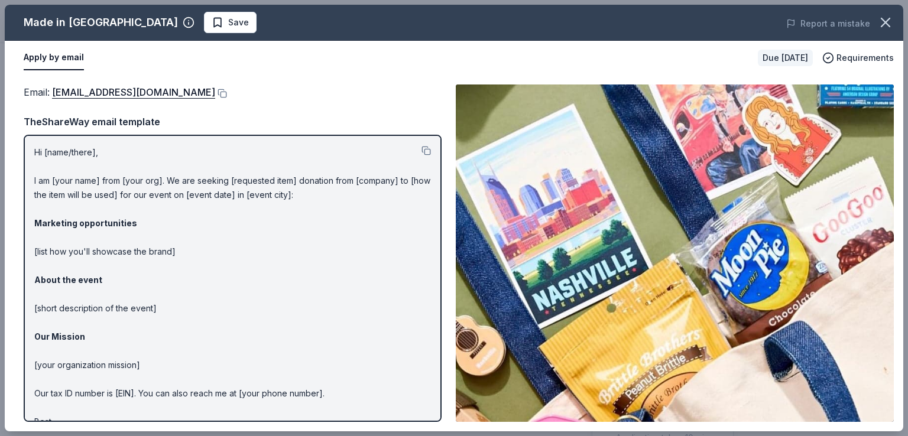
click at [45, 60] on button "Apply by email" at bounding box center [54, 58] width 60 height 25
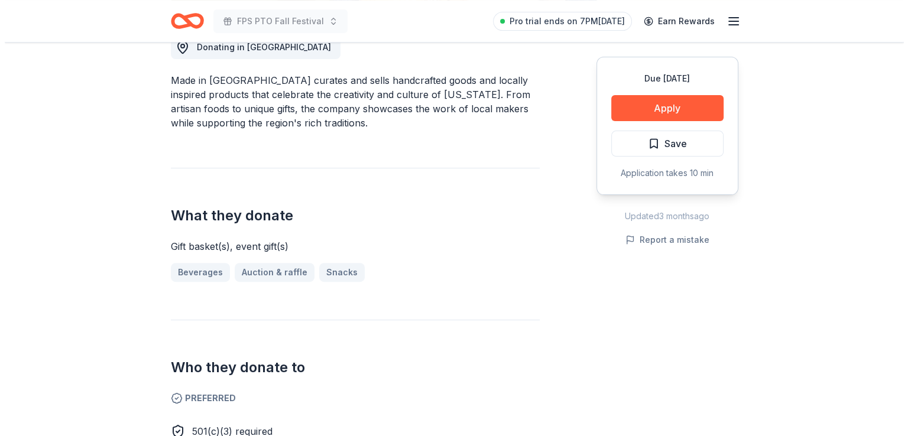
scroll to position [349, 0]
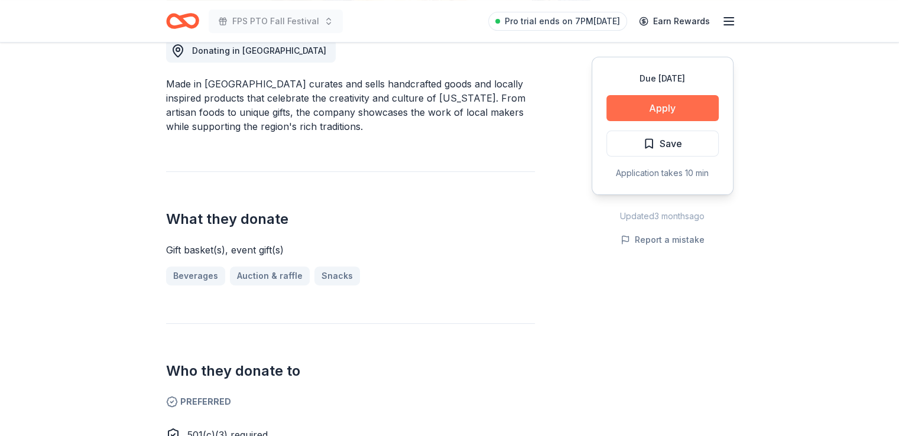
click at [647, 107] on button "Apply" at bounding box center [662, 108] width 112 height 26
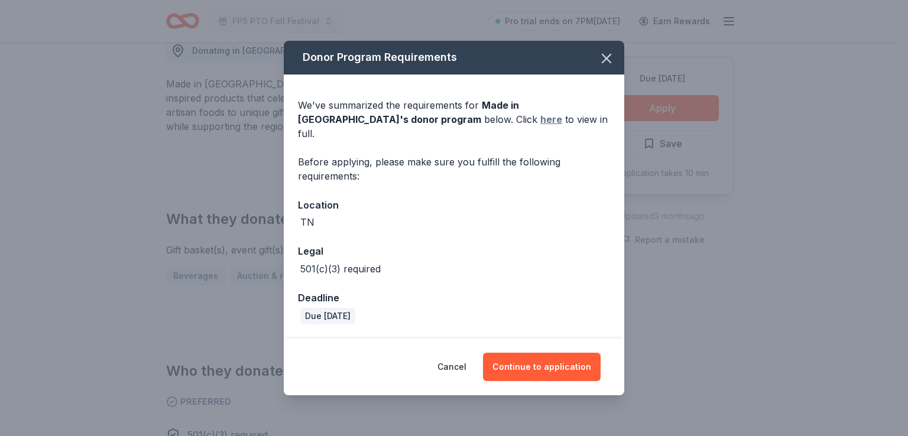
click at [540, 126] on link "here" at bounding box center [551, 119] width 22 height 14
click at [528, 364] on button "Continue to application" at bounding box center [542, 367] width 118 height 28
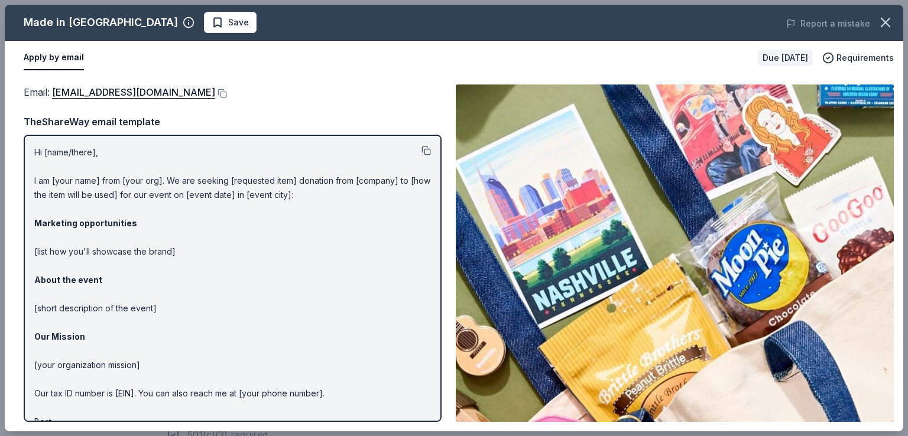
click at [421, 150] on button at bounding box center [425, 150] width 9 height 9
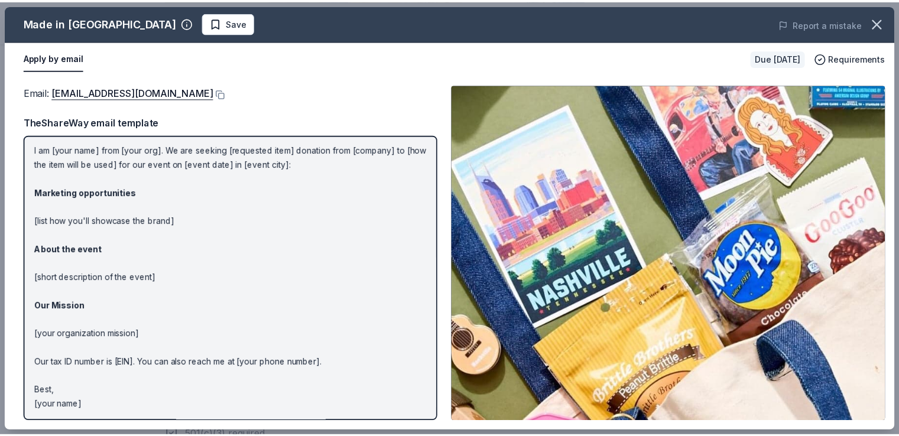
scroll to position [0, 0]
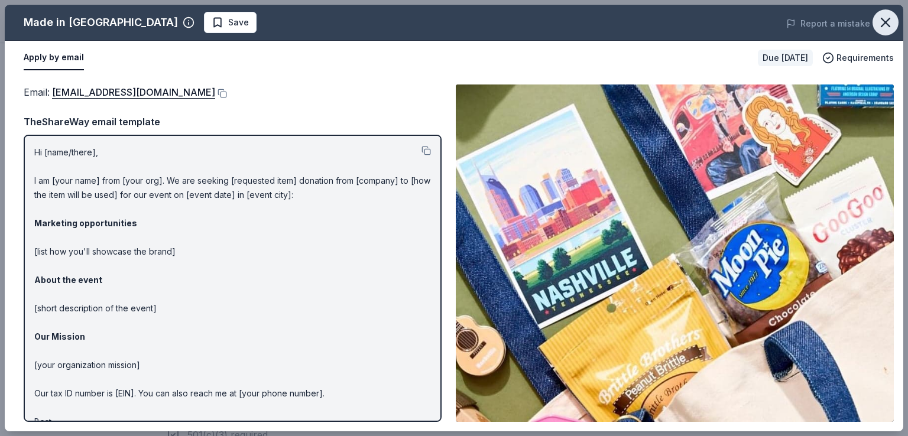
click at [886, 24] on icon "button" at bounding box center [885, 22] width 17 height 17
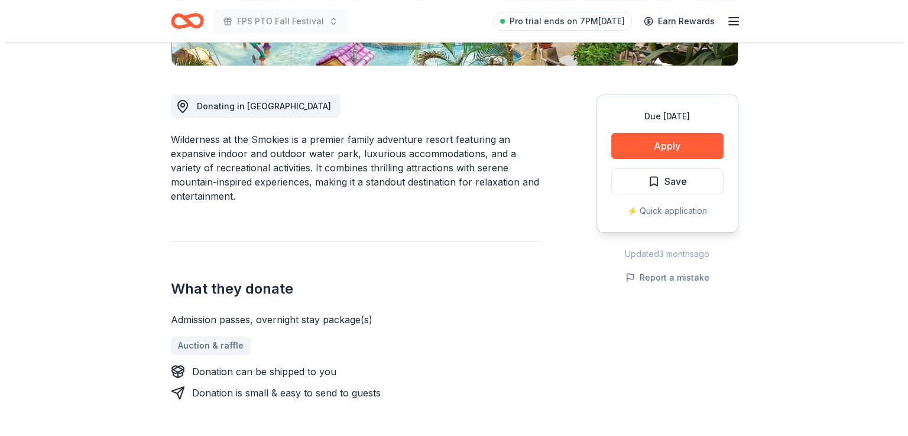
scroll to position [293, 0]
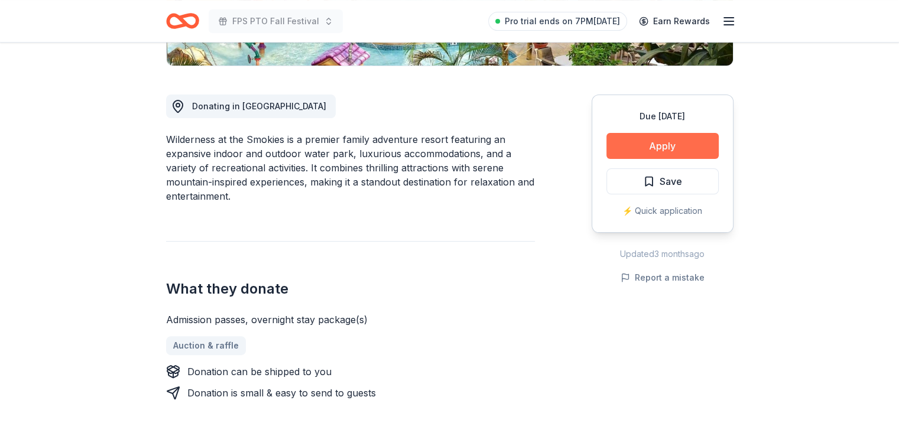
click at [618, 140] on button "Apply" at bounding box center [662, 146] width 112 height 26
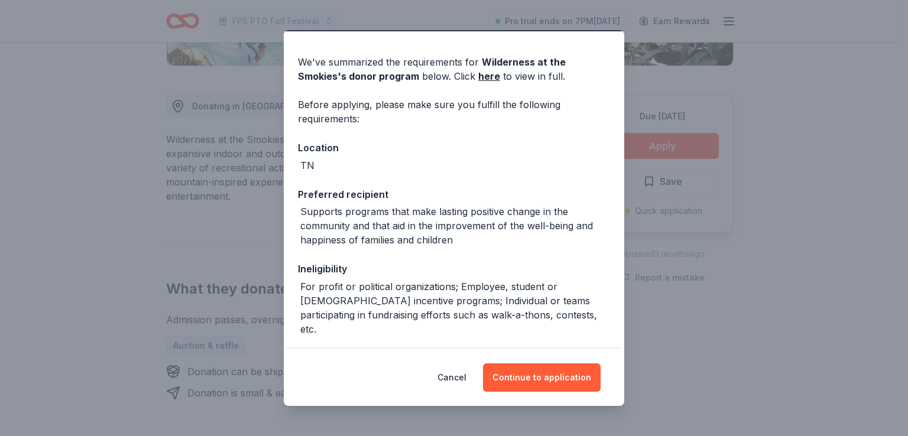
scroll to position [33, 0]
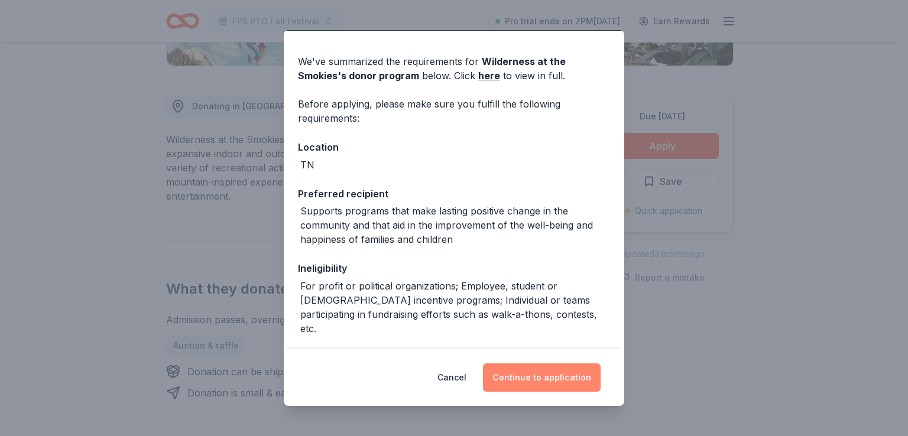
click at [529, 377] on button "Continue to application" at bounding box center [542, 377] width 118 height 28
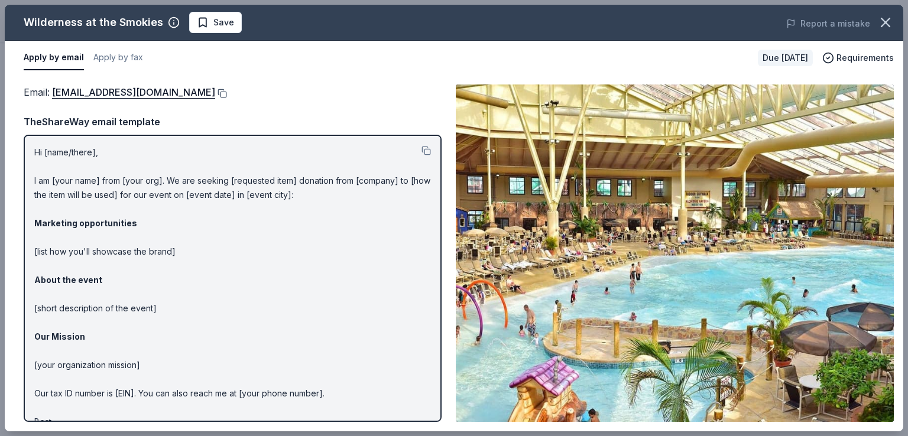
click at [227, 90] on button at bounding box center [221, 93] width 12 height 9
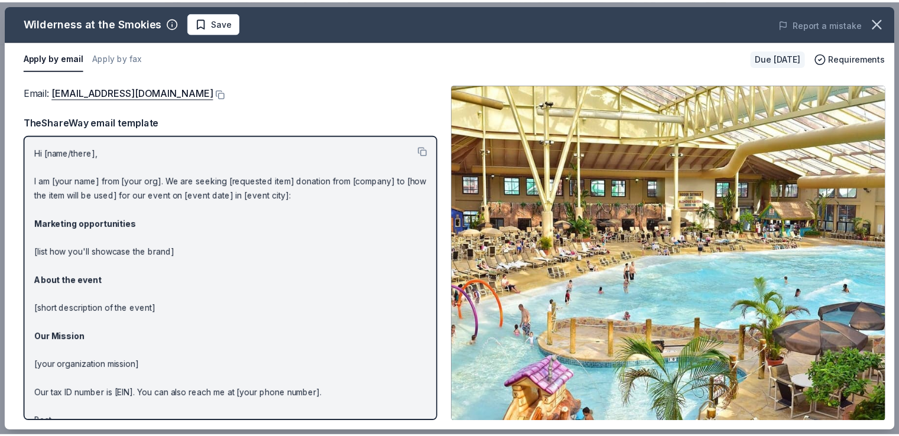
scroll to position [31, 0]
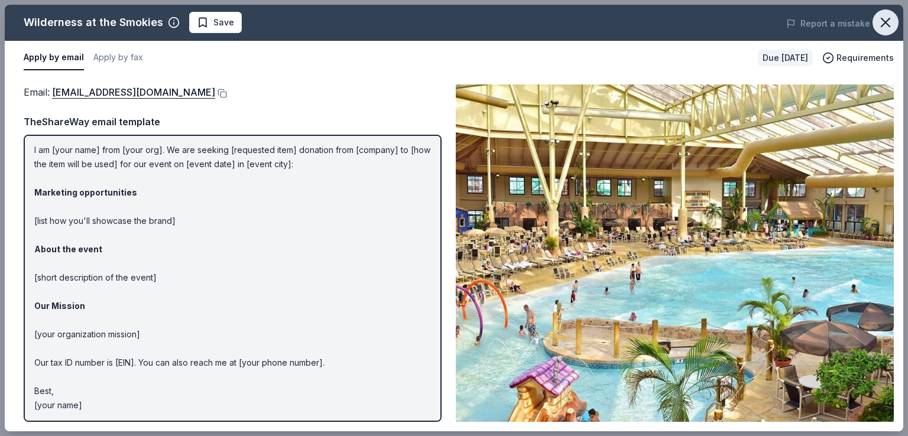
click at [889, 22] on icon "button" at bounding box center [885, 22] width 17 height 17
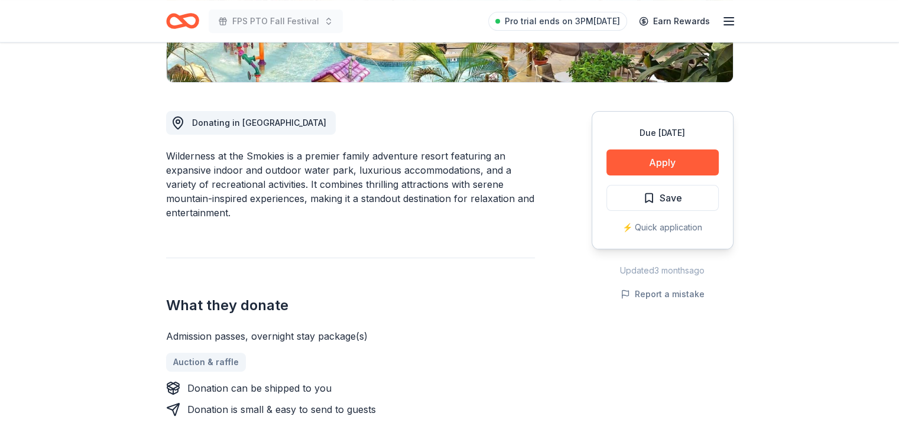
scroll to position [278, 0]
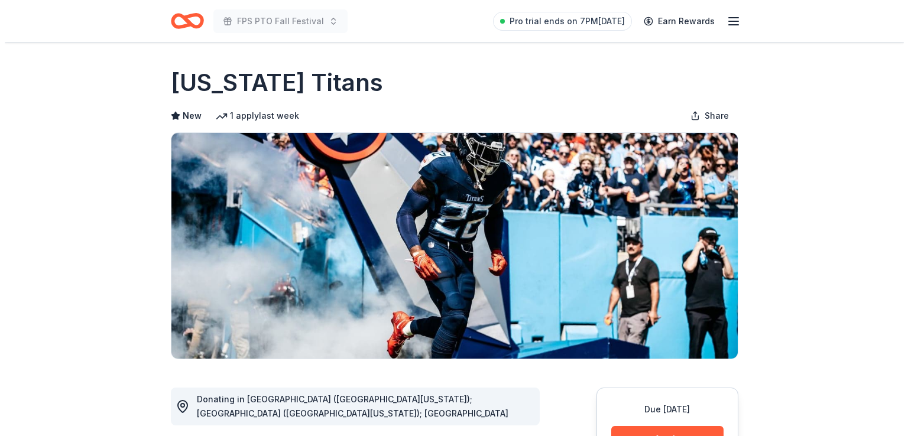
scroll to position [137, 0]
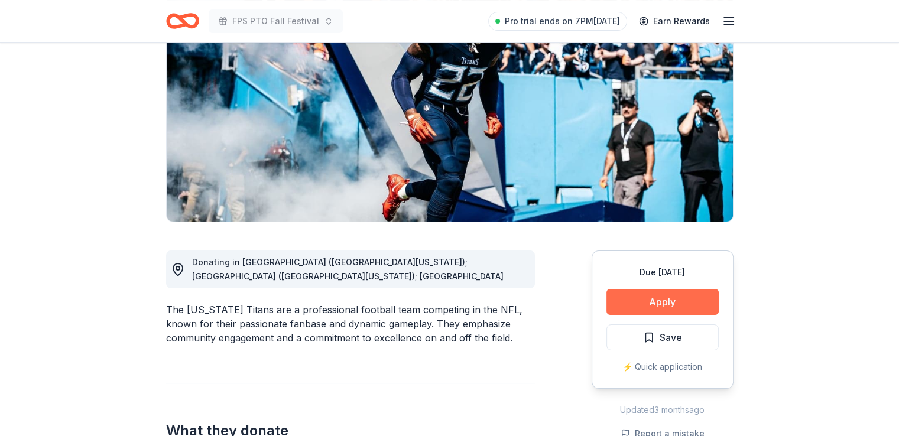
click at [679, 298] on button "Apply" at bounding box center [662, 302] width 112 height 26
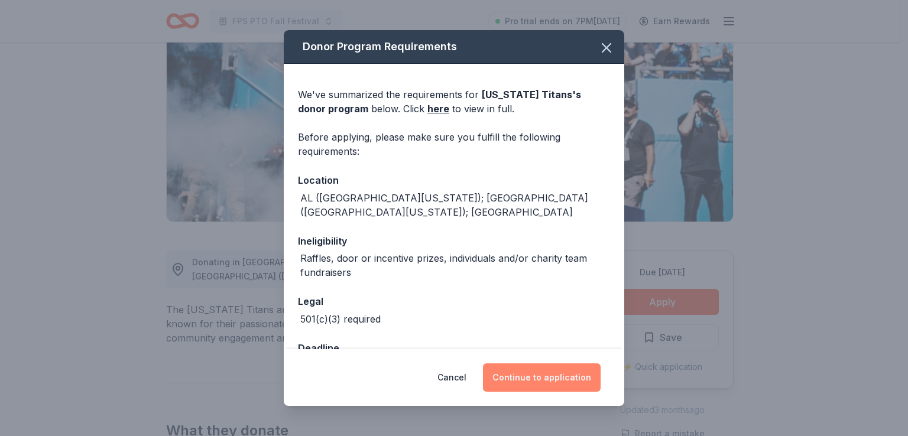
click at [532, 381] on button "Continue to application" at bounding box center [542, 377] width 118 height 28
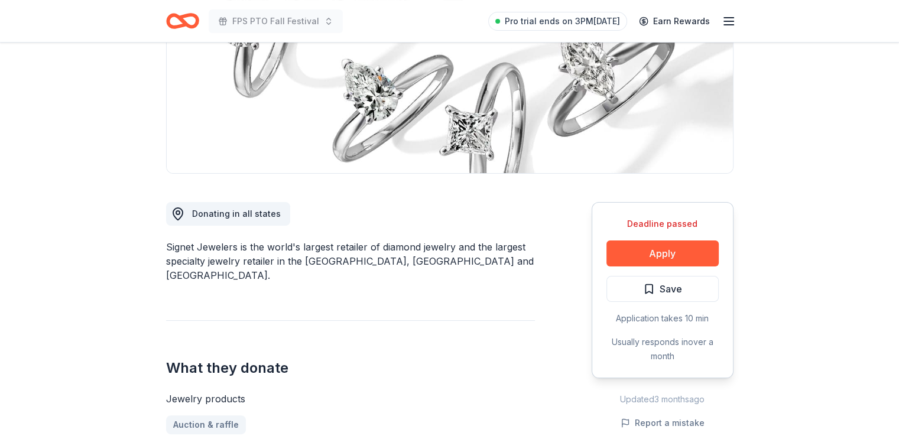
scroll to position [186, 0]
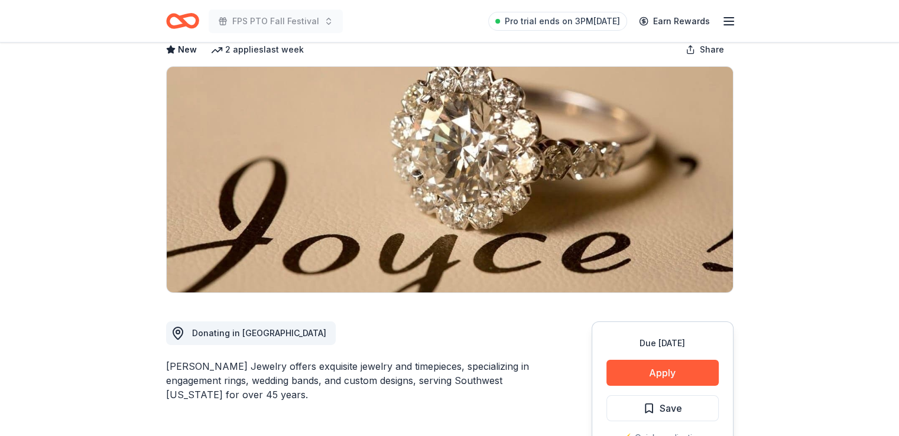
scroll to position [67, 0]
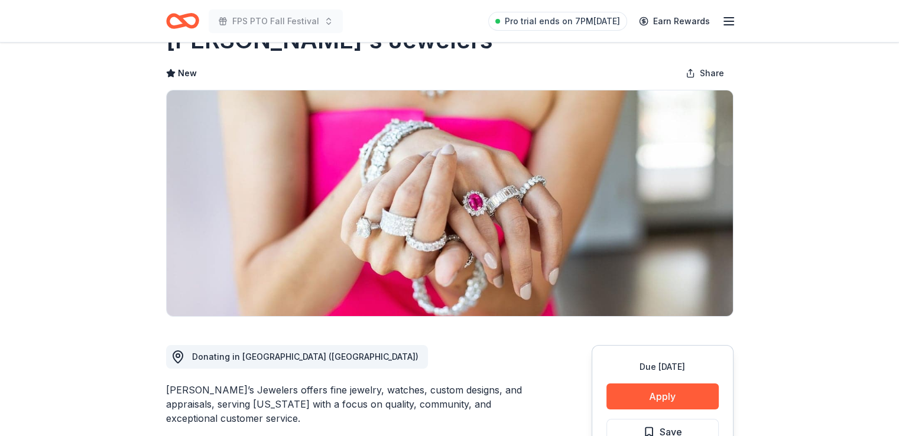
scroll to position [45, 0]
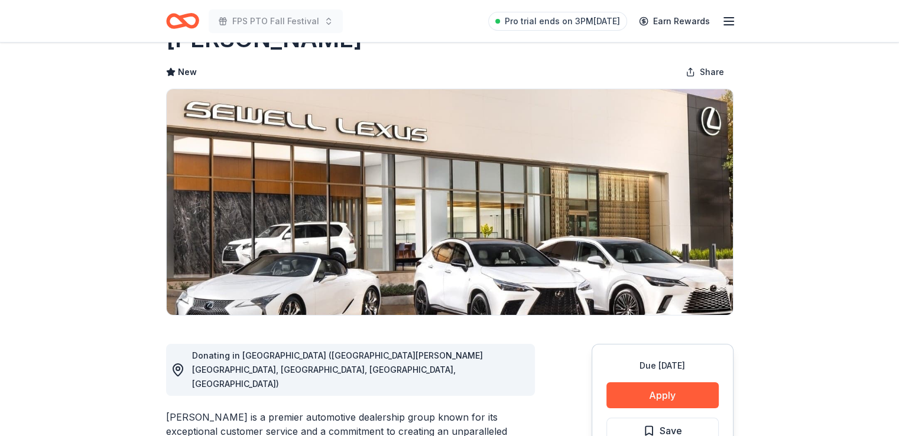
scroll to position [44, 0]
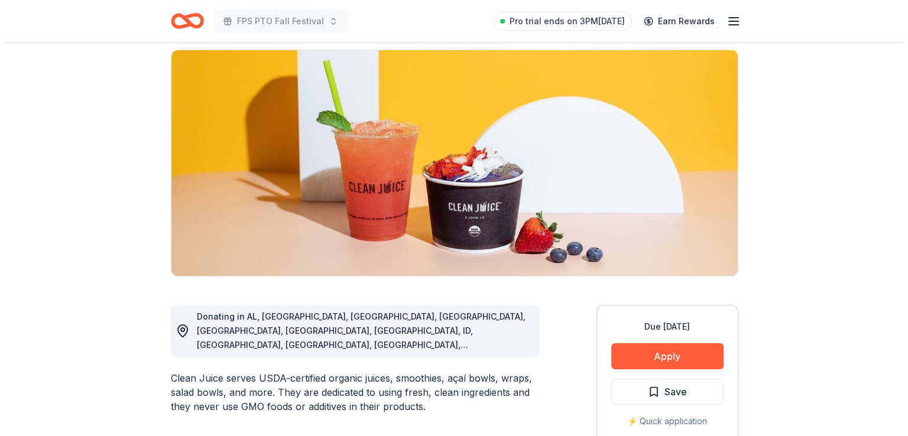
scroll to position [84, 0]
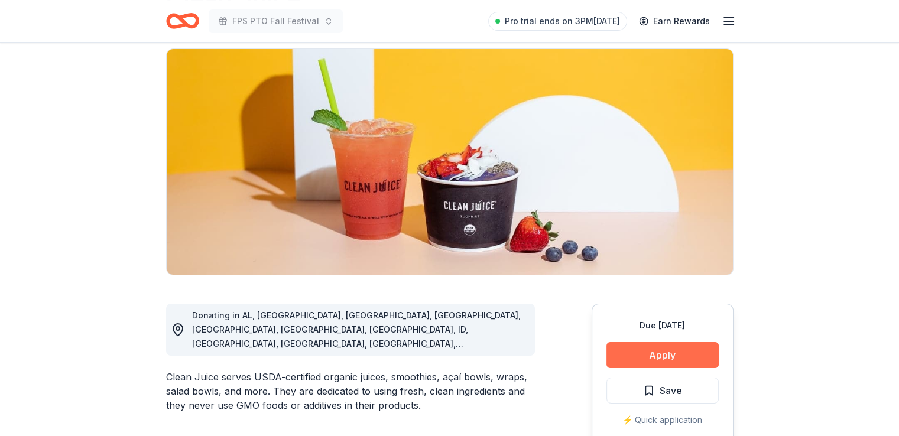
click at [639, 352] on button "Apply" at bounding box center [662, 355] width 112 height 26
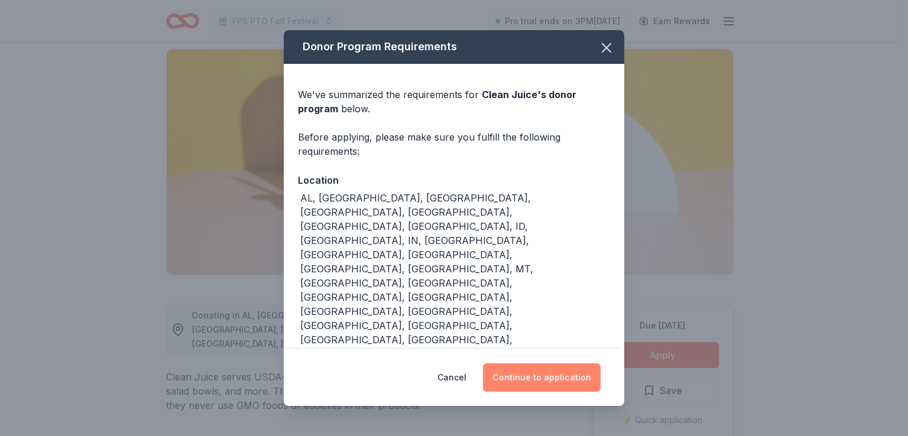
click at [527, 363] on button "Continue to application" at bounding box center [542, 377] width 118 height 28
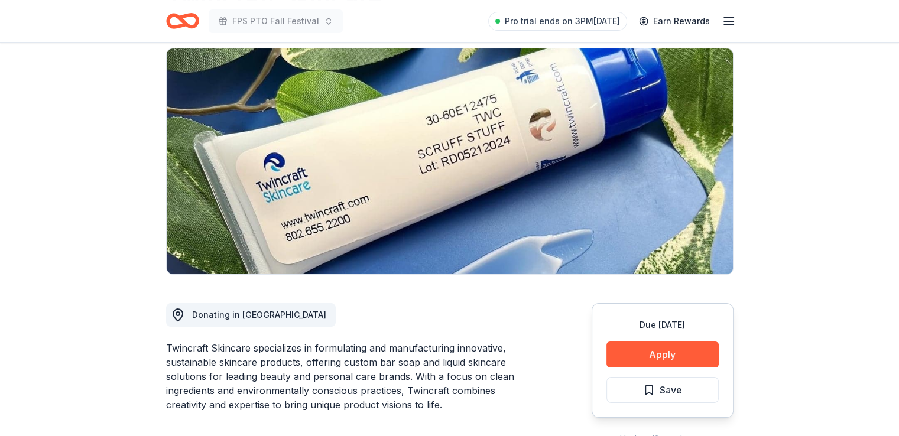
scroll to position [85, 0]
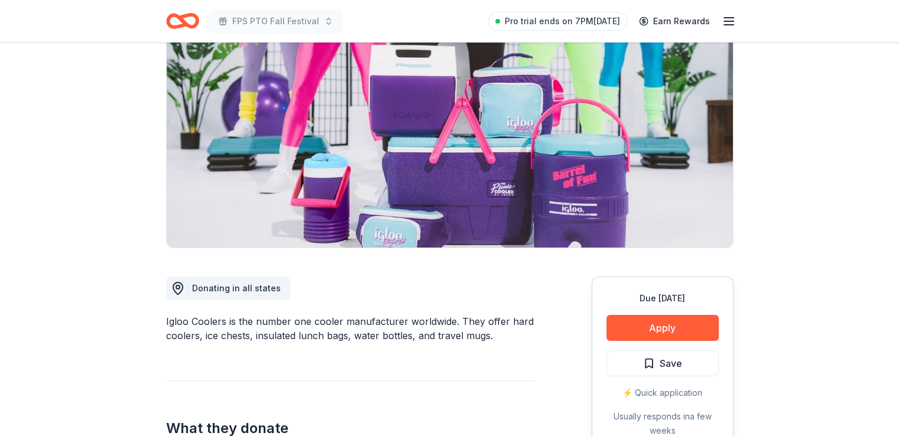
click at [642, 323] on button "Apply" at bounding box center [662, 328] width 112 height 26
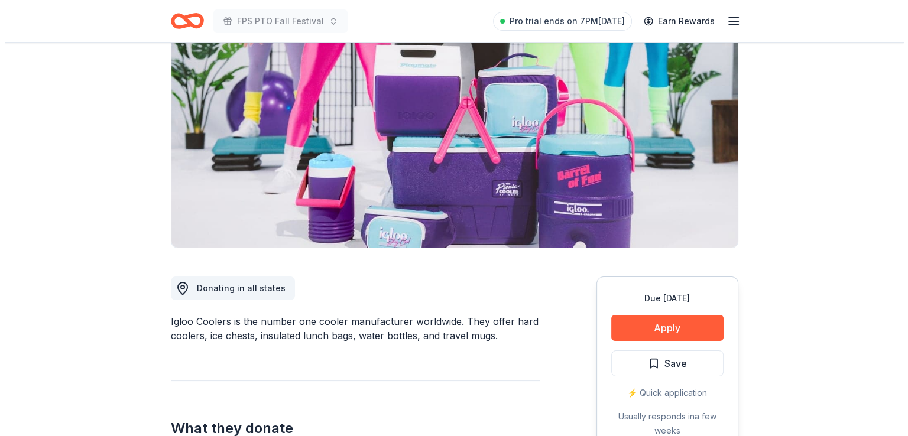
scroll to position [111, 0]
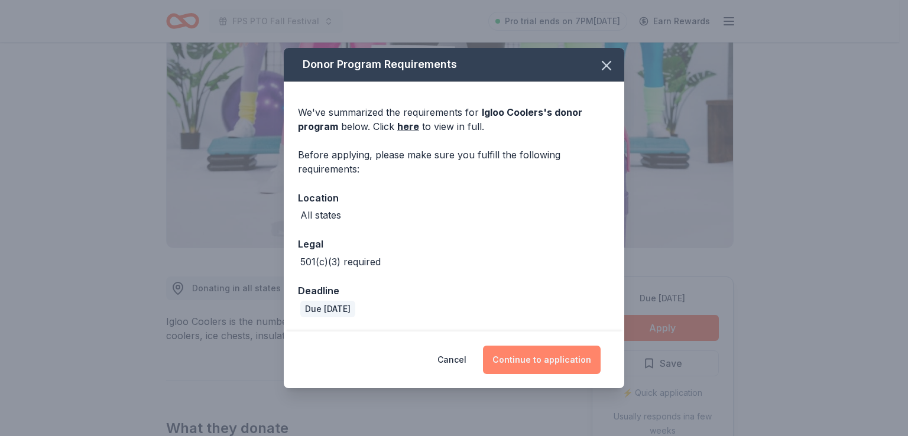
click at [527, 367] on button "Continue to application" at bounding box center [542, 360] width 118 height 28
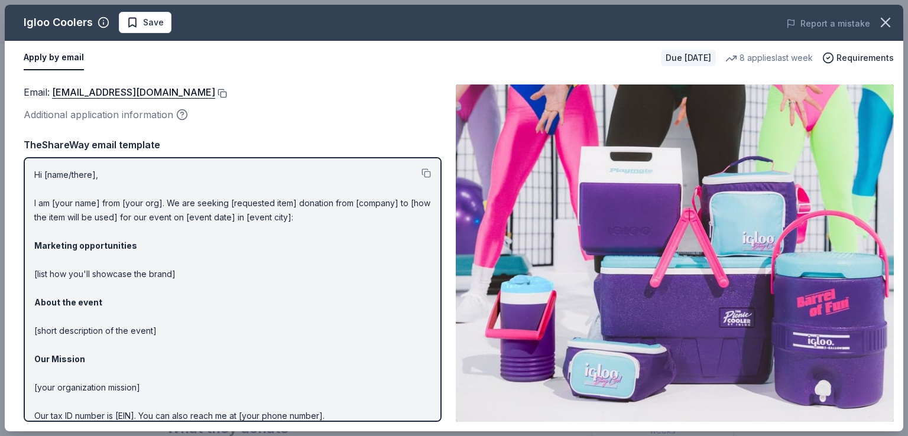
click at [215, 91] on button at bounding box center [221, 93] width 12 height 9
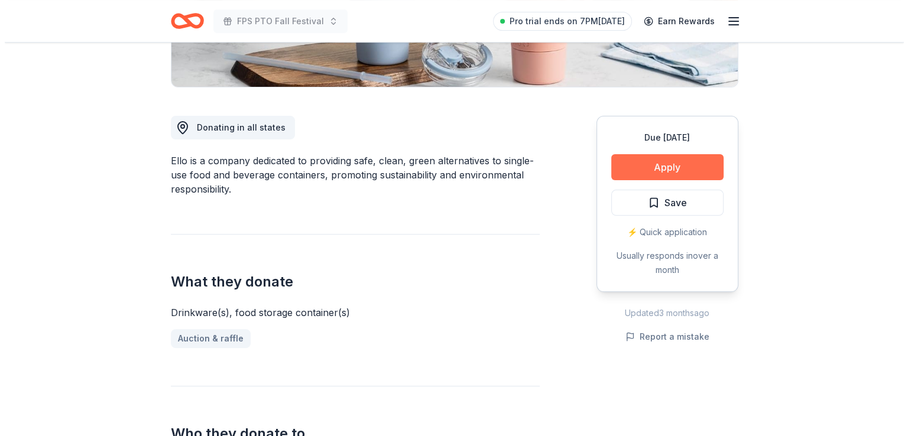
scroll to position [272, 0]
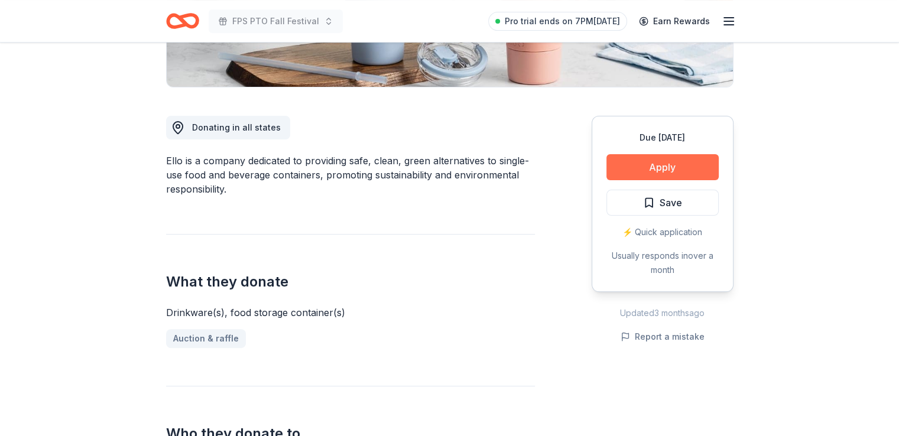
click at [626, 171] on button "Apply" at bounding box center [662, 167] width 112 height 26
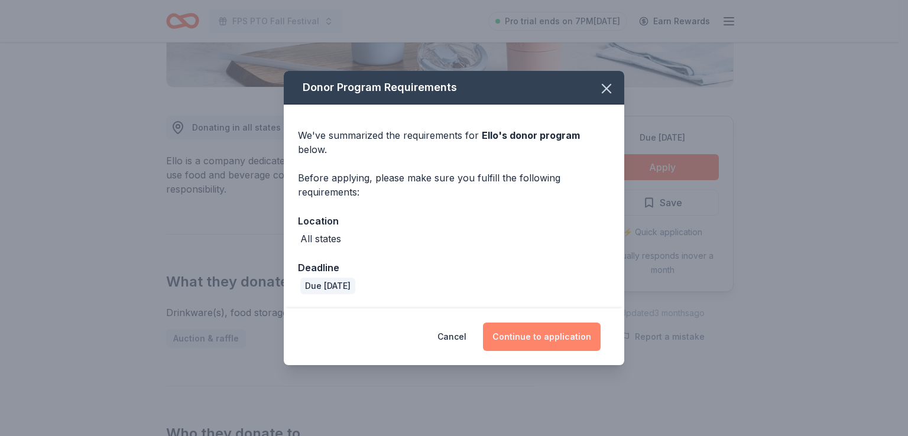
click at [508, 331] on button "Continue to application" at bounding box center [542, 337] width 118 height 28
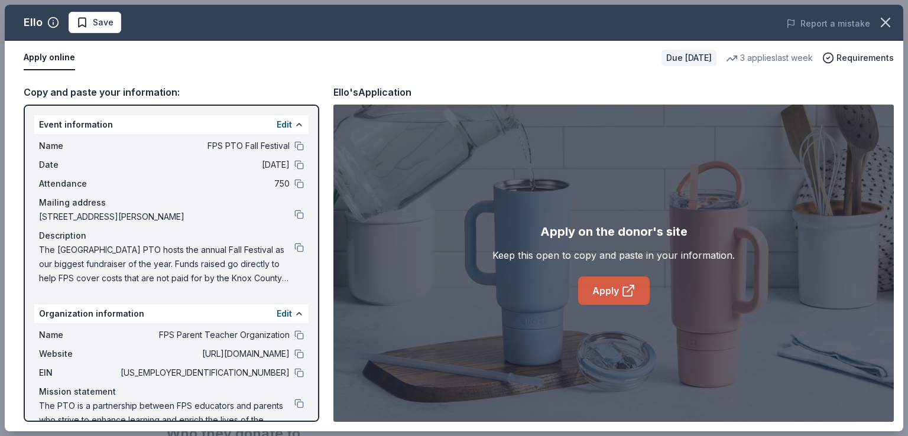
click at [610, 286] on link "Apply" at bounding box center [614, 291] width 72 height 28
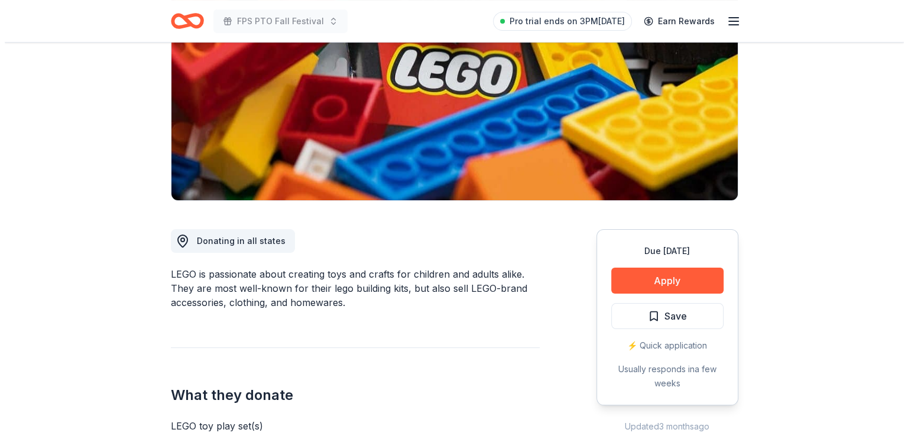
scroll to position [158, 0]
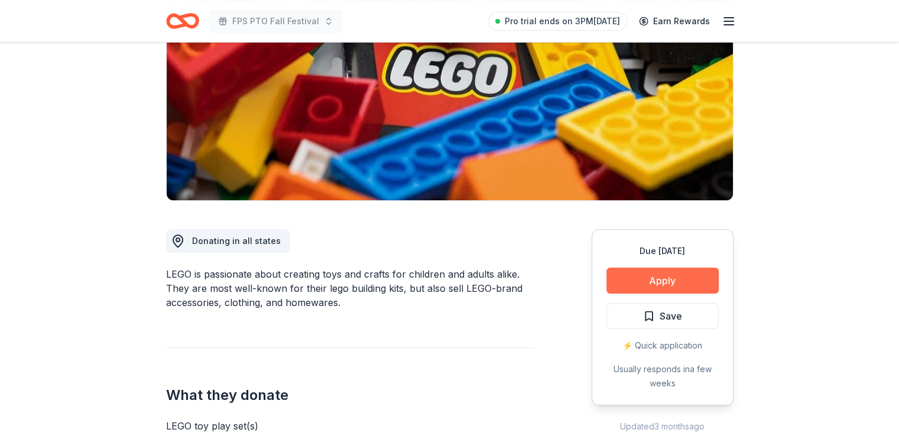
click at [646, 284] on button "Apply" at bounding box center [662, 281] width 112 height 26
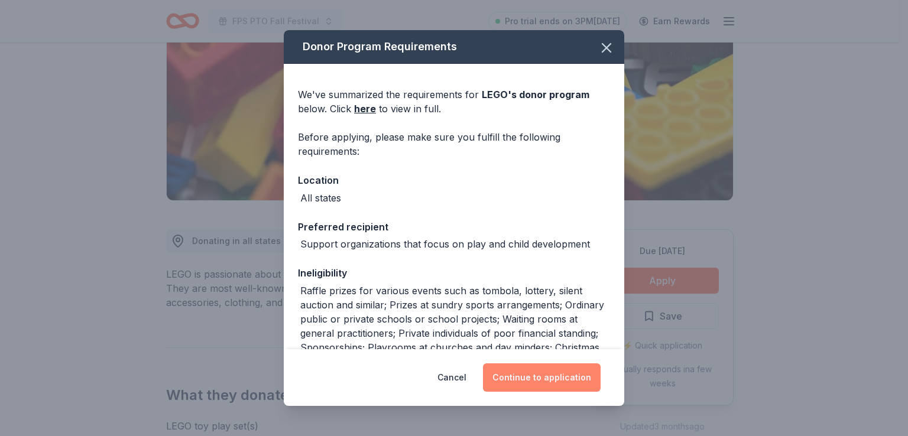
click at [538, 376] on button "Continue to application" at bounding box center [542, 377] width 118 height 28
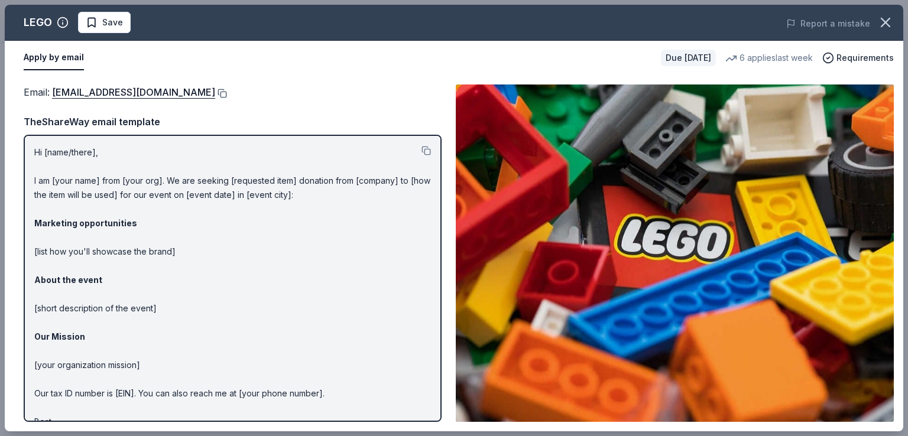
click at [215, 95] on button at bounding box center [221, 93] width 12 height 9
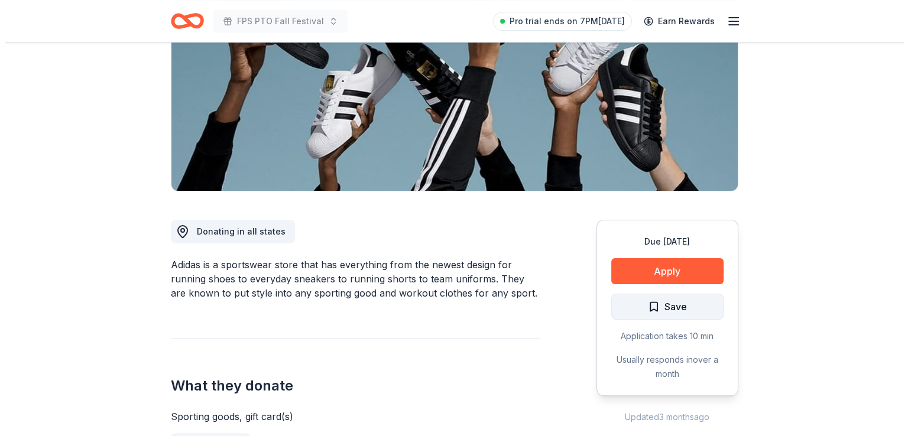
scroll to position [168, 0]
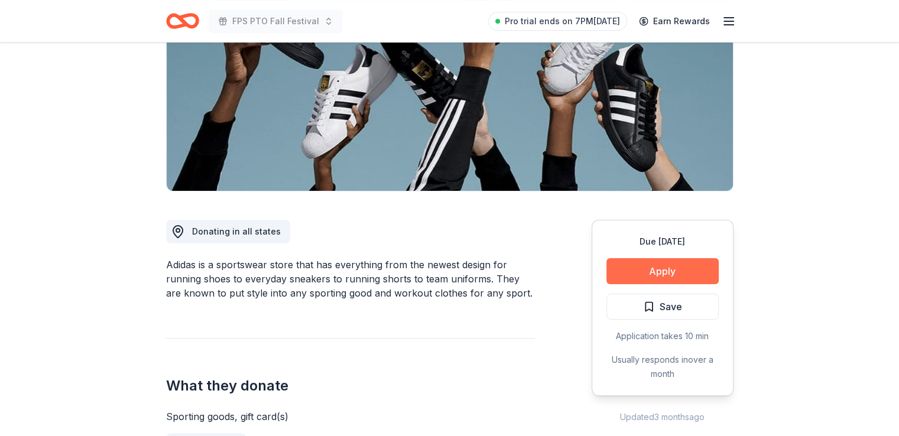
click at [652, 271] on button "Apply" at bounding box center [662, 271] width 112 height 26
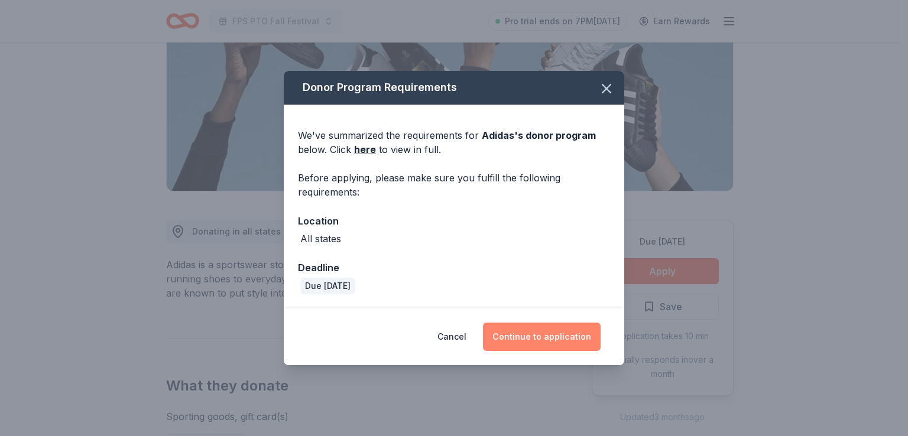
click at [538, 341] on button "Continue to application" at bounding box center [542, 337] width 118 height 28
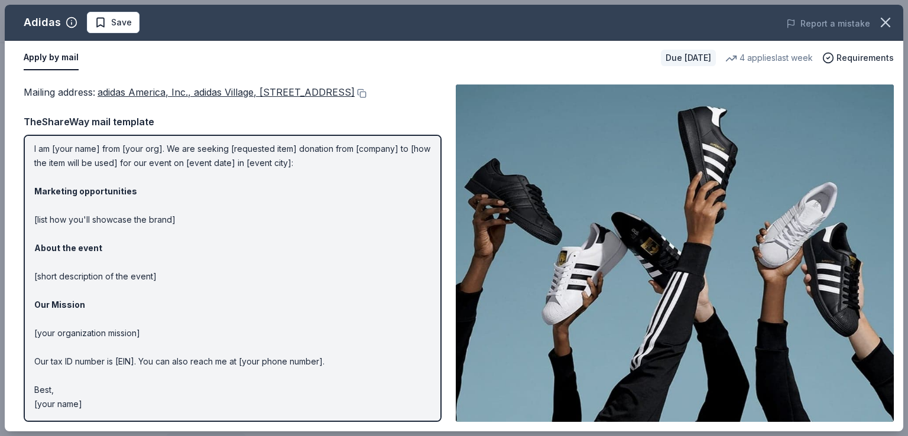
scroll to position [0, 0]
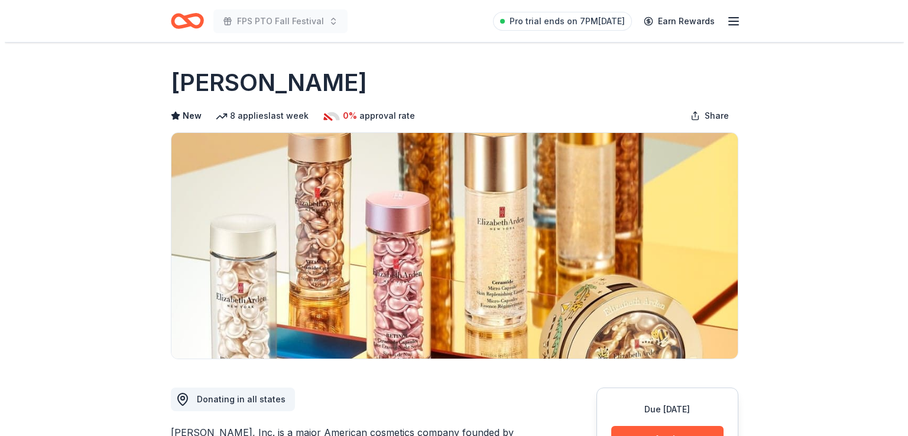
scroll to position [213, 0]
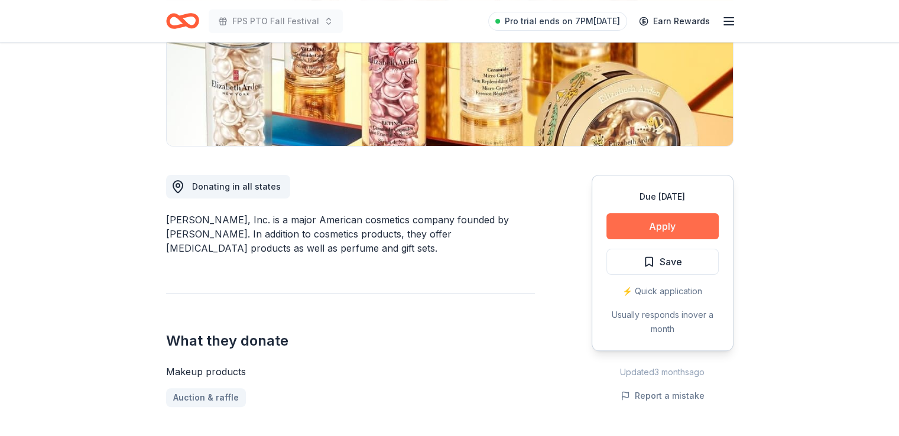
click at [636, 230] on button "Apply" at bounding box center [662, 226] width 112 height 26
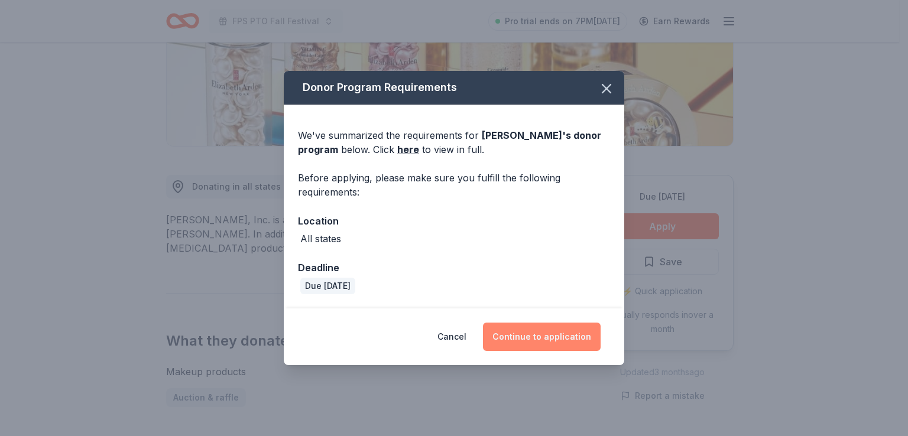
click at [544, 334] on button "Continue to application" at bounding box center [542, 337] width 118 height 28
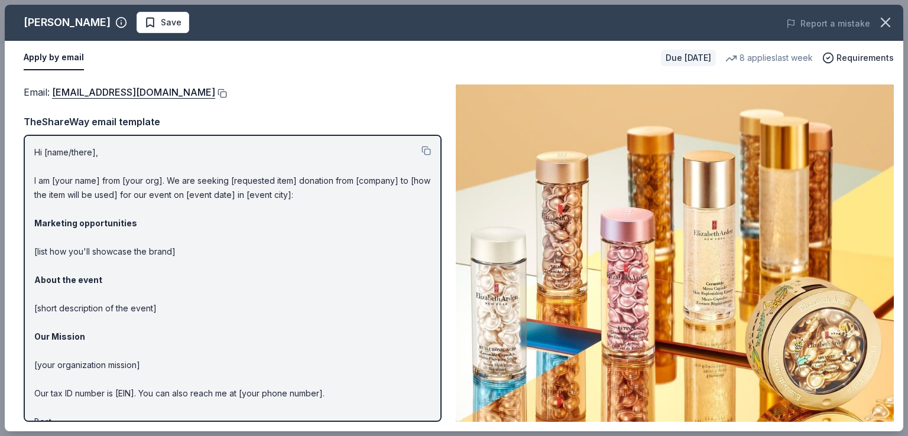
click at [225, 92] on button at bounding box center [221, 93] width 12 height 9
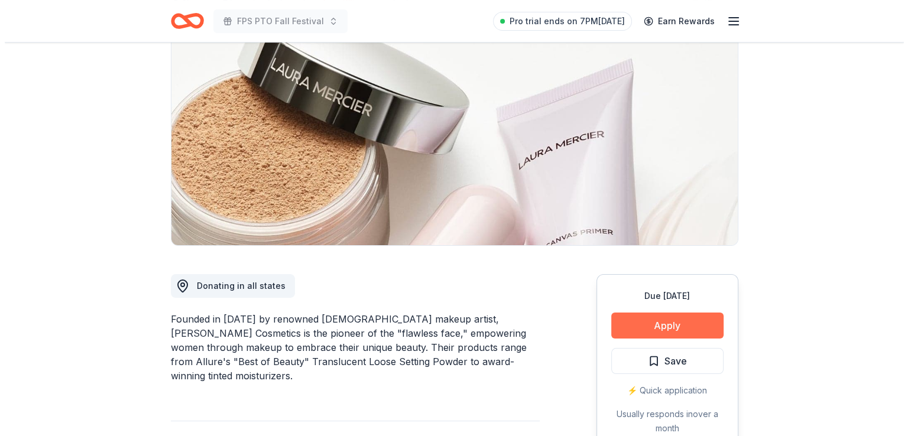
scroll to position [113, 0]
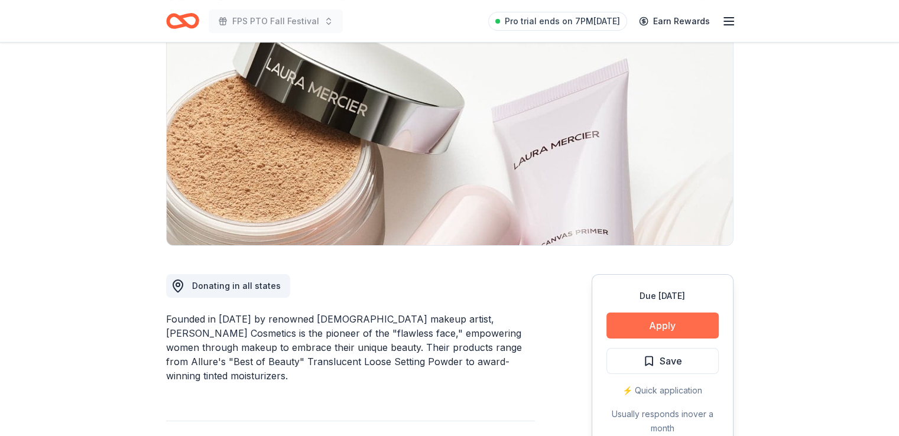
click at [634, 327] on button "Apply" at bounding box center [662, 326] width 112 height 26
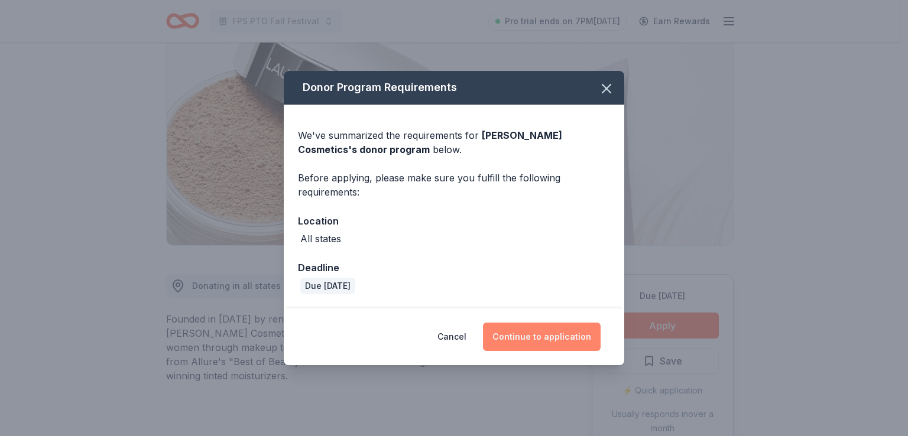
click at [553, 334] on button "Continue to application" at bounding box center [542, 337] width 118 height 28
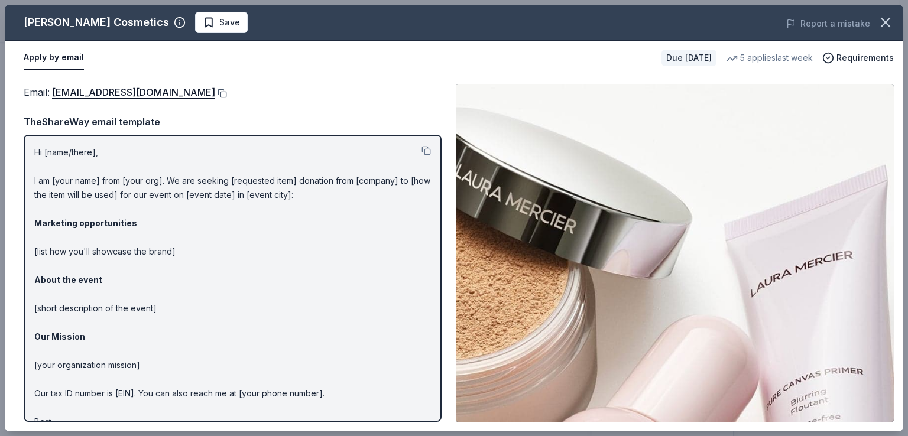
click at [215, 93] on button at bounding box center [221, 93] width 12 height 9
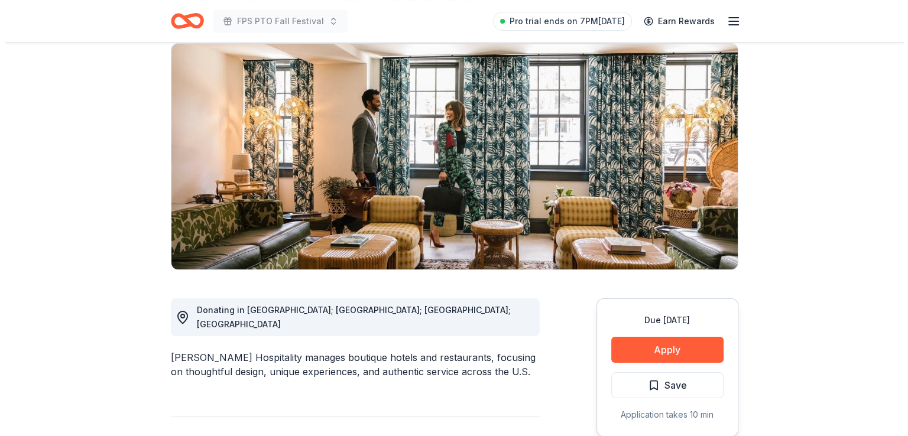
scroll to position [91, 0]
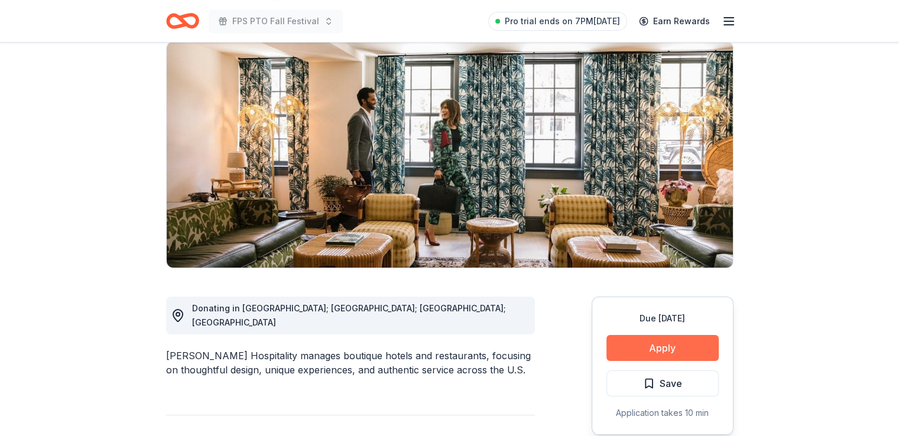
click at [678, 347] on button "Apply" at bounding box center [662, 348] width 112 height 26
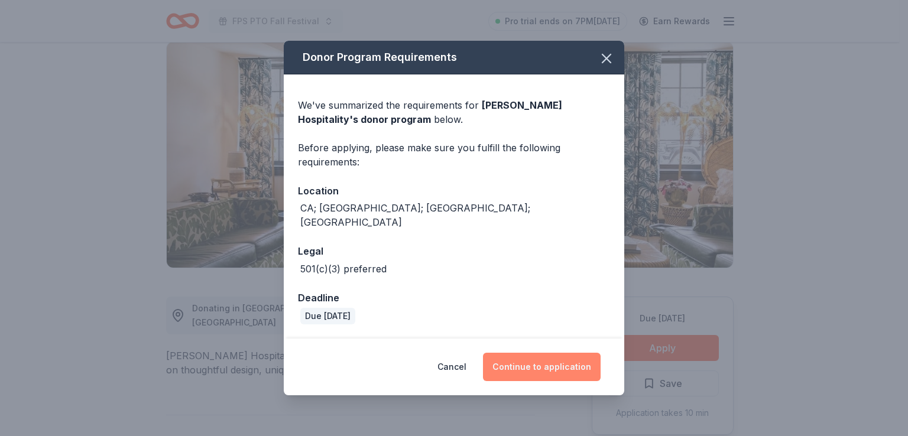
click at [570, 363] on button "Continue to application" at bounding box center [542, 367] width 118 height 28
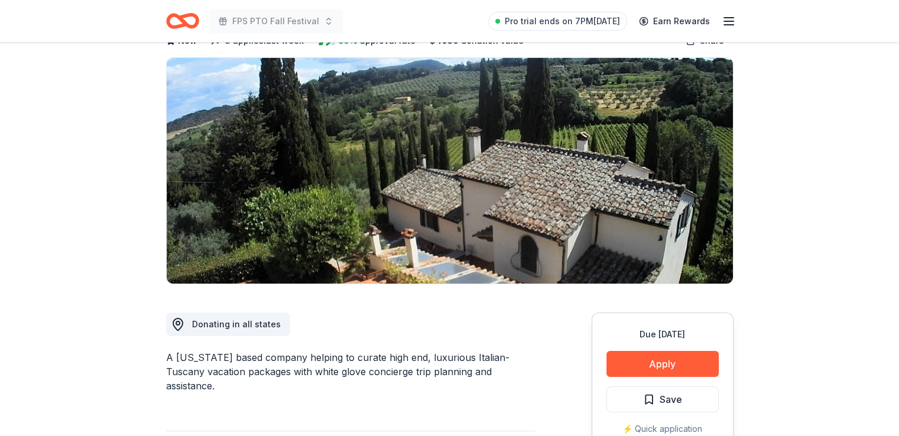
scroll to position [76, 0]
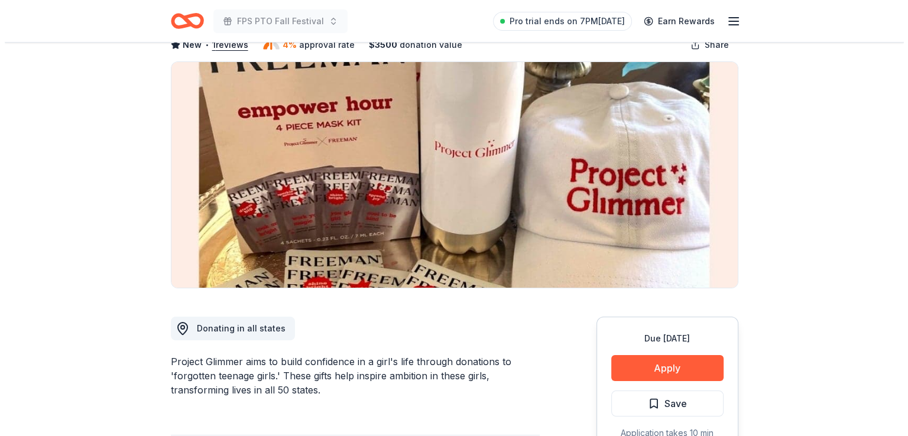
scroll to position [72, 0]
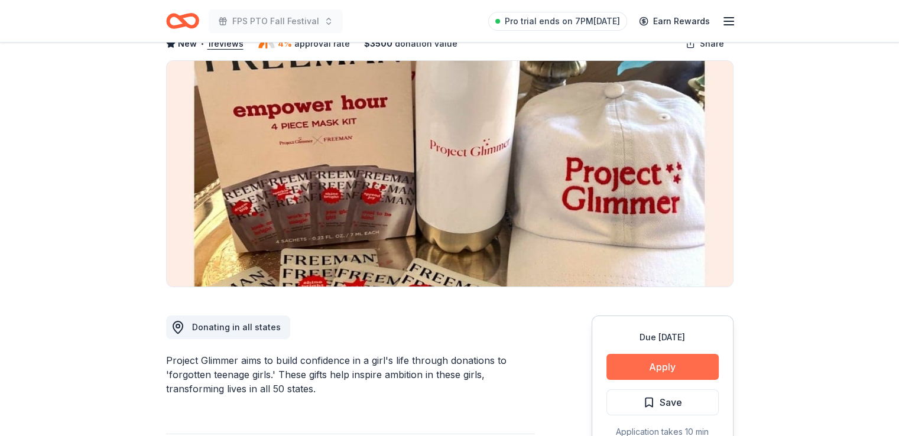
click at [670, 364] on button "Apply" at bounding box center [662, 367] width 112 height 26
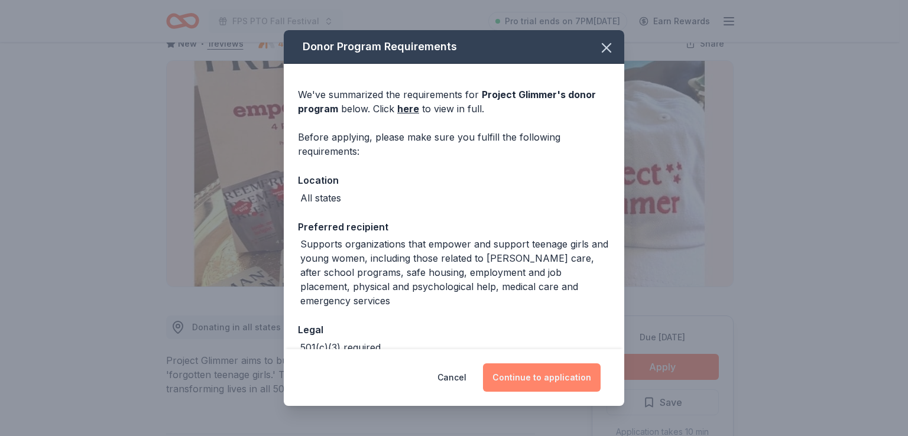
click at [565, 384] on button "Continue to application" at bounding box center [542, 377] width 118 height 28
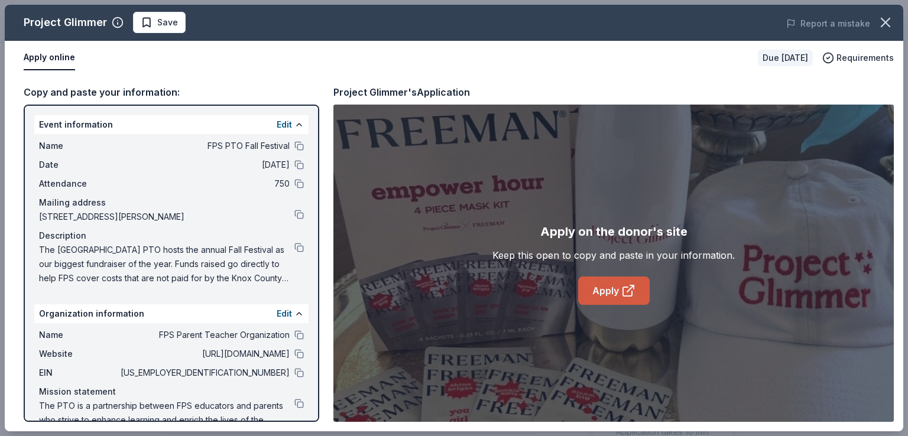
click at [612, 290] on link "Apply" at bounding box center [614, 291] width 72 height 28
click at [294, 369] on button at bounding box center [298, 372] width 9 height 9
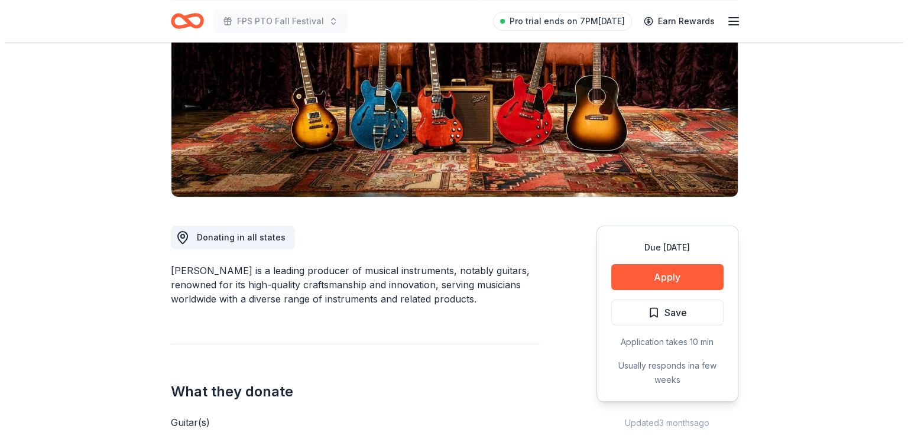
scroll to position [164, 0]
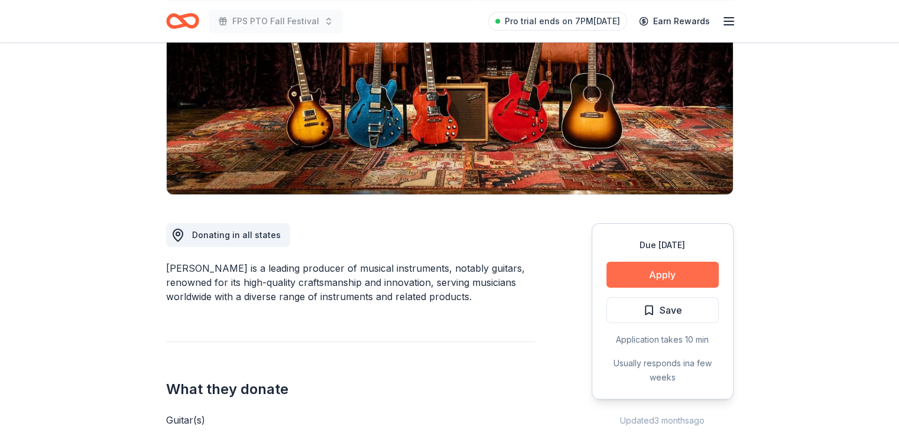
click at [621, 271] on button "Apply" at bounding box center [662, 275] width 112 height 26
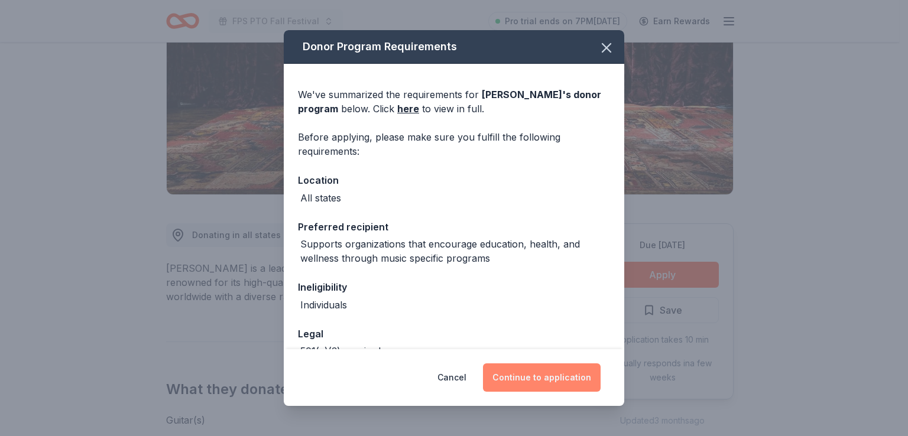
click at [541, 374] on button "Continue to application" at bounding box center [542, 377] width 118 height 28
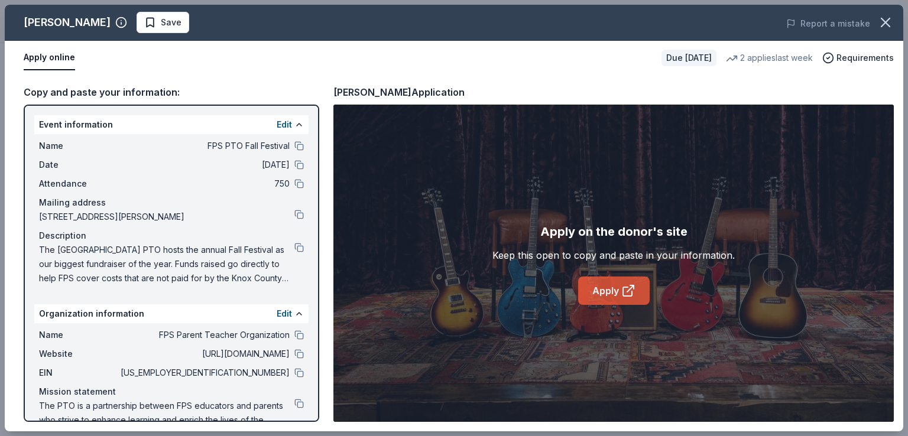
click at [616, 289] on link "Apply" at bounding box center [614, 291] width 72 height 28
